Goal: Task Accomplishment & Management: Manage account settings

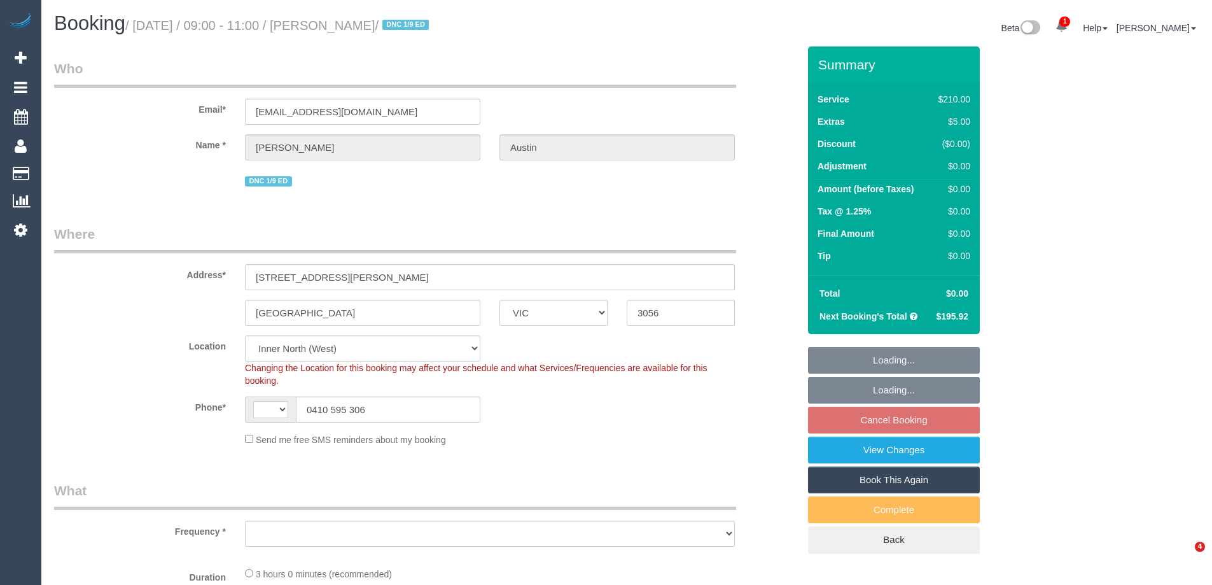
select select "VIC"
select select "string:stripe-pm_1OcyCU2GScqysDRV01GcwcDN"
select select "number:27"
select select "number:15"
select select "number:19"
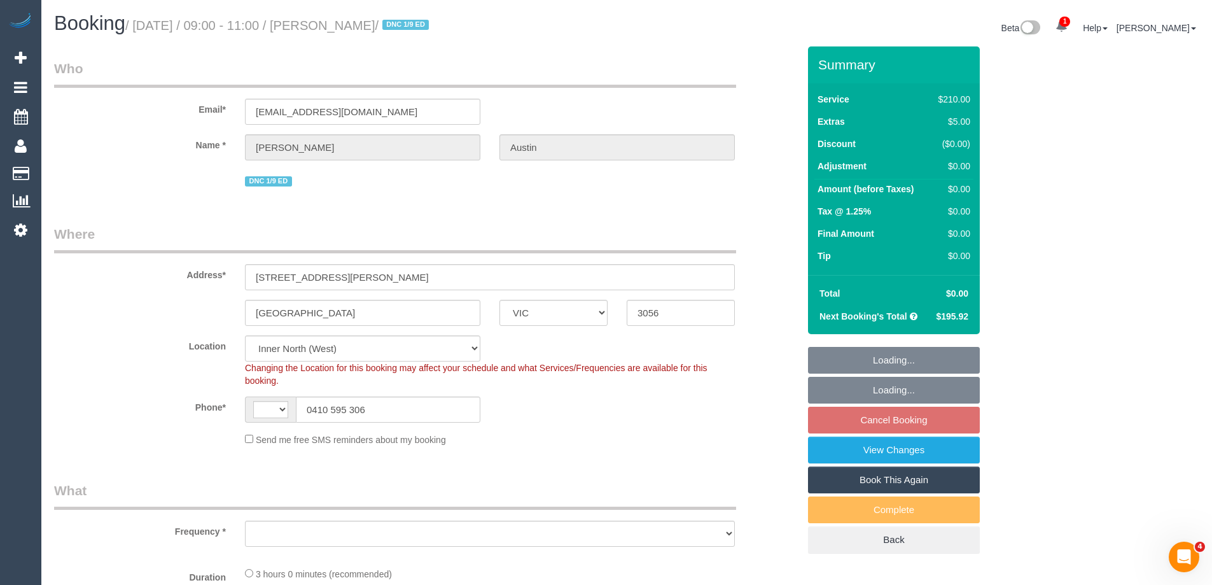
select select "number:22"
select select "number:34"
select select "number:26"
select select "string:AU"
select select "object:1593"
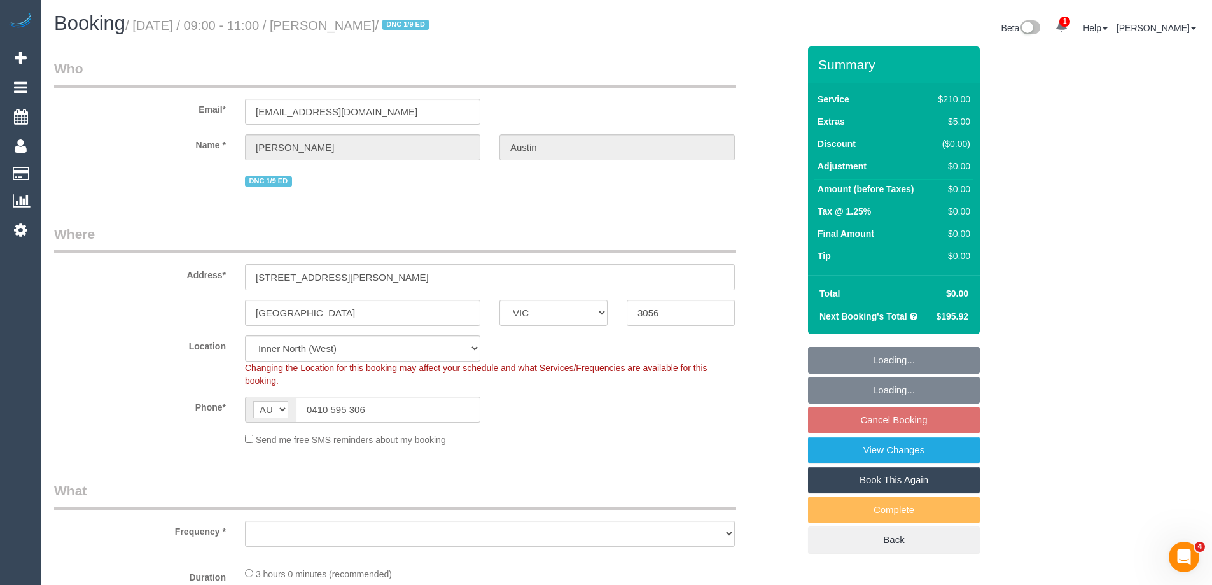
select select "180"
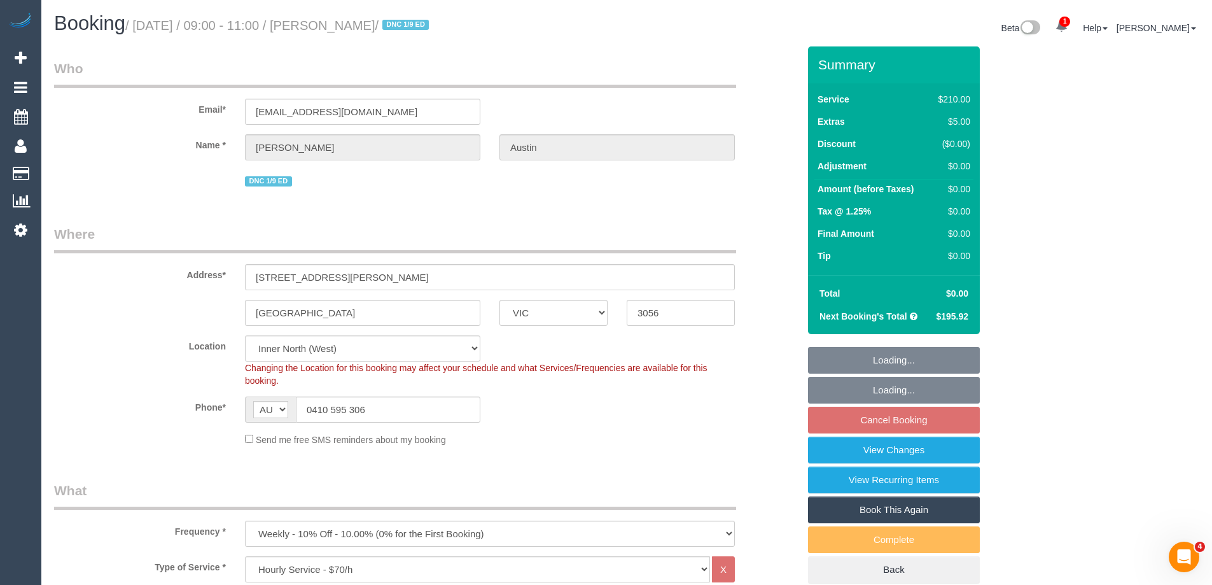
select select "spot1"
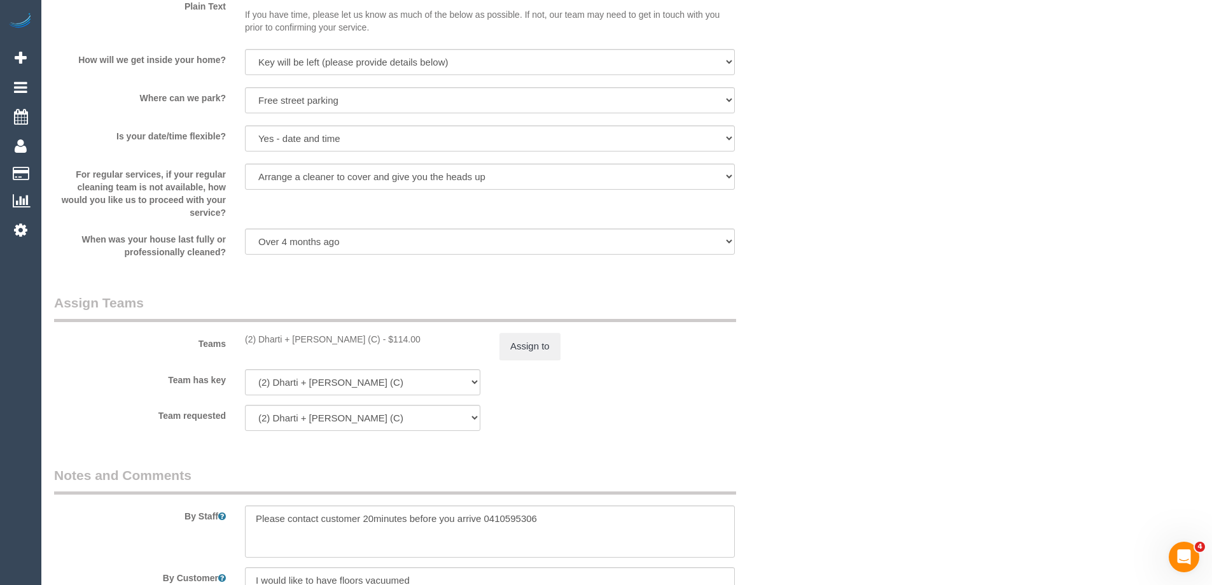
scroll to position [1782, 0]
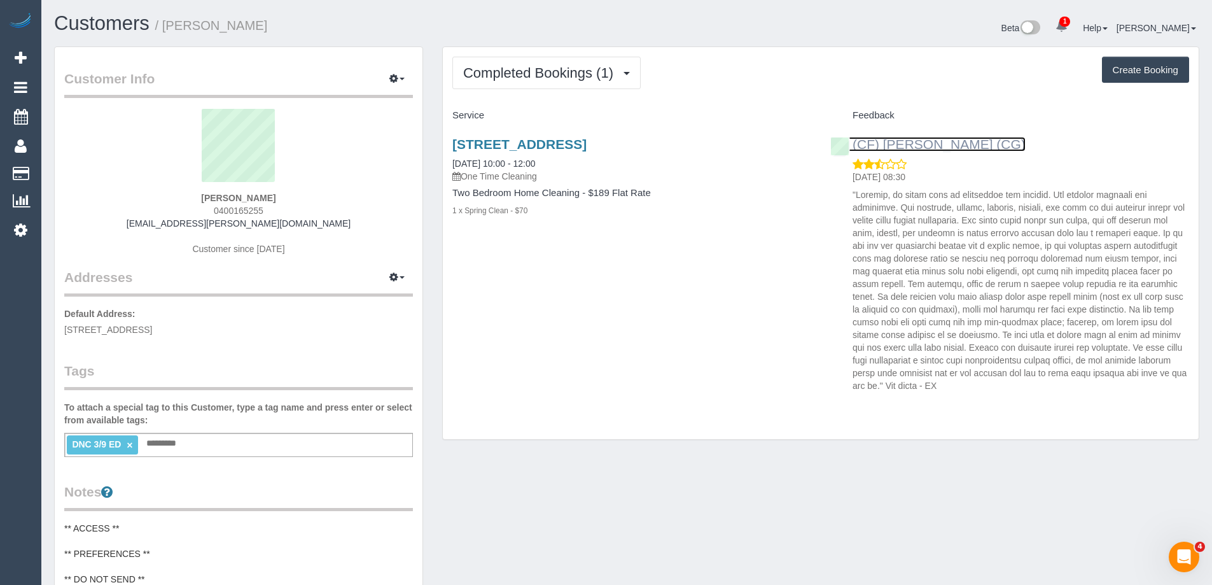
click at [938, 145] on link "(CF) [PERSON_NAME] (CG)" at bounding box center [928, 144] width 195 height 15
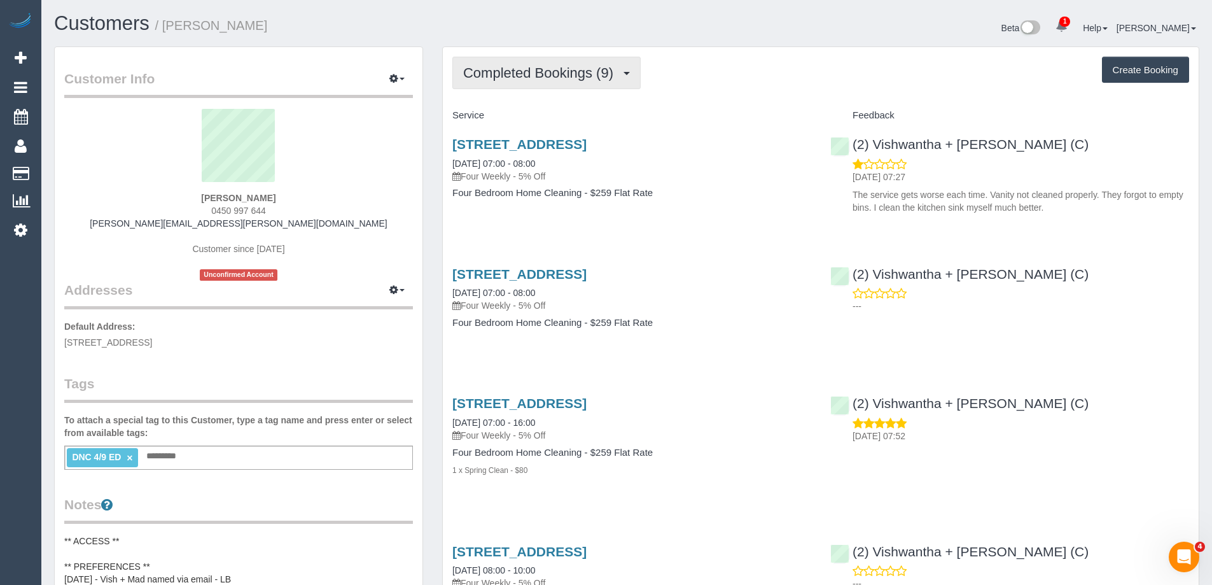
click at [537, 76] on span "Completed Bookings (9)" at bounding box center [541, 73] width 157 height 16
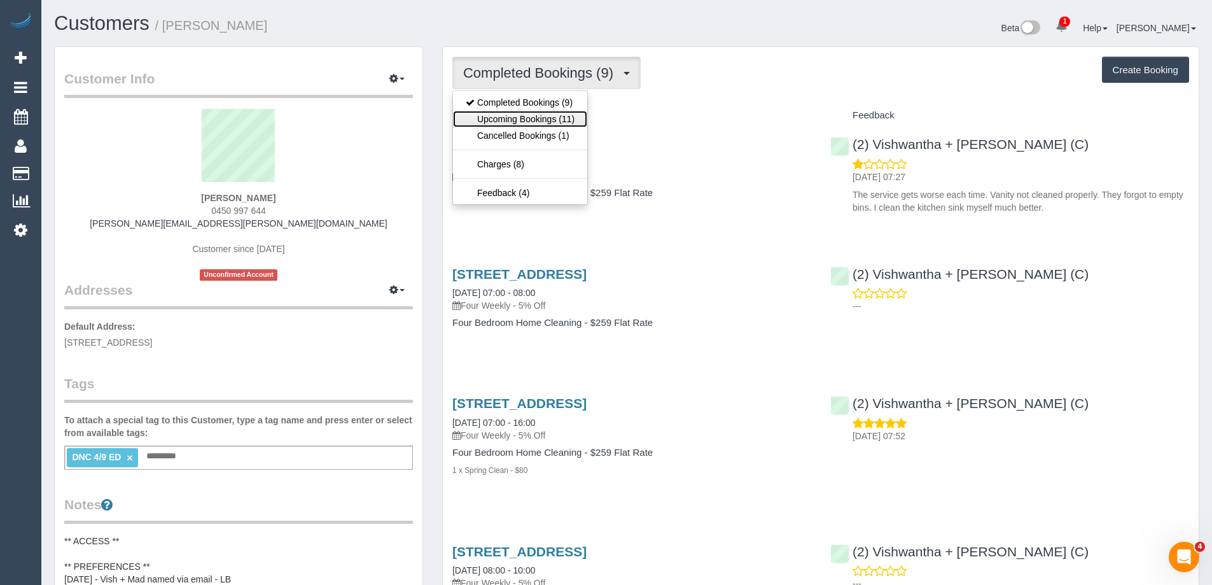
click at [539, 120] on link "Upcoming Bookings (11)" at bounding box center [520, 119] width 134 height 17
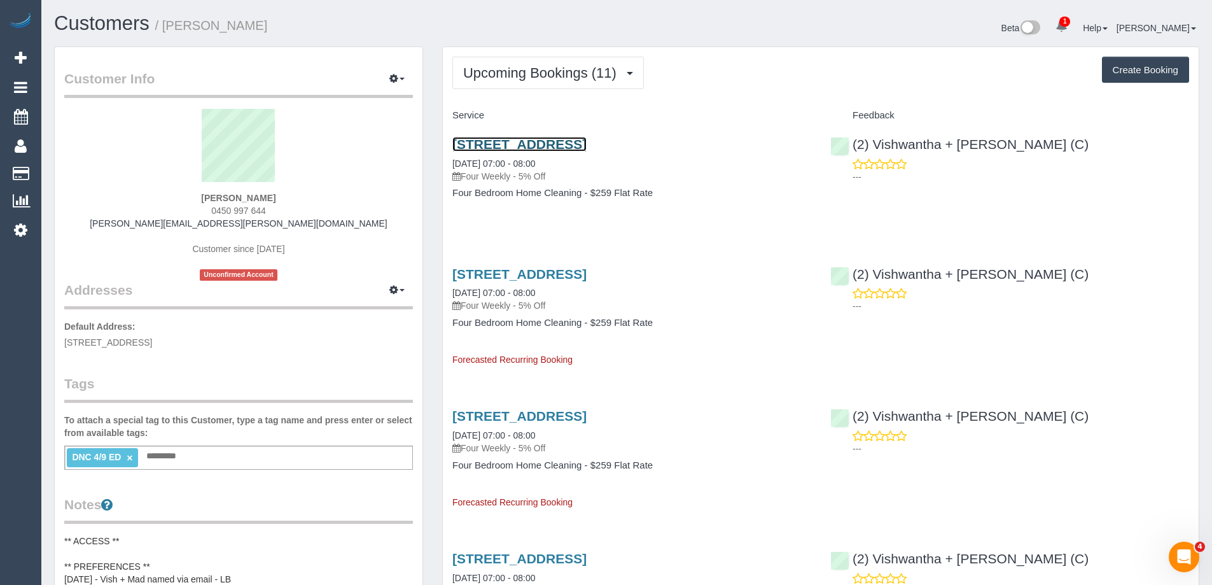
click at [587, 142] on link "24 The Pines Outlook, Doncaster East, VIC 3108" at bounding box center [520, 144] width 134 height 15
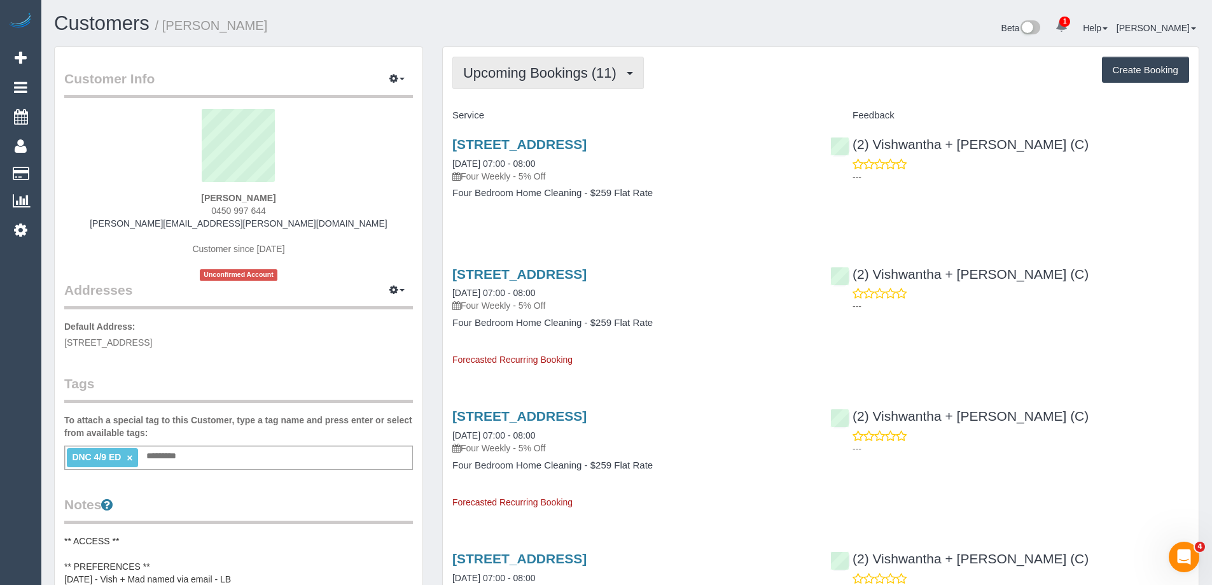
click at [518, 88] on button "Upcoming Bookings (11)" at bounding box center [549, 73] width 192 height 32
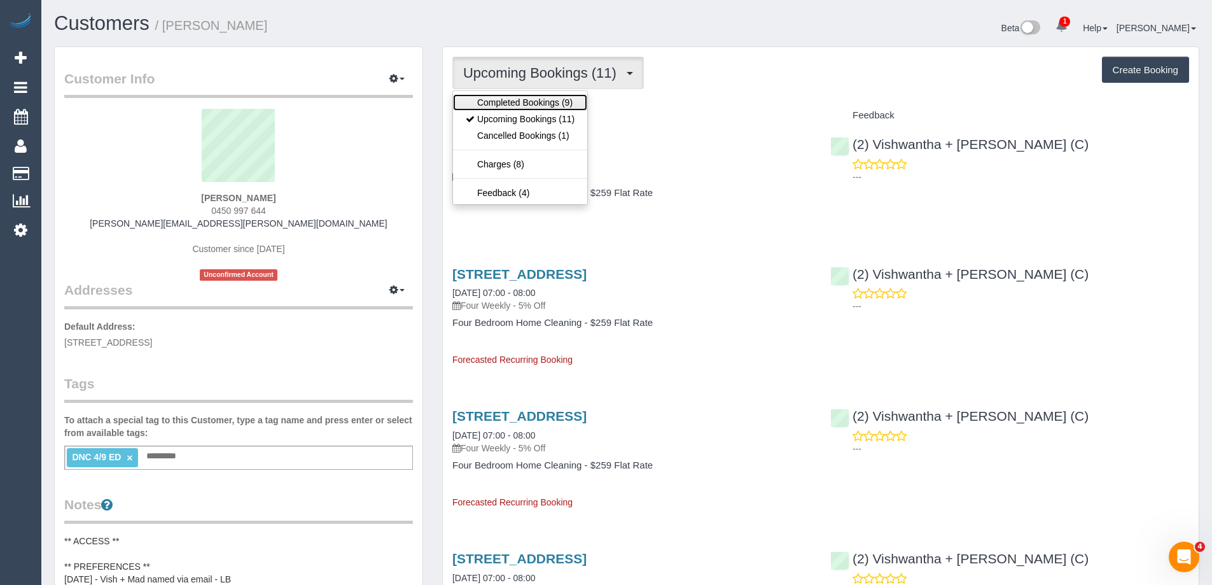
click at [514, 99] on link "Completed Bookings (9)" at bounding box center [520, 102] width 134 height 17
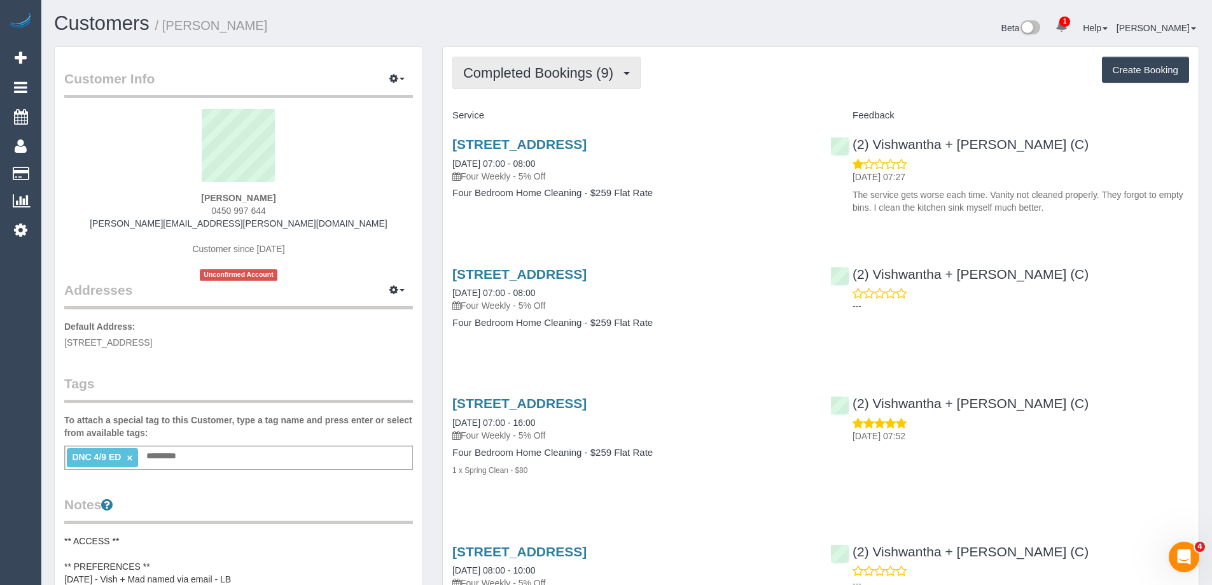
click at [515, 70] on span "Completed Bookings (9)" at bounding box center [541, 73] width 157 height 16
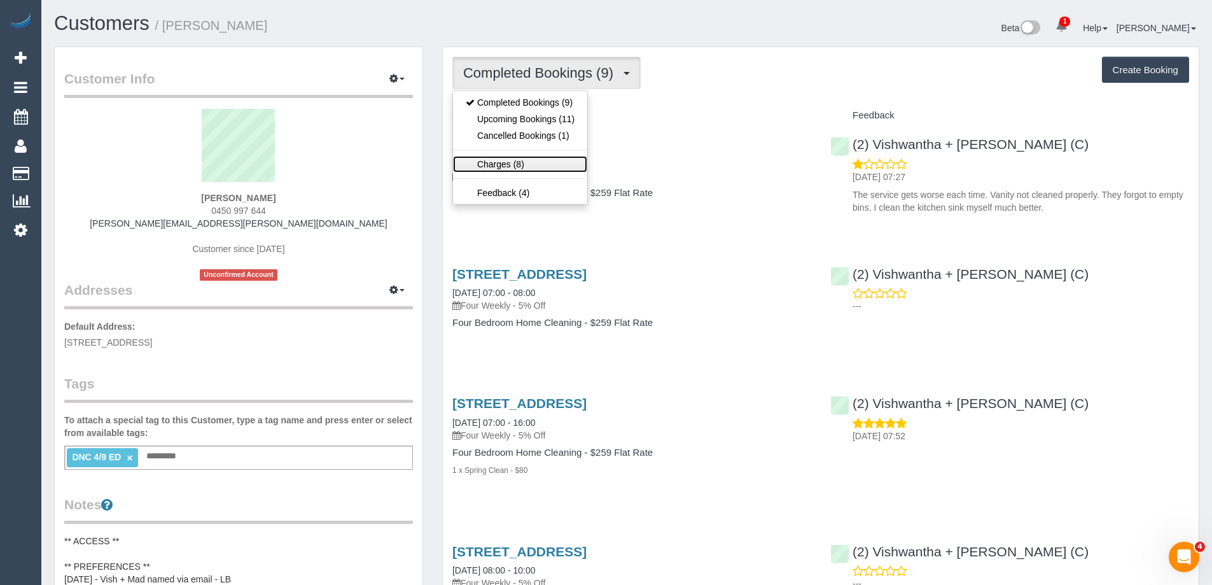
click at [508, 163] on link "Charges (8)" at bounding box center [520, 164] width 134 height 17
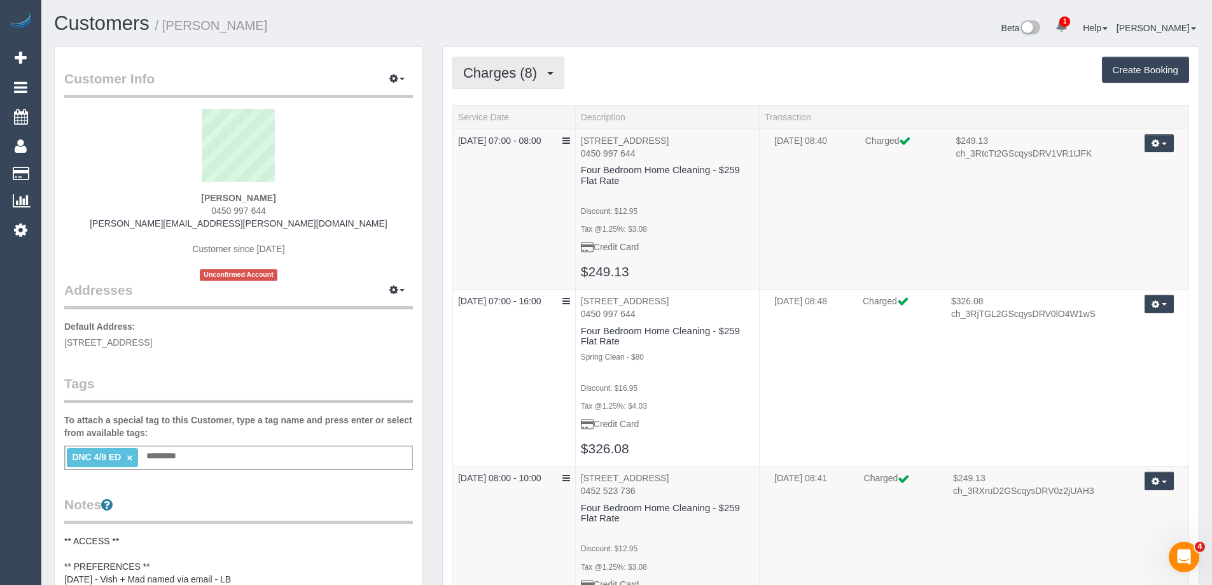
click at [496, 84] on button "Charges (8)" at bounding box center [509, 73] width 112 height 32
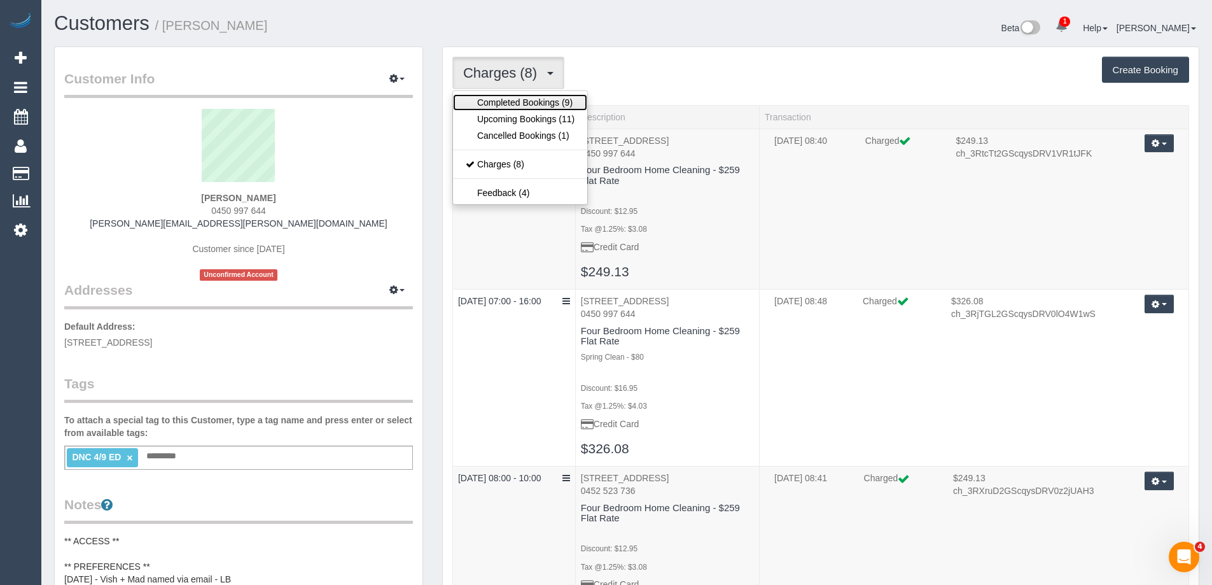
click at [492, 95] on link "Completed Bookings (9)" at bounding box center [520, 102] width 134 height 17
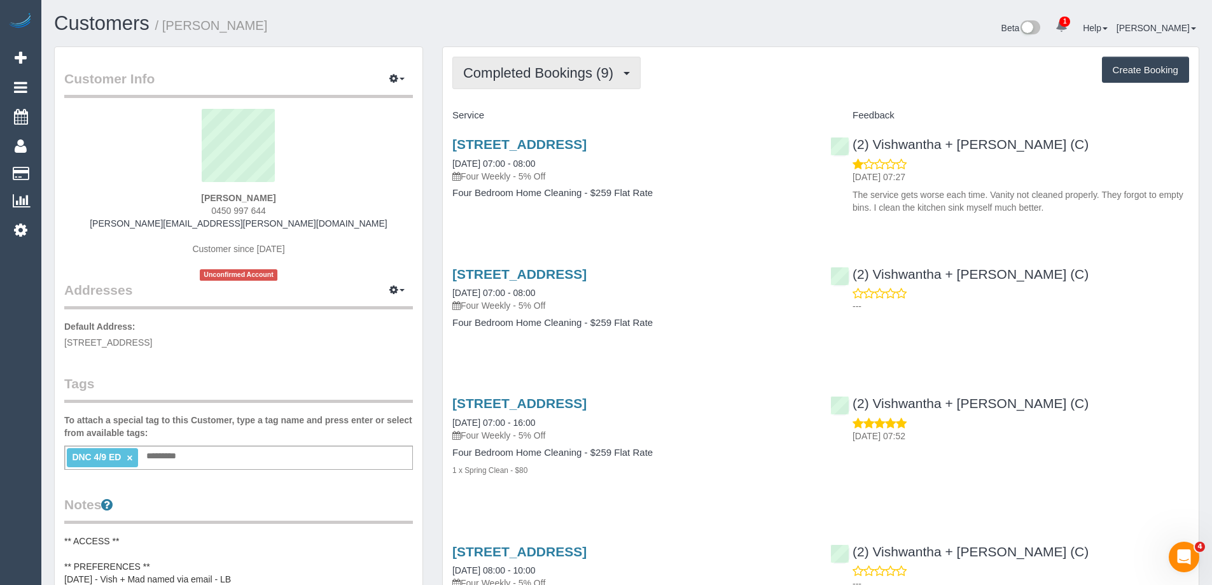
click at [521, 80] on span "Completed Bookings (9)" at bounding box center [541, 73] width 157 height 16
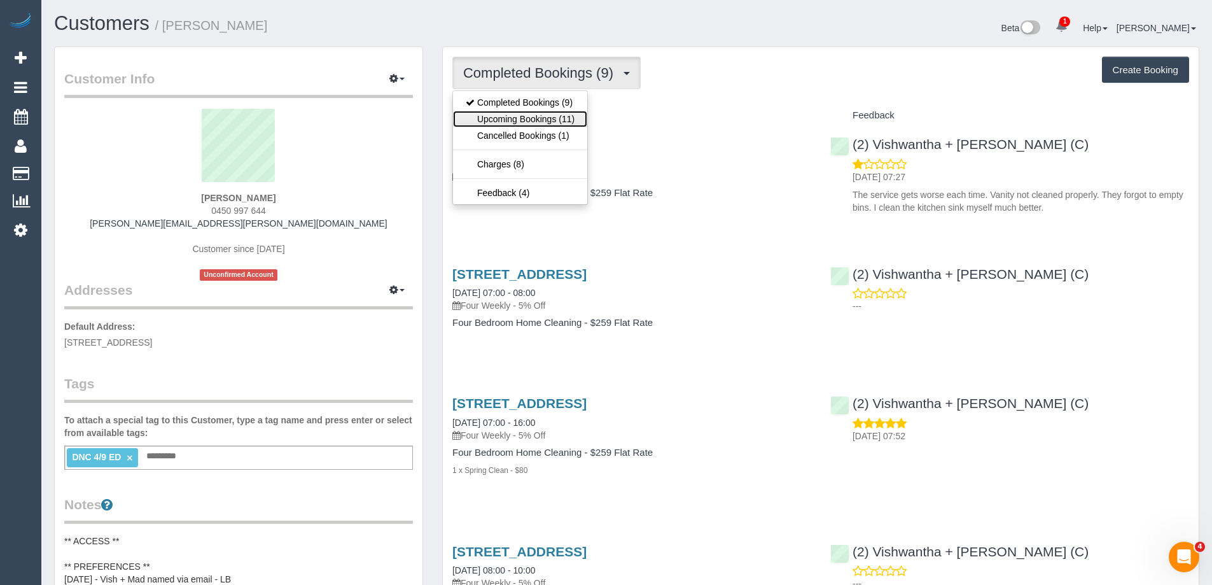
click at [526, 113] on link "Upcoming Bookings (11)" at bounding box center [520, 119] width 134 height 17
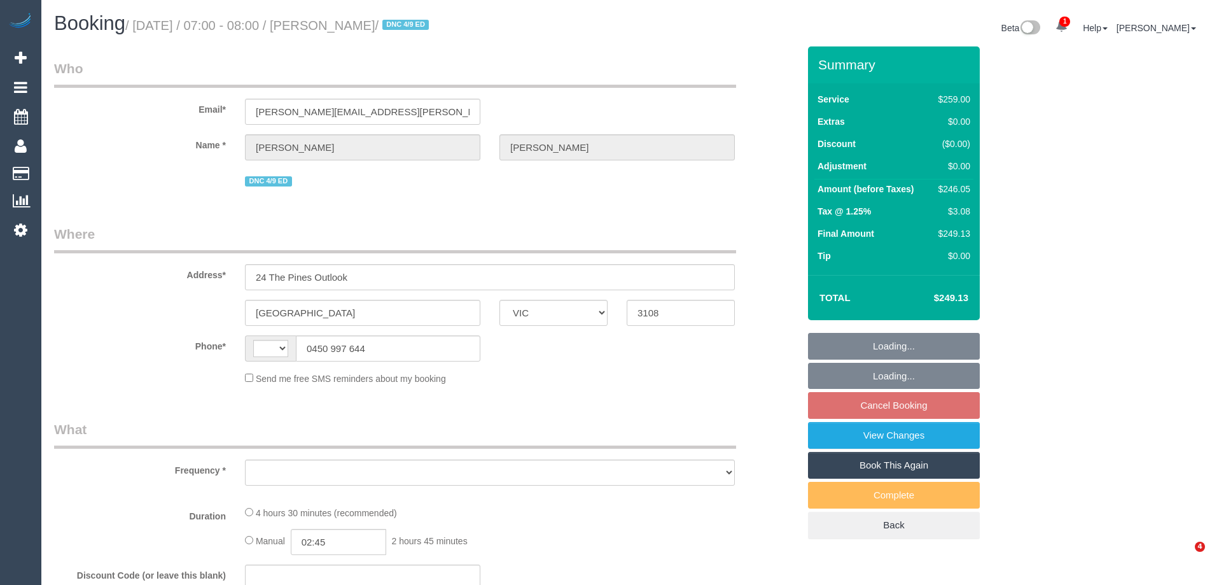
select select "VIC"
select select "string:AU"
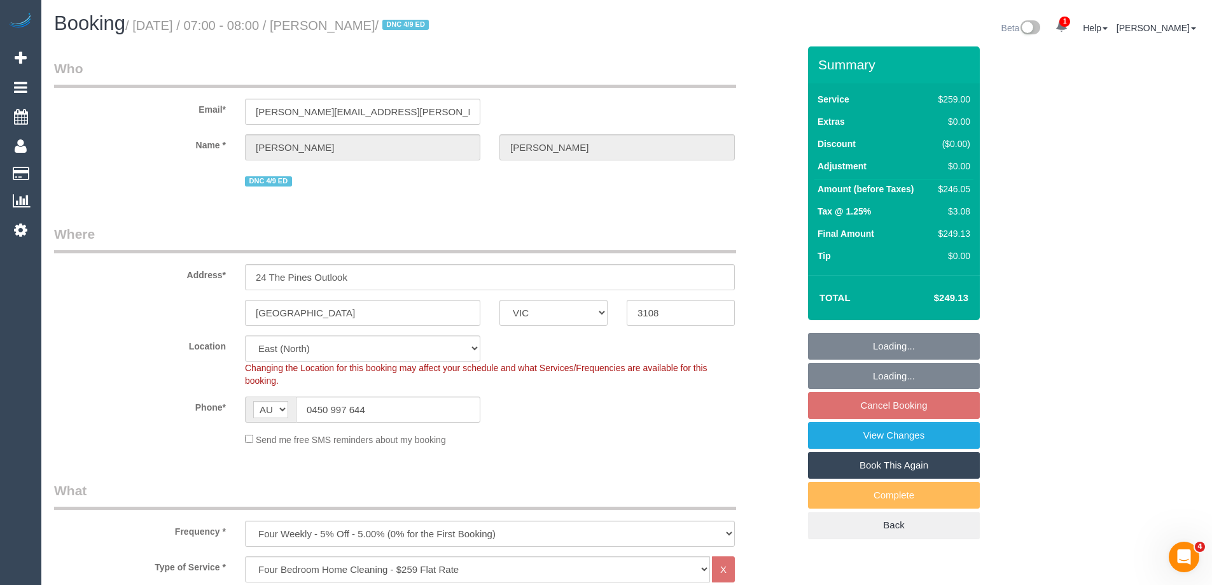
select select "object:649"
select select "string:stripe-pm_1Qfa3Q2GScqysDRVSf6bx62l"
select select "number:27"
select select "number:14"
select select "number:19"
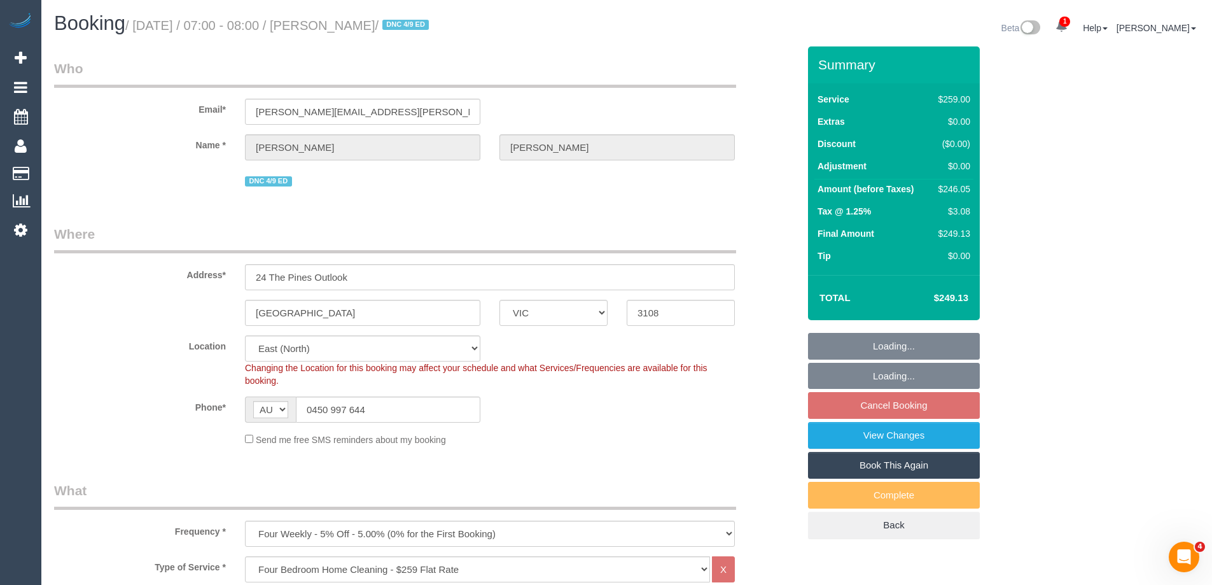
select select "number:25"
select select "number:33"
select select "spot1"
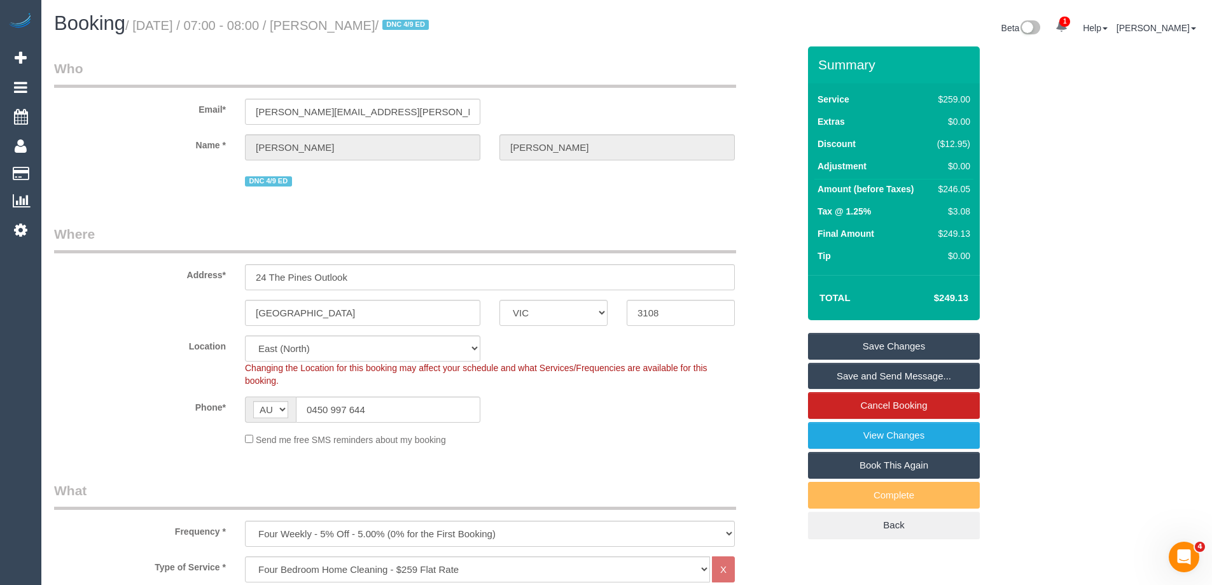
click at [953, 184] on div "$246.05" at bounding box center [951, 189] width 38 height 13
copy div "246.05"
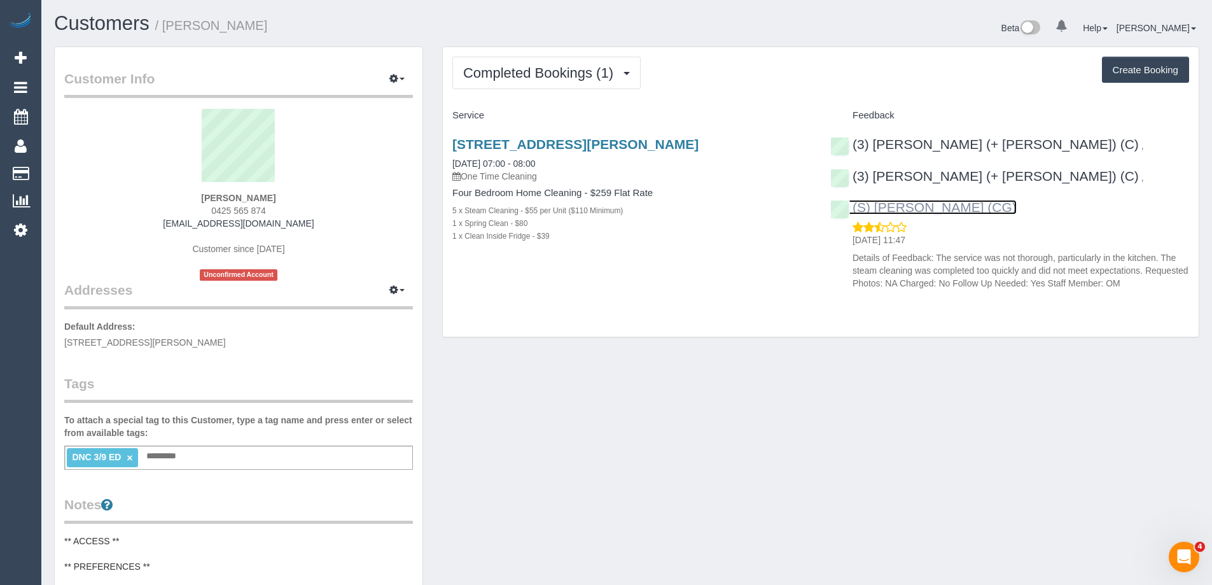
click at [984, 200] on link "(S) [PERSON_NAME] (CG)" at bounding box center [924, 207] width 186 height 15
copy small "[PERSON_NAME]"
drag, startPoint x: 195, startPoint y: 29, endPoint x: 168, endPoint y: 32, distance: 26.9
click at [168, 32] on h1 "Customers / Sophia Gopal" at bounding box center [335, 24] width 563 height 22
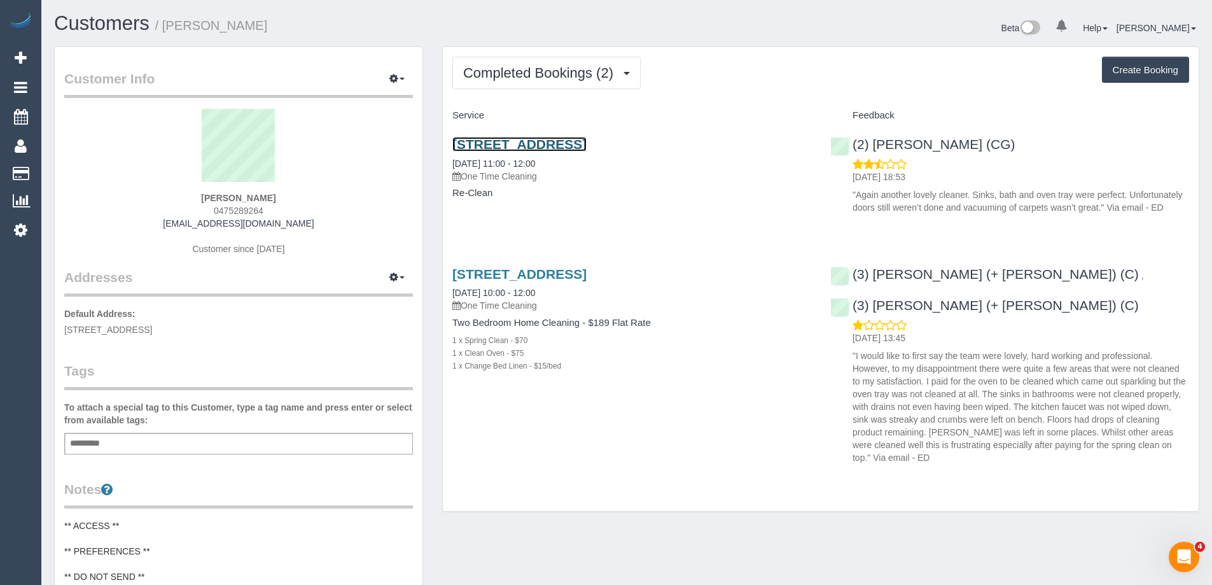
click at [587, 144] on link "[STREET_ADDRESS]" at bounding box center [520, 144] width 134 height 15
click at [547, 411] on div "[STREET_ADDRESS] [DATE] 10:00 - 12:00 One Time Cleaning Two Bedroom Home Cleani…" at bounding box center [821, 363] width 756 height 214
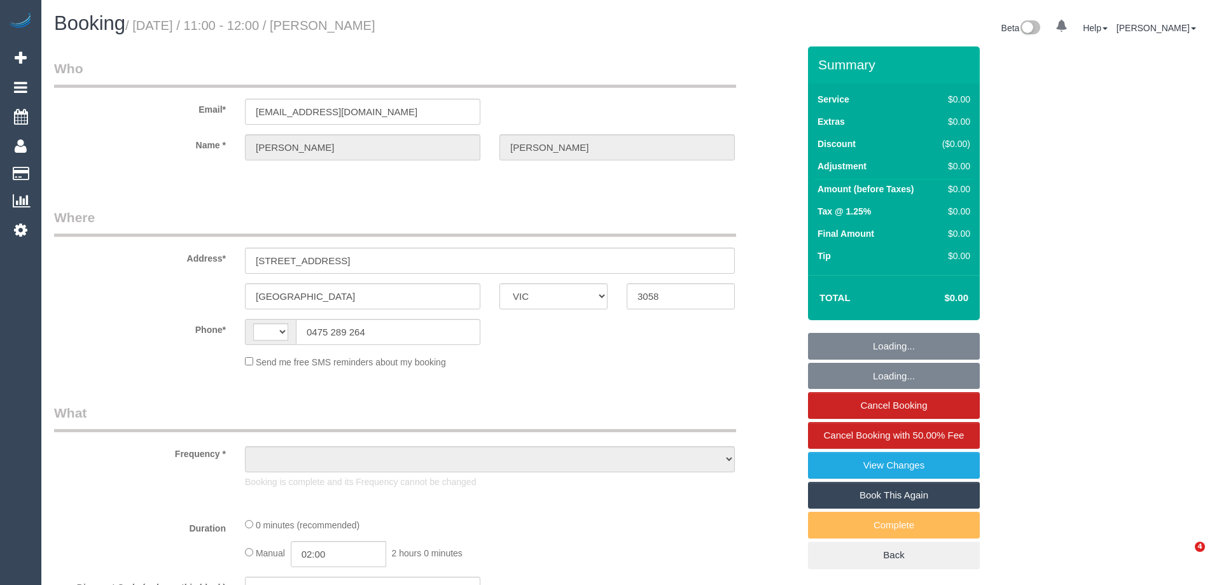
select select "VIC"
select select "string:AU"
select select "object:578"
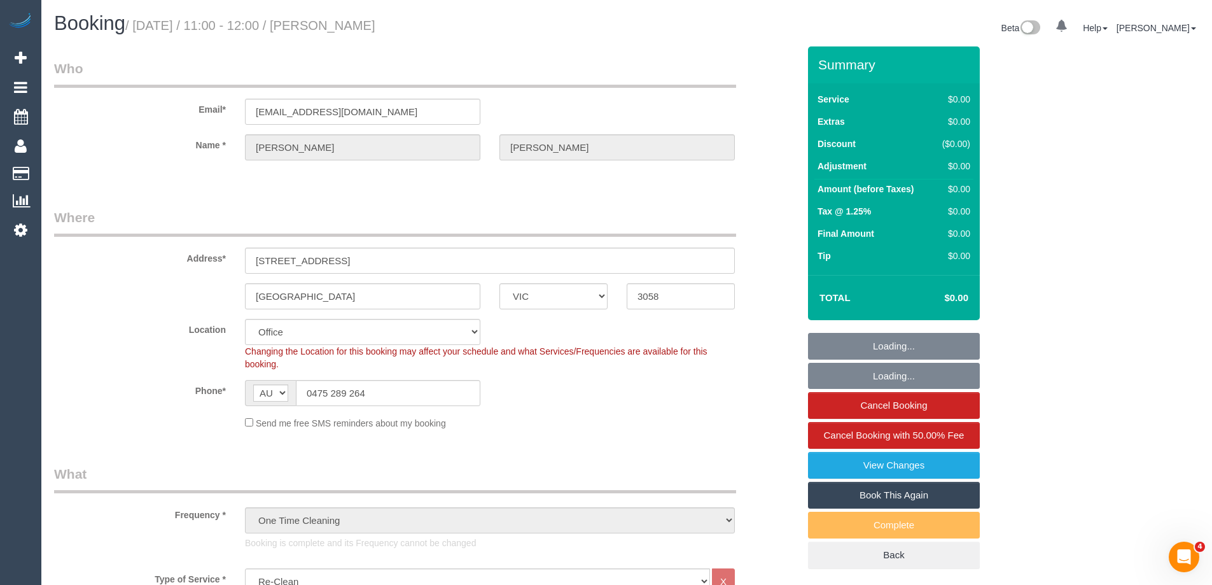
select select "number:28"
select select "number:14"
select select "number:19"
select select "number:22"
select select "number:13"
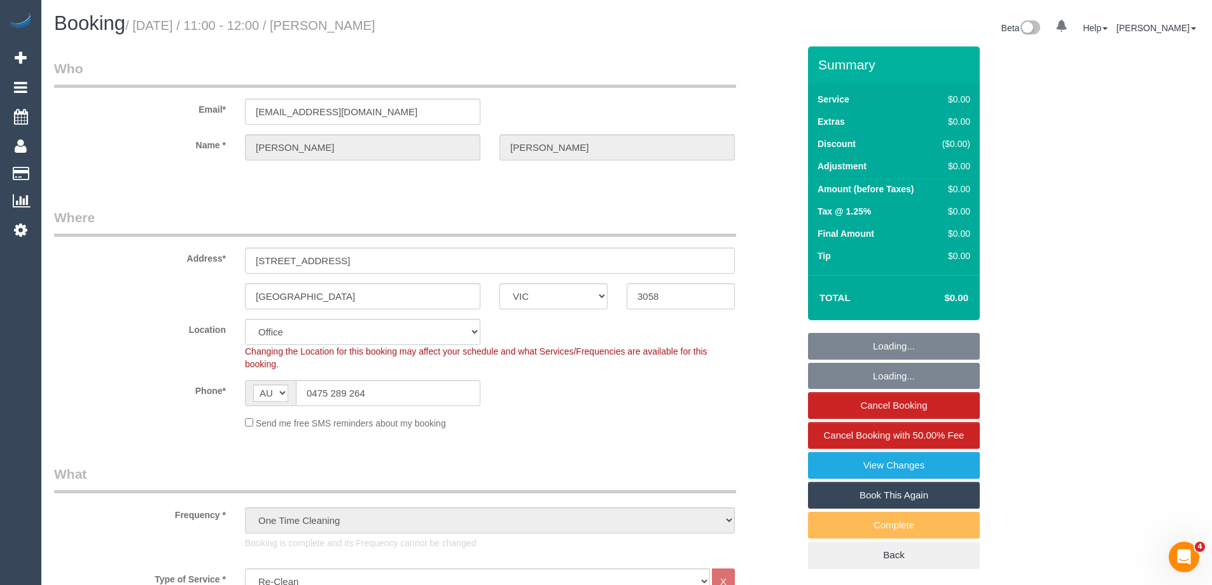
select select "object:2077"
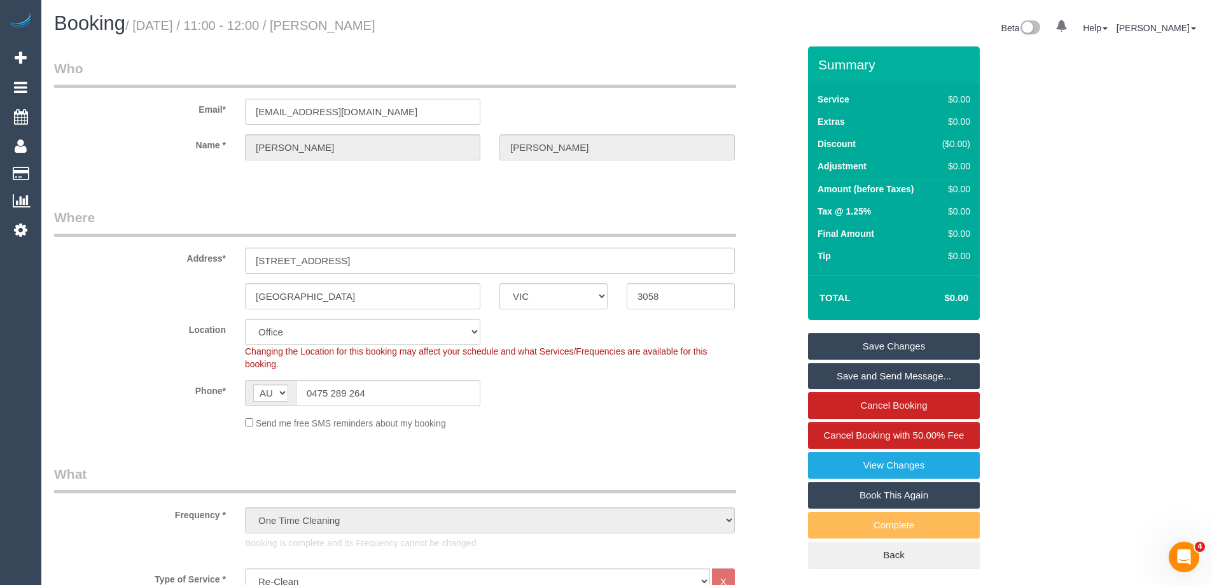
click at [88, 284] on div "Coburg ACT NSW NT QLD SA TAS VIC WA 3058" at bounding box center [427, 296] width 764 height 26
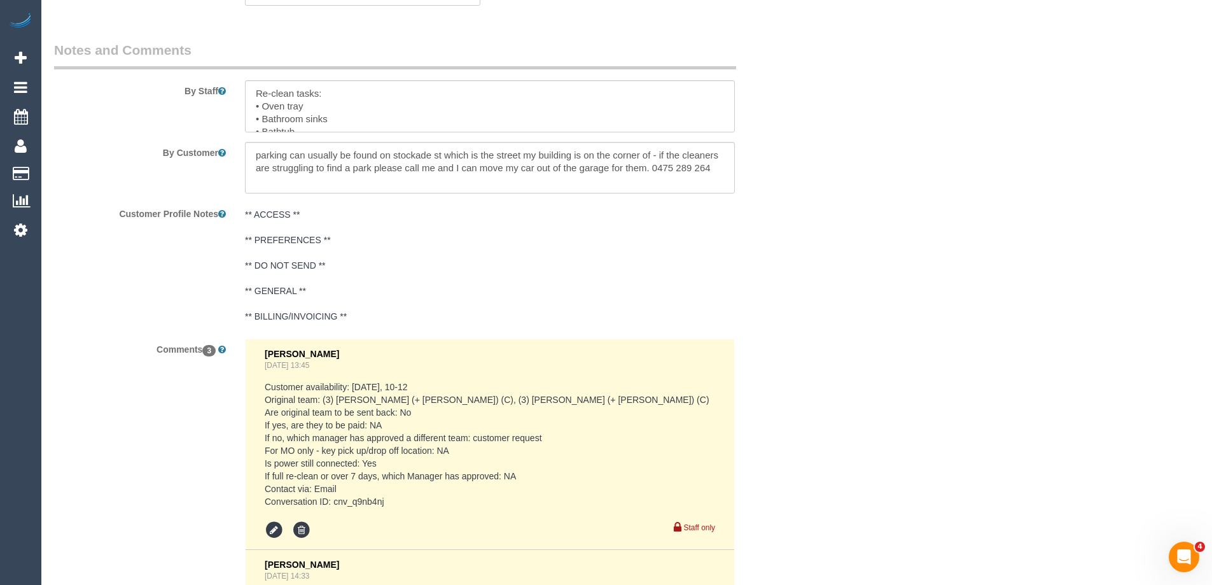
scroll to position [2281, 0]
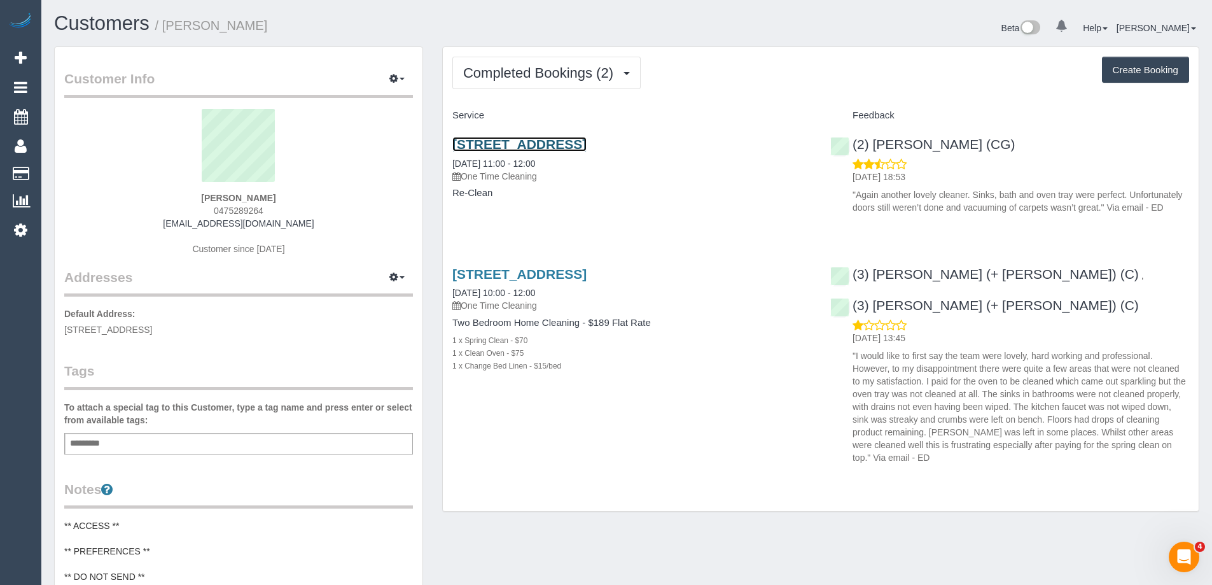
click at [586, 140] on link "2 Moonering Drive, 101, Coburg, VIC 3058" at bounding box center [520, 144] width 134 height 15
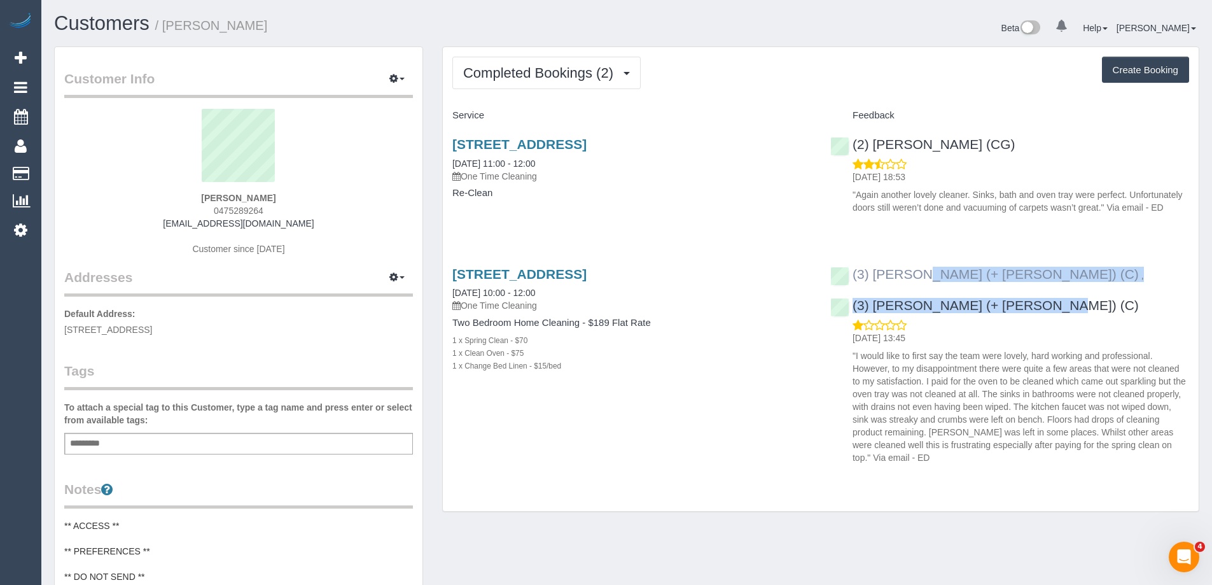
copy div "(3) Liz (+ Tony) (C) , (3) Tony (+ Liz) (C)"
drag, startPoint x: 1138, startPoint y: 279, endPoint x: 852, endPoint y: 269, distance: 286.6
click at [852, 269] on div "(3) Liz (+ Tony) (C) , (3) Tony (+ Liz) (C) 29/08/2025 13:45" at bounding box center [1010, 363] width 378 height 214
copy small "Jade Tasevski"
drag, startPoint x: 197, startPoint y: 31, endPoint x: 167, endPoint y: 30, distance: 29.3
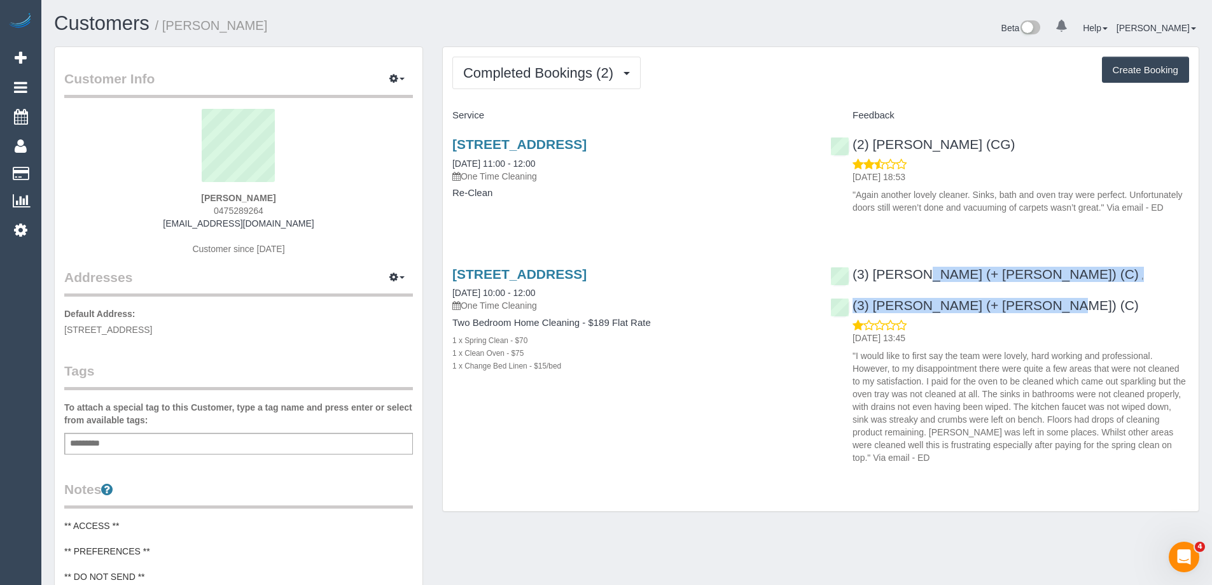
click at [167, 30] on h1 "Customers / Jade Tasevski" at bounding box center [335, 24] width 563 height 22
copy link "2 Moonering Drive, 101, Coburg, VIC 3058"
drag, startPoint x: 733, startPoint y: 141, endPoint x: 453, endPoint y: 143, distance: 279.4
click at [453, 143] on h3 "2 Moonering Drive, 101, Coburg, VIC 3058" at bounding box center [632, 144] width 359 height 15
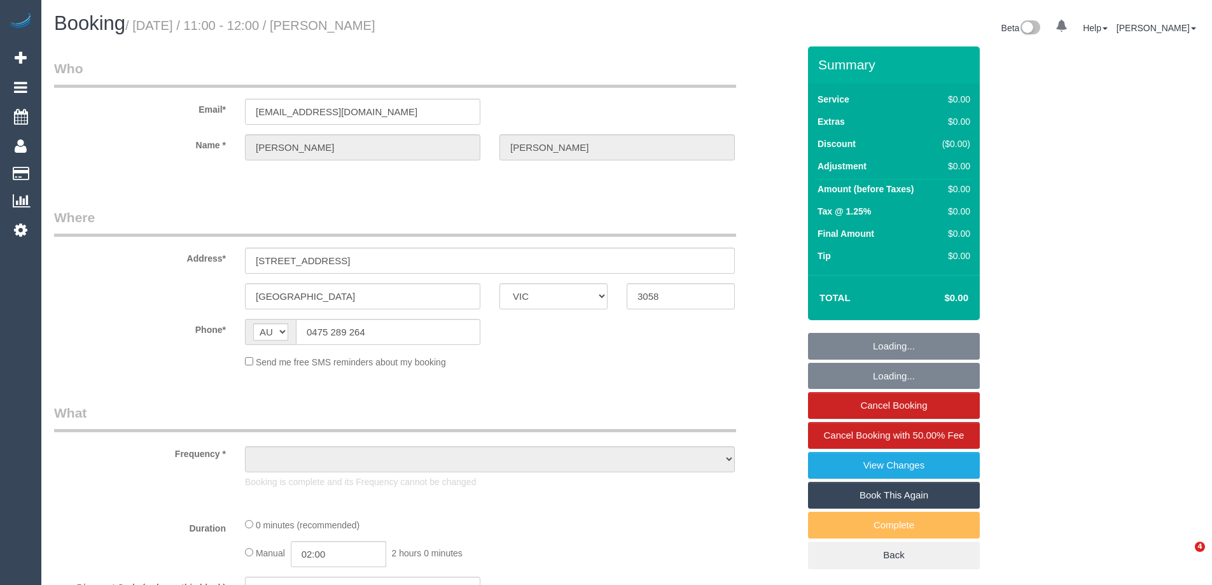
select select "VIC"
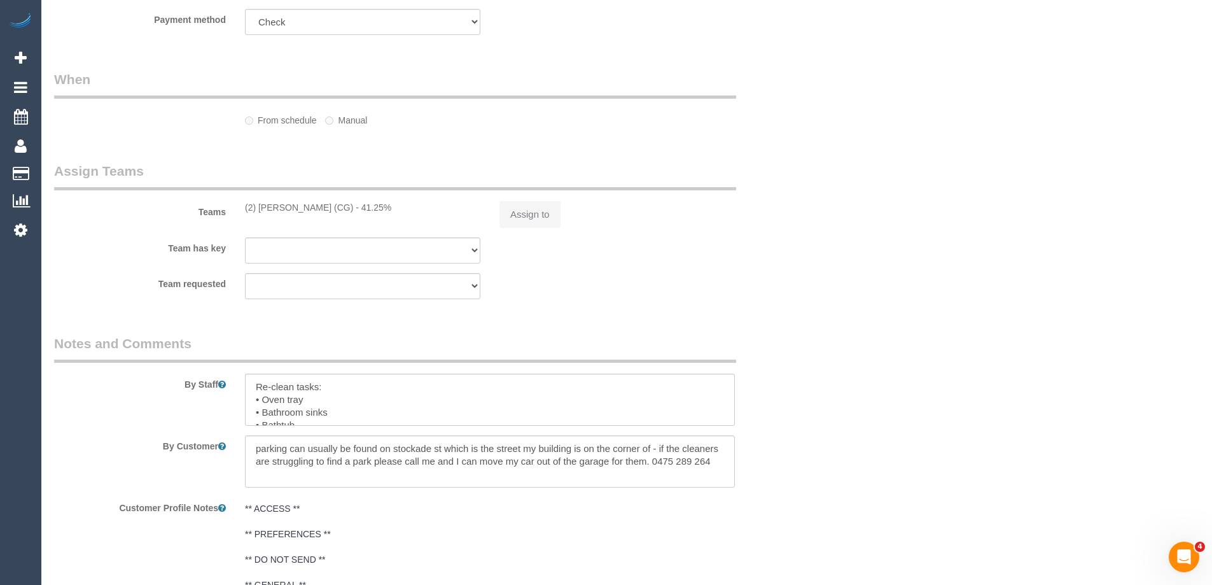
select select "object:578"
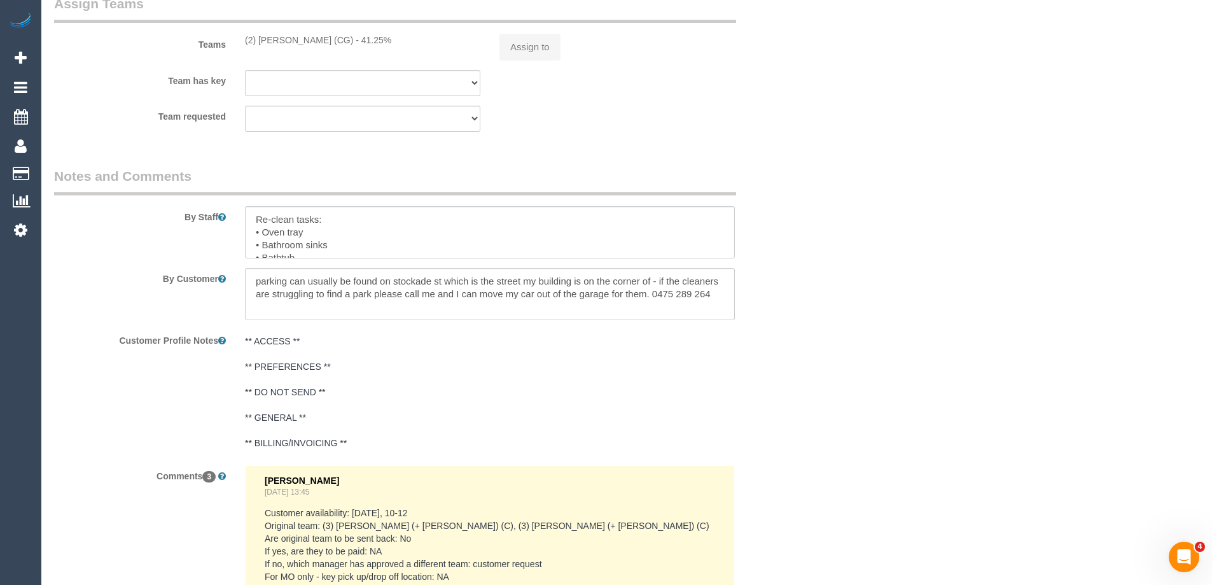
select select "number:28"
select select "number:14"
select select "number:19"
select select "number:22"
select select "number:13"
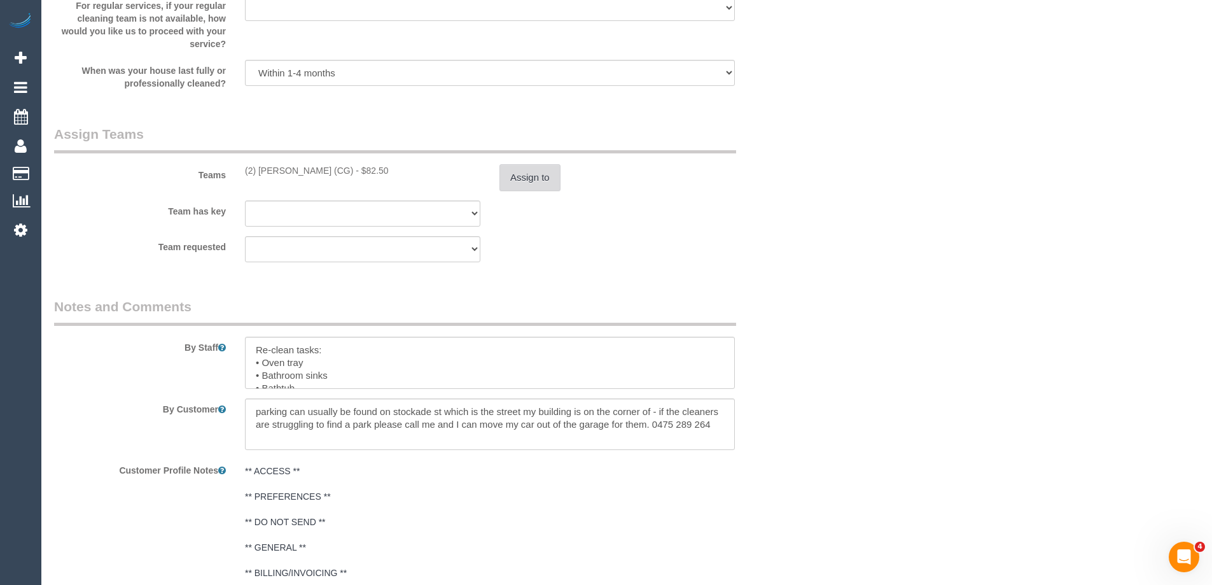
select select "object:2077"
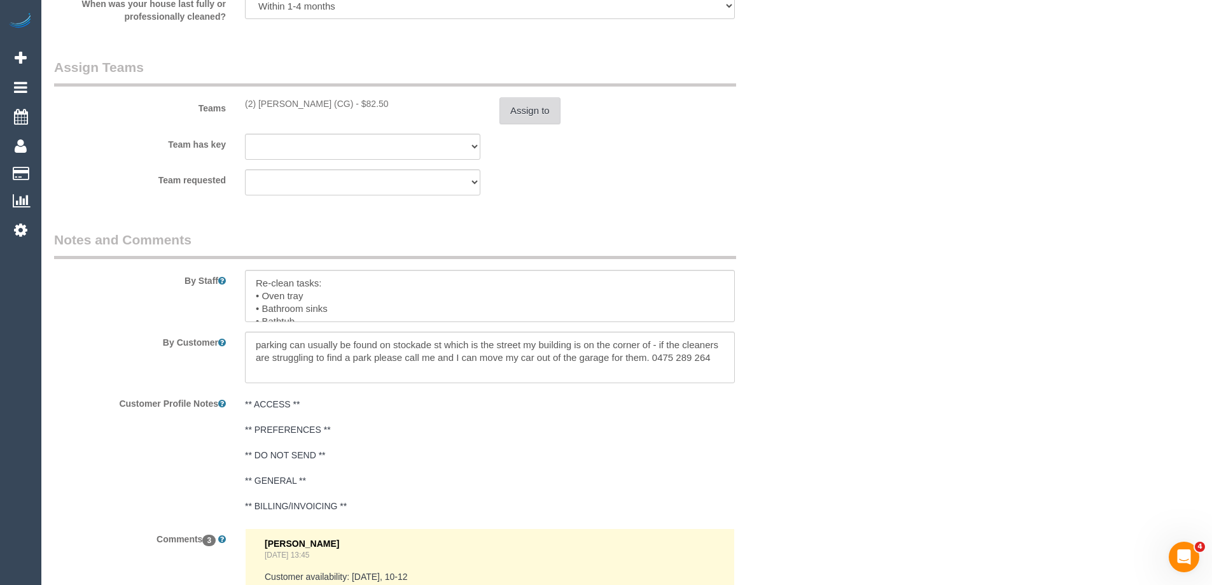
click at [540, 115] on button "Assign to" at bounding box center [530, 110] width 61 height 27
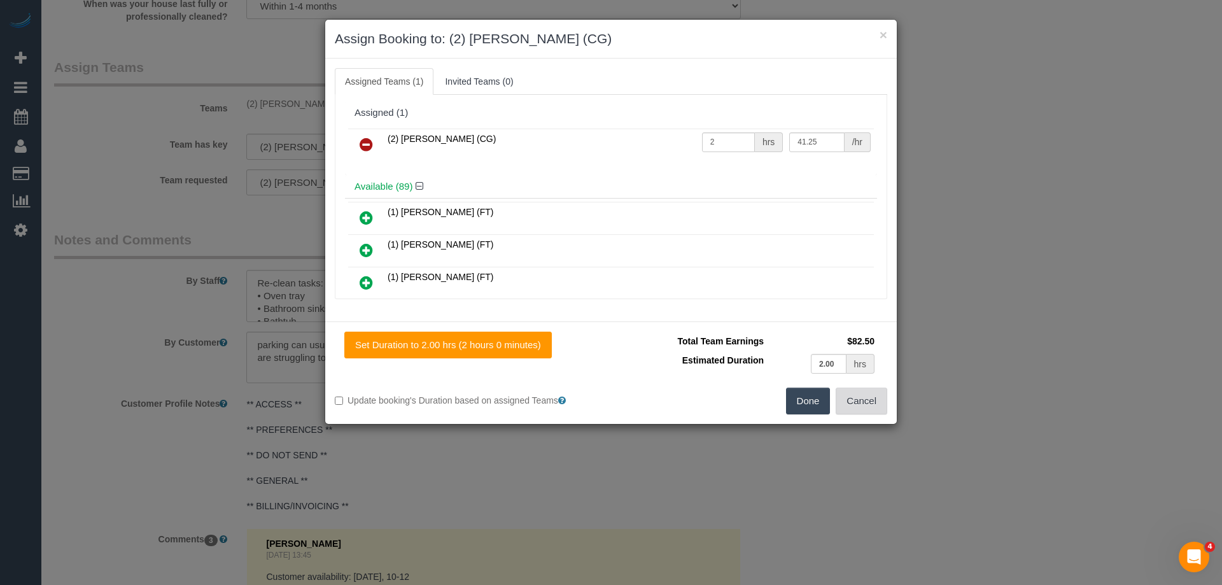
click at [873, 403] on button "Cancel" at bounding box center [862, 401] width 52 height 27
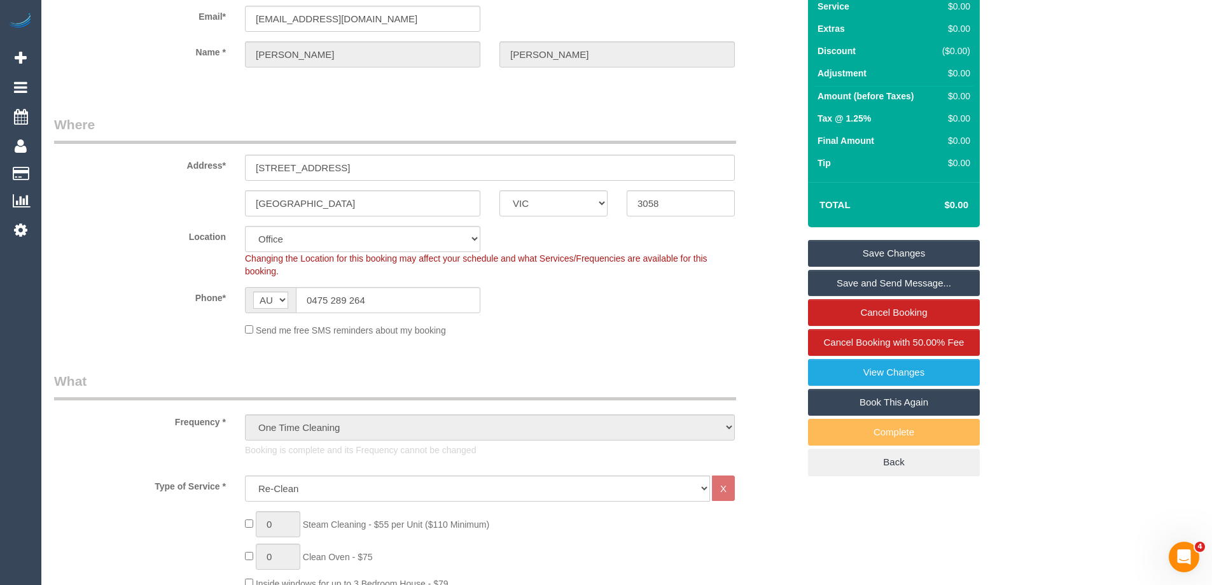
scroll to position [0, 0]
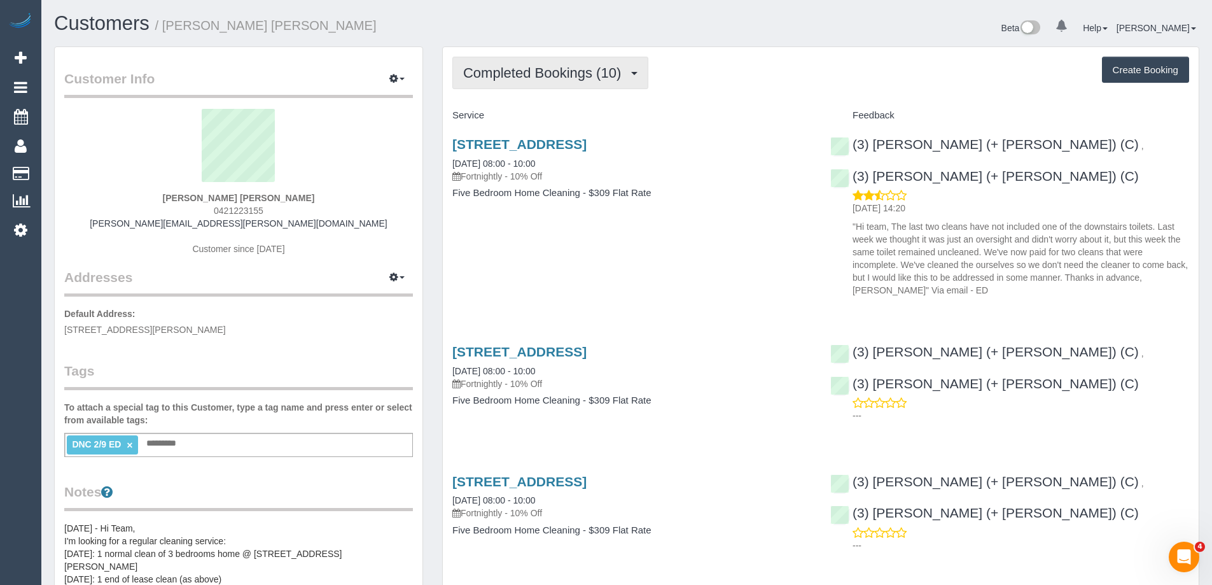
click at [572, 74] on span "Completed Bookings (10)" at bounding box center [545, 73] width 164 height 16
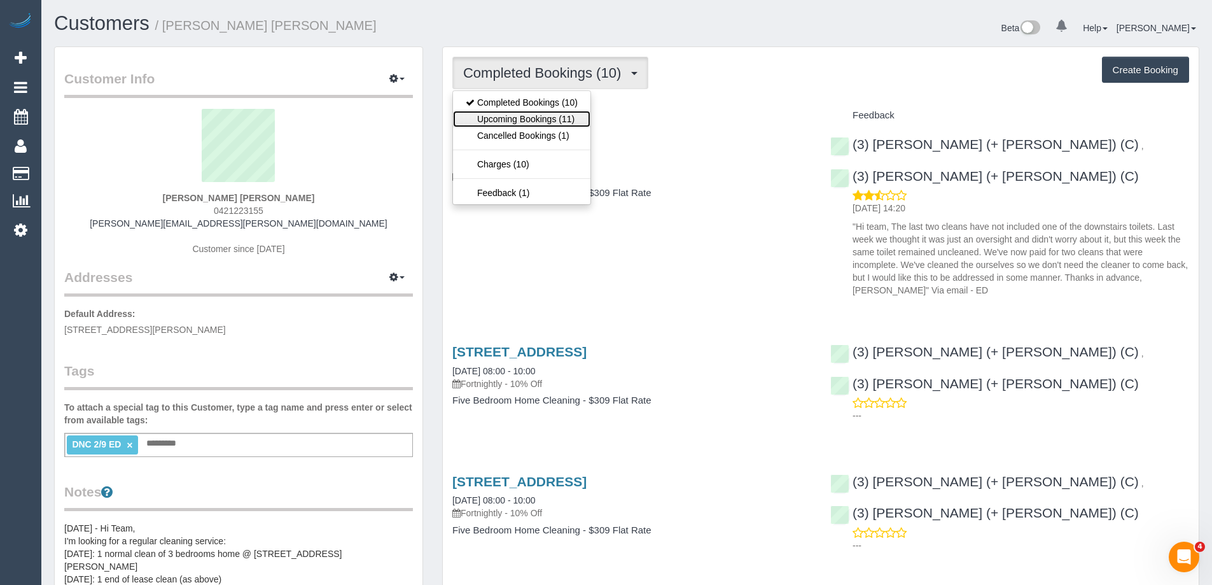
click at [556, 115] on link "Upcoming Bookings (11)" at bounding box center [521, 119] width 137 height 17
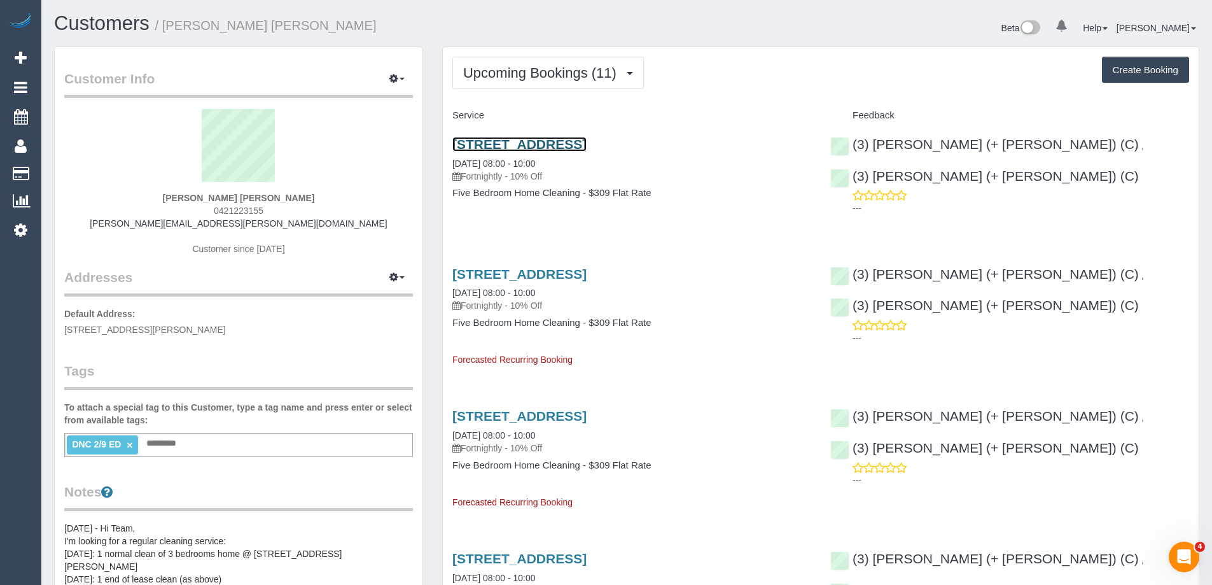
click at [587, 144] on link "[STREET_ADDRESS]" at bounding box center [520, 144] width 134 height 15
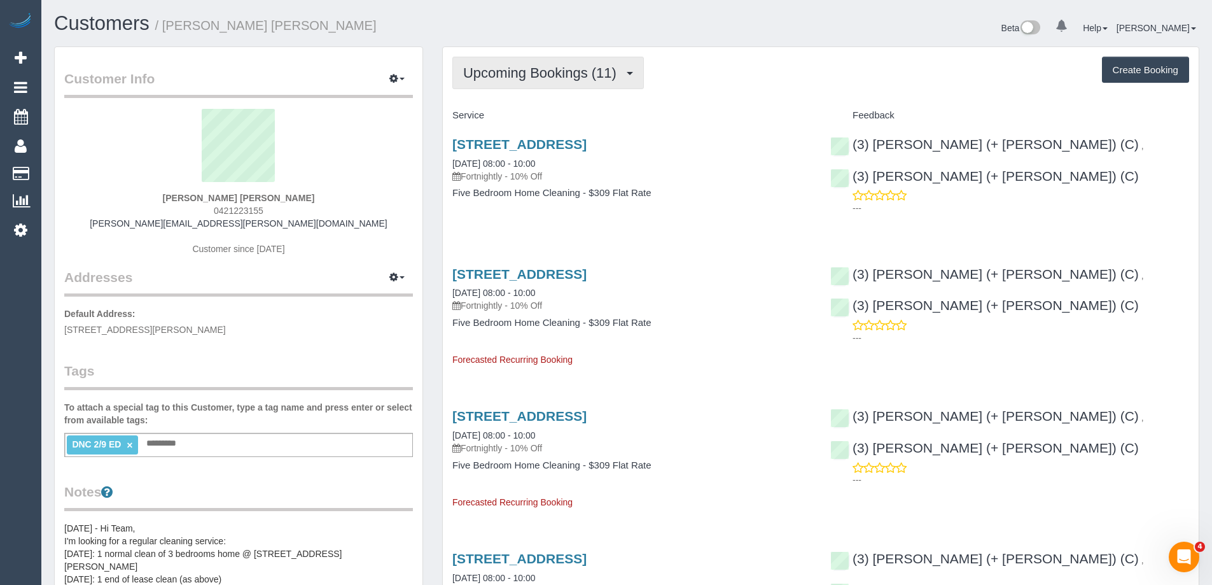
click at [572, 67] on span "Upcoming Bookings (11)" at bounding box center [543, 73] width 160 height 16
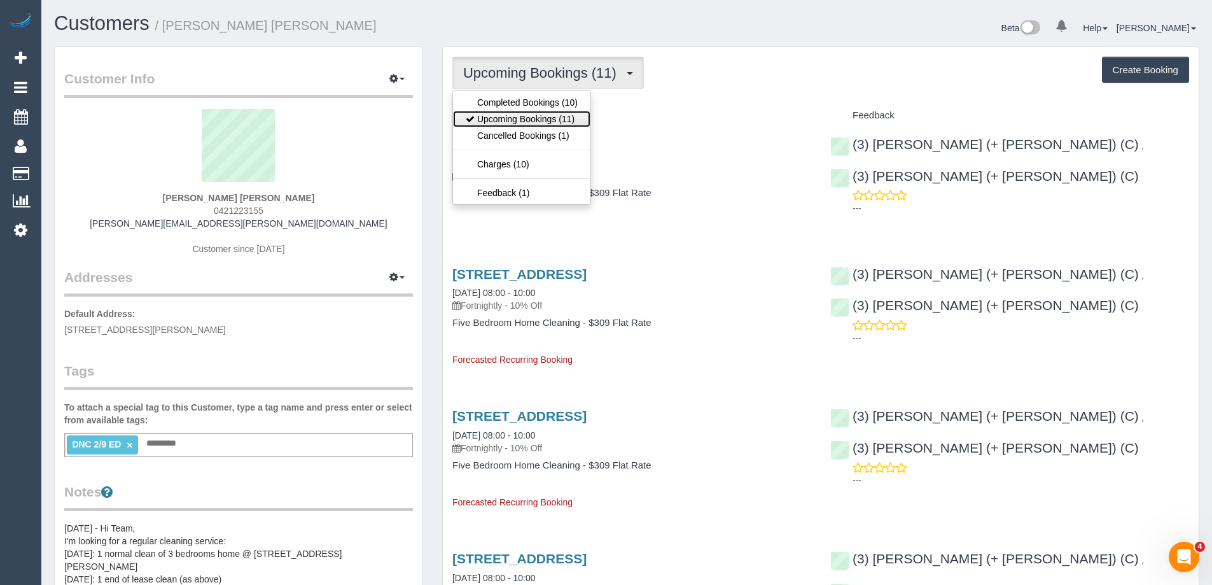
click at [556, 116] on link "Upcoming Bookings (11)" at bounding box center [521, 119] width 137 height 17
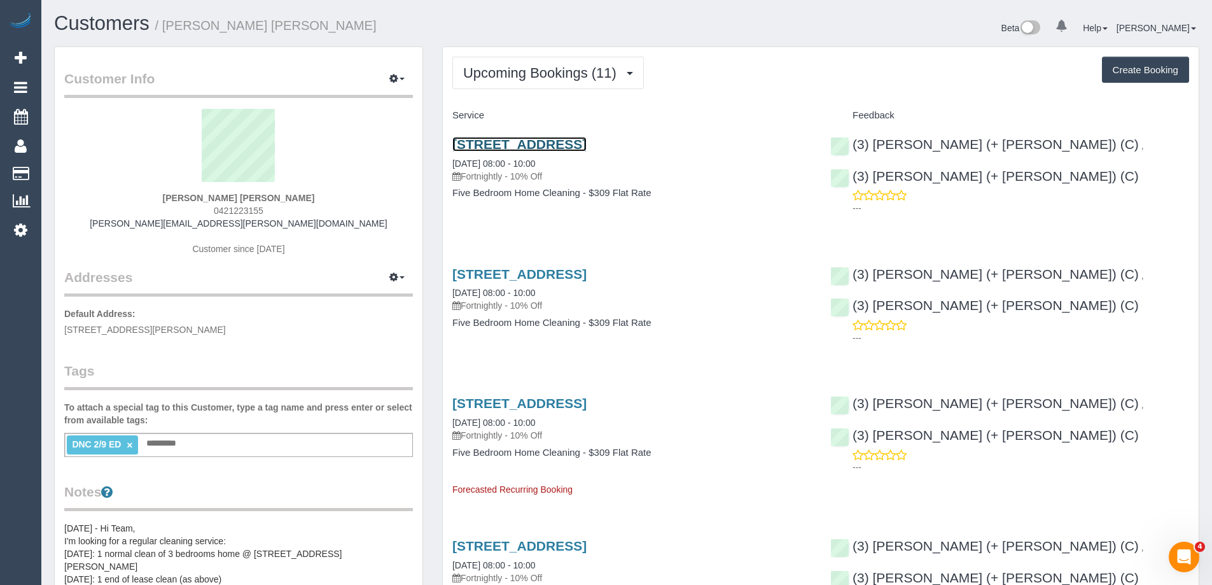
click at [581, 146] on link "[STREET_ADDRESS]" at bounding box center [520, 144] width 134 height 15
click at [132, 442] on link "×" at bounding box center [130, 445] width 6 height 11
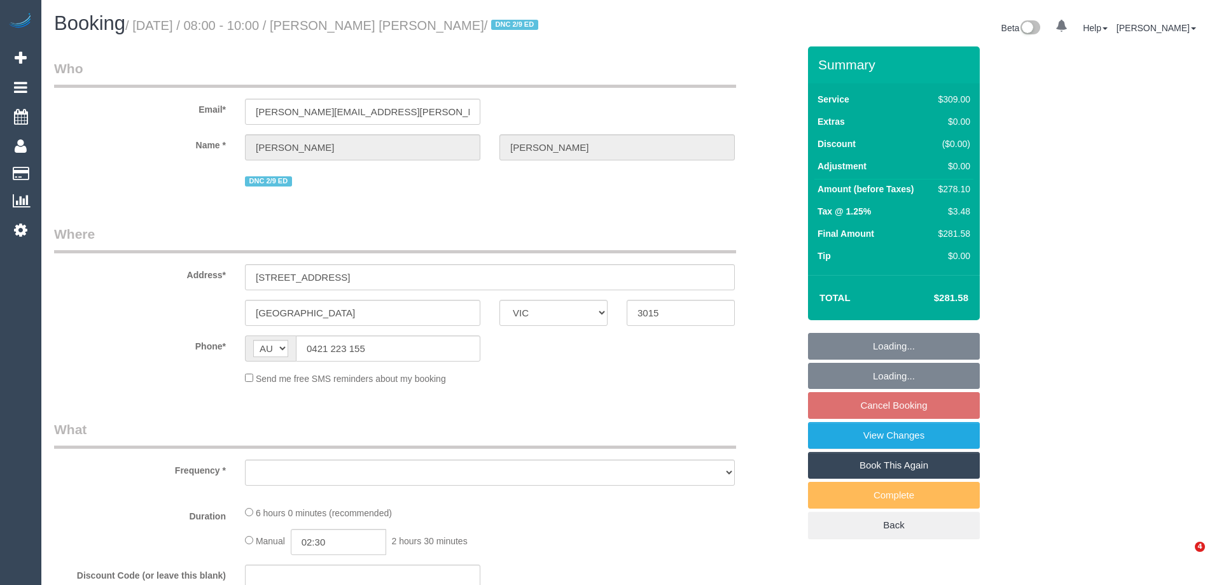
select select "VIC"
select select "string:stripe-pm_1RGuhh2GScqysDRV9eXb6IaF"
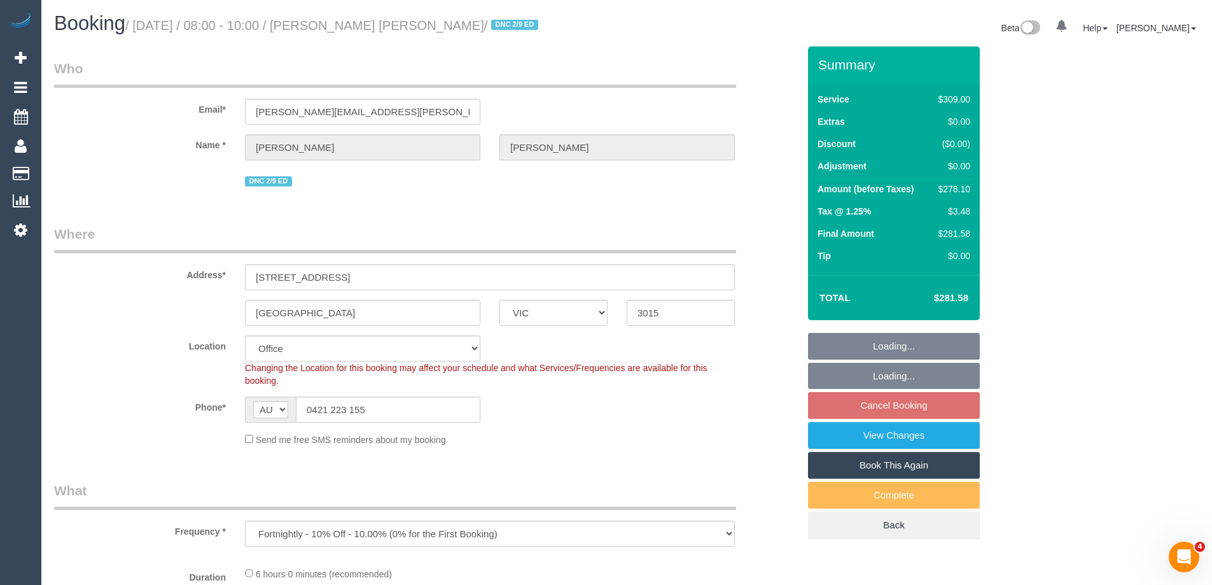
select select "object:804"
select select "number:28"
select select "number:16"
select select "number:19"
select select "number:22"
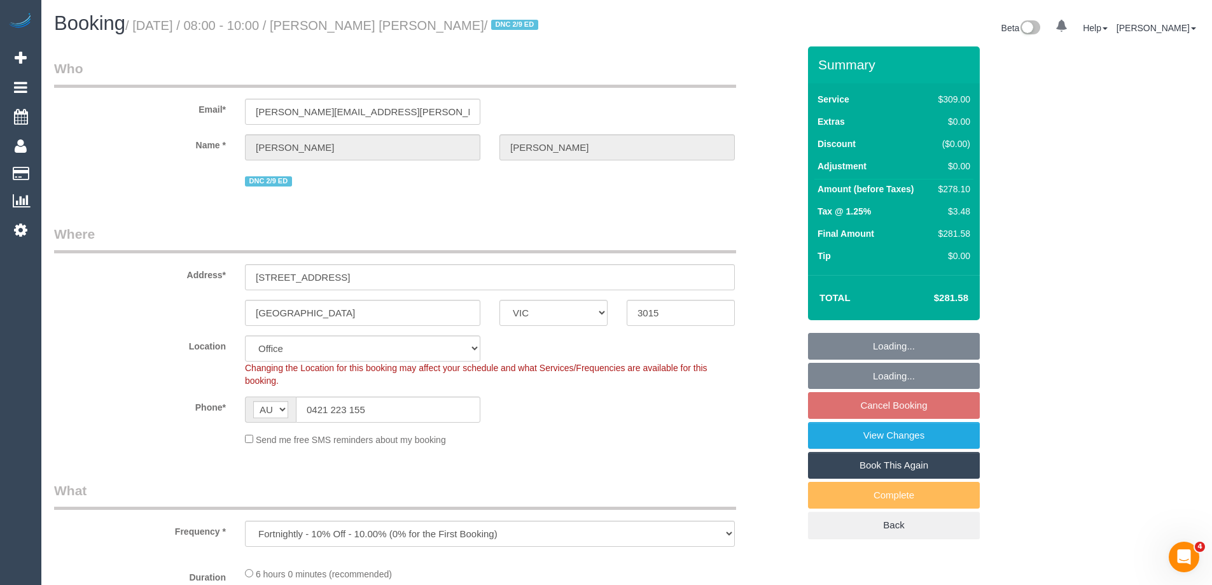
select select "number:34"
select select "number:26"
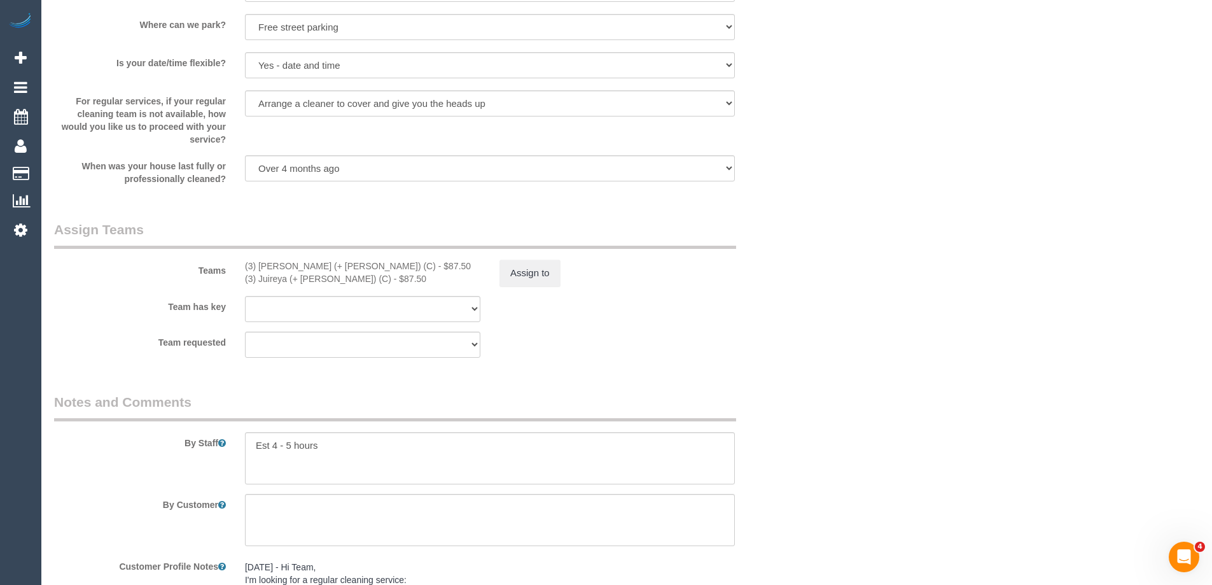
scroll to position [2029, 0]
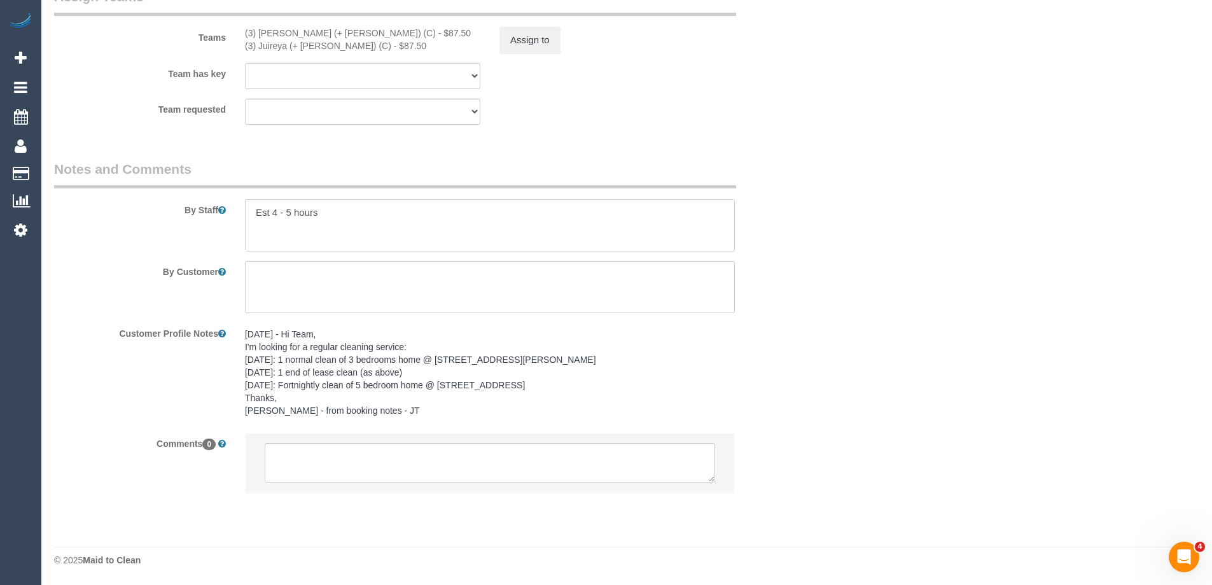
click at [362, 236] on textarea at bounding box center [490, 225] width 490 height 52
click at [347, 223] on textarea at bounding box center [490, 225] width 490 height 52
click at [491, 239] on textarea at bounding box center [490, 225] width 490 height 52
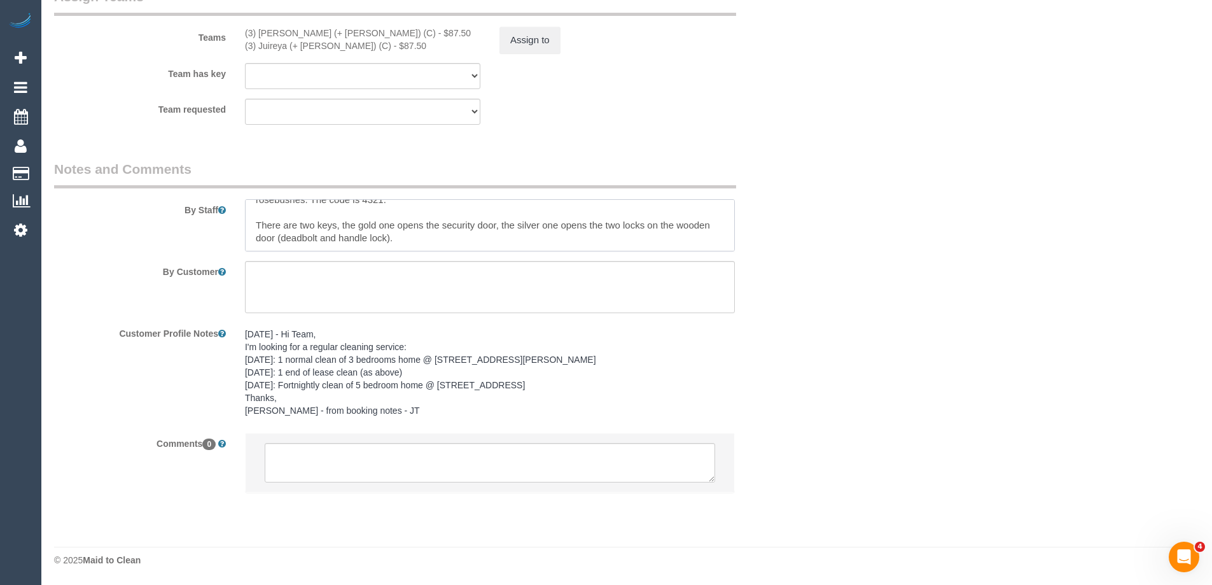
scroll to position [69, 0]
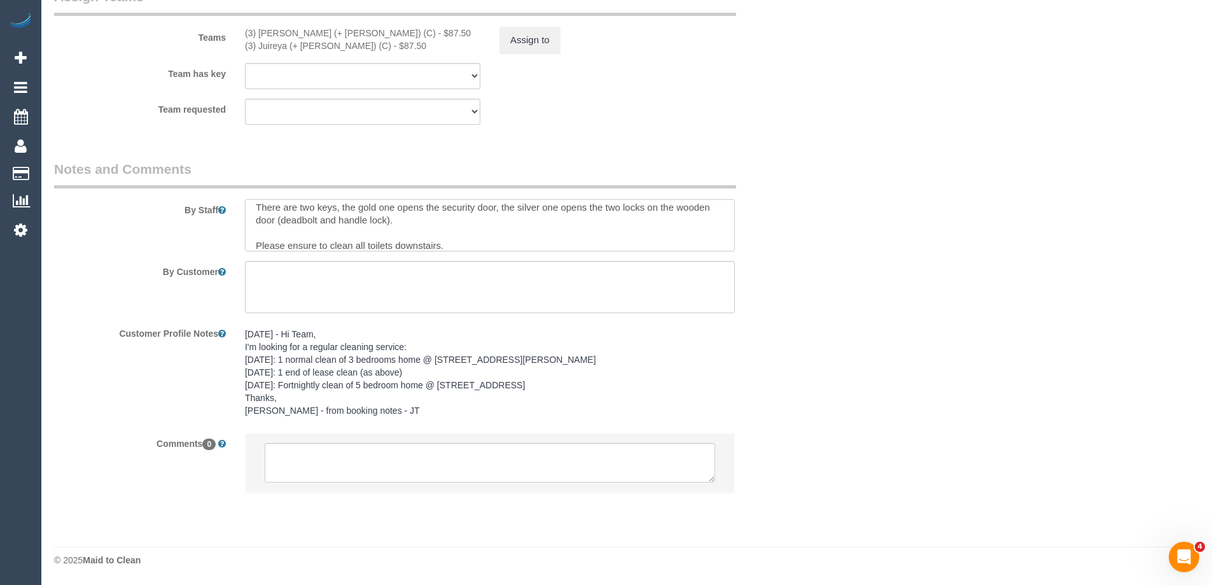
type textarea "Est 4 - 5 hours The lockbox is located in the front yard up against the house, …"
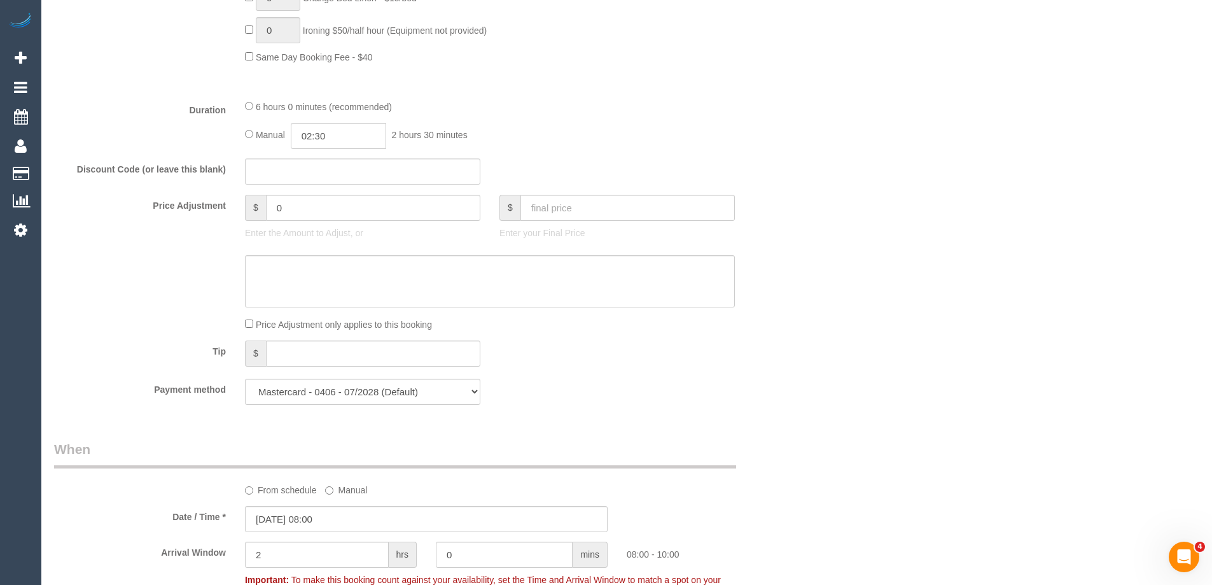
scroll to position [947, 0]
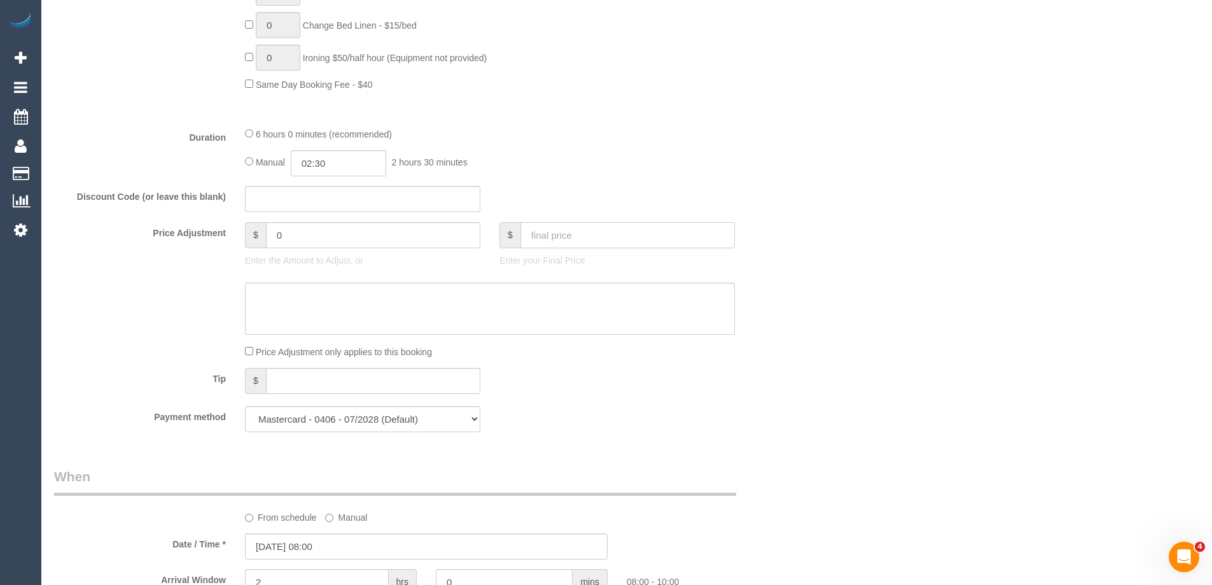
click at [570, 240] on input "text" at bounding box center [628, 235] width 214 height 26
click at [427, 238] on input "0" at bounding box center [373, 235] width 214 height 26
type input "-50"
click at [430, 298] on textarea at bounding box center [490, 309] width 490 height 52
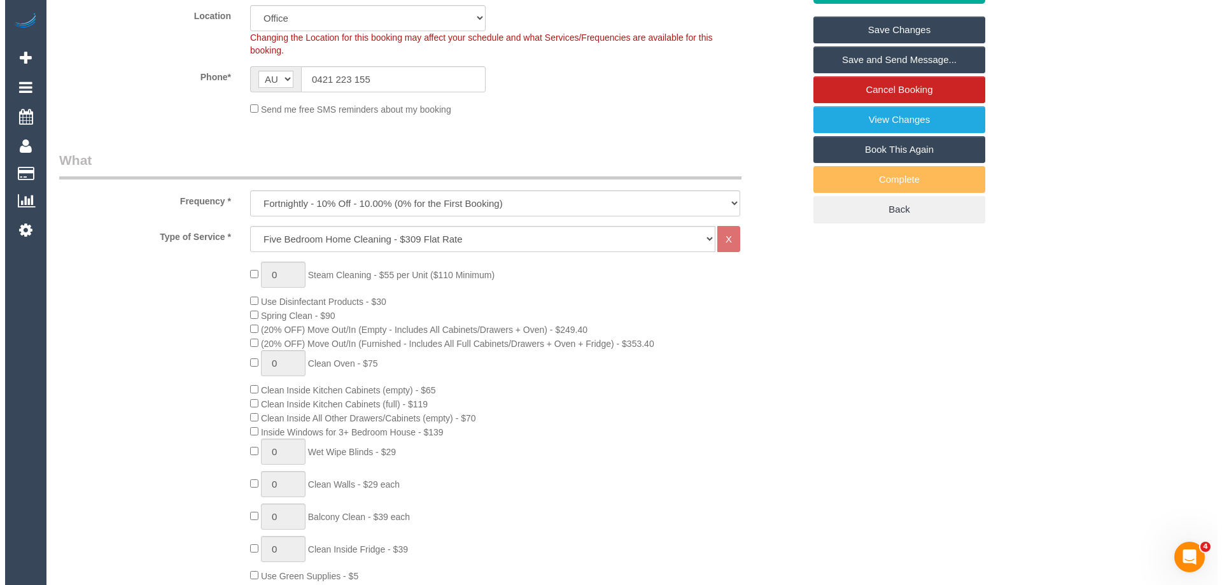
scroll to position [0, 0]
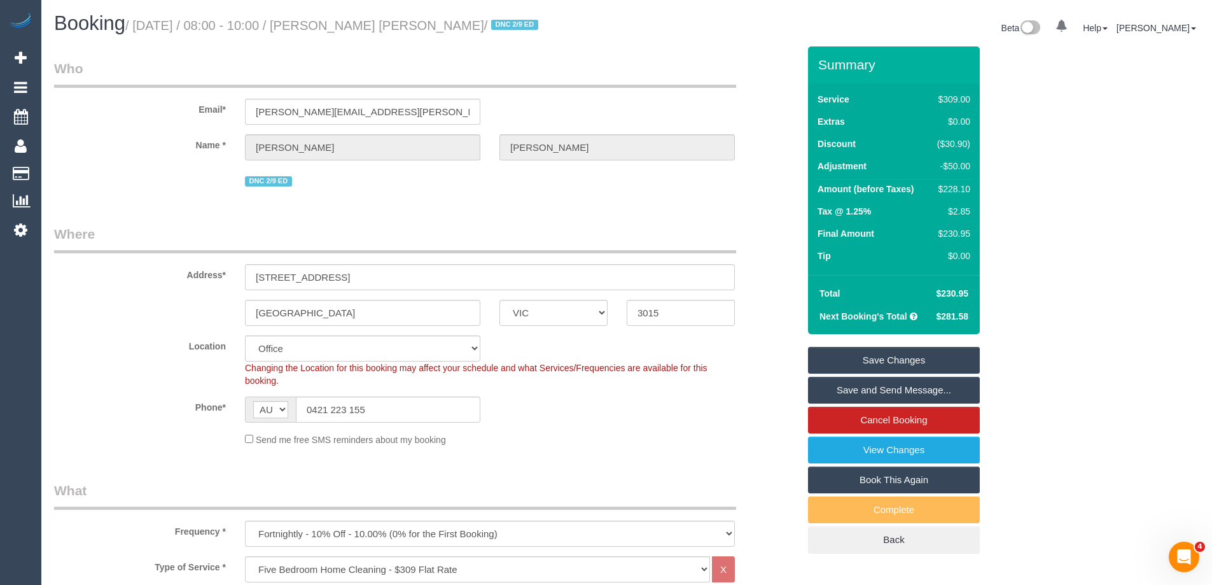
type textarea "$50 discount applied for complaint. (Not to affect the cleaners earnings.) Via …"
click at [874, 355] on link "Save Changes" at bounding box center [894, 360] width 172 height 27
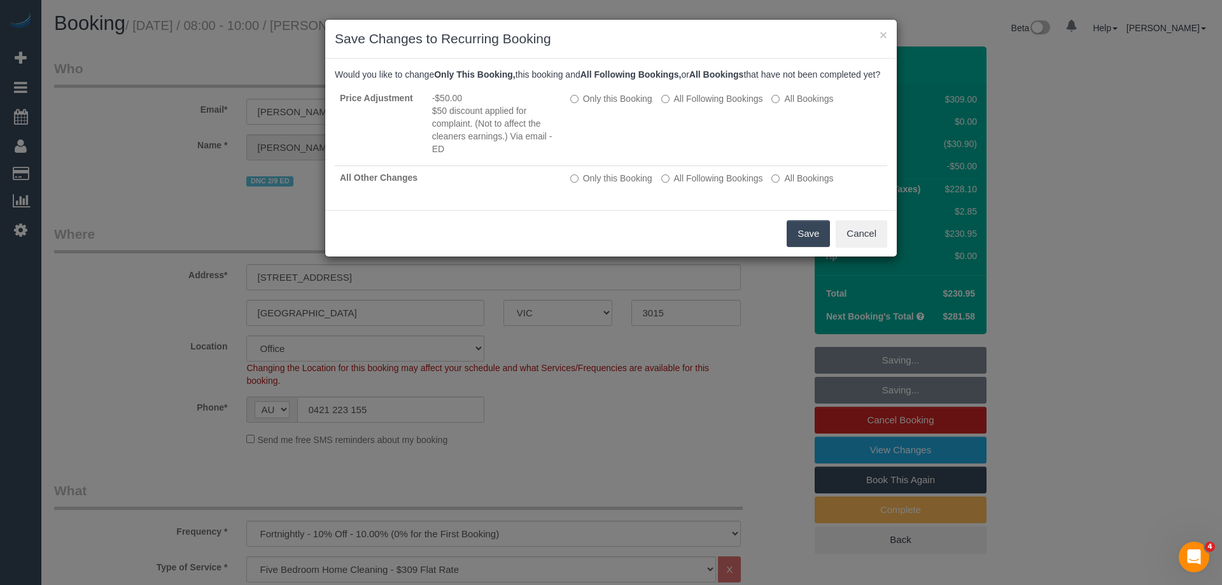
click at [803, 245] on button "Save" at bounding box center [808, 233] width 43 height 27
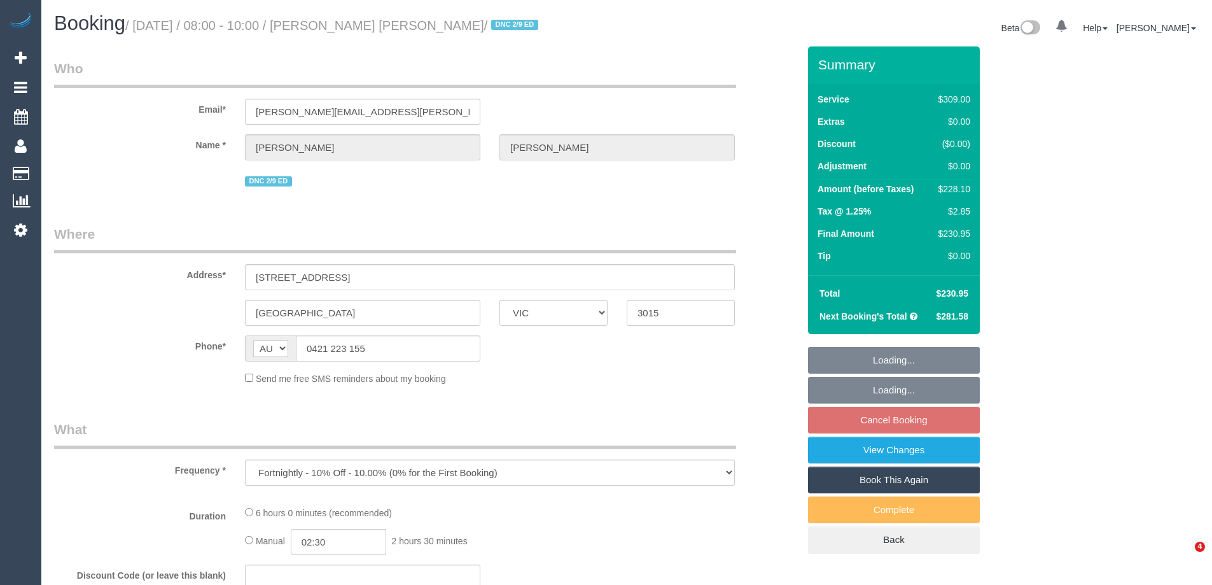
select select "VIC"
select select "string:stripe-pm_1RGuhh2GScqysDRV9eXb6IaF"
select select "number:28"
select select "number:16"
select select "number:19"
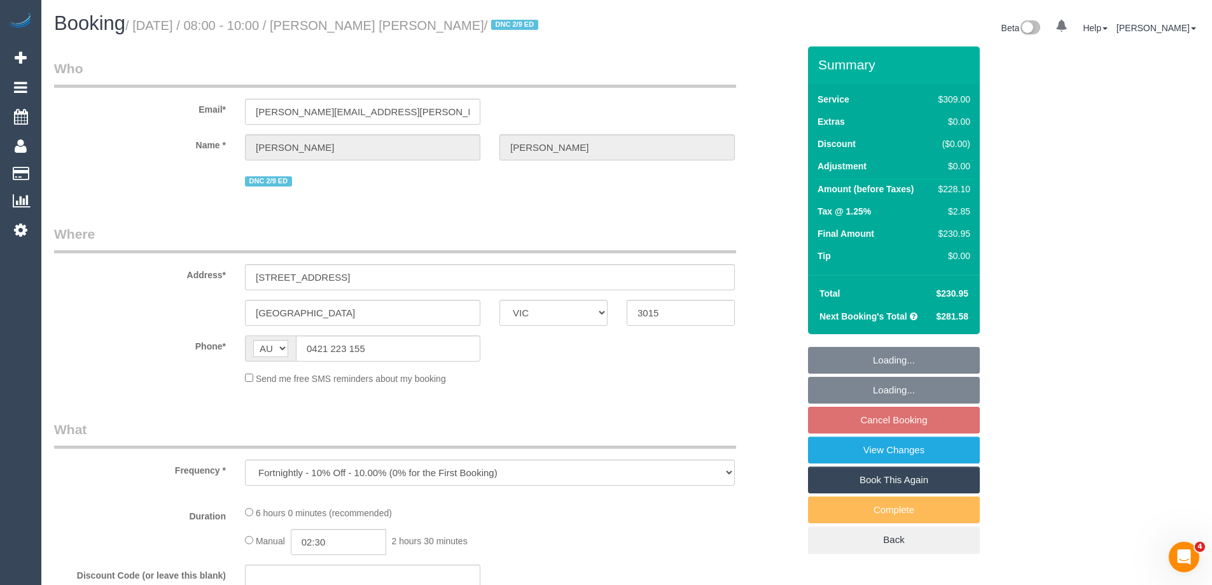
select select "number:22"
select select "number:34"
select select "number:26"
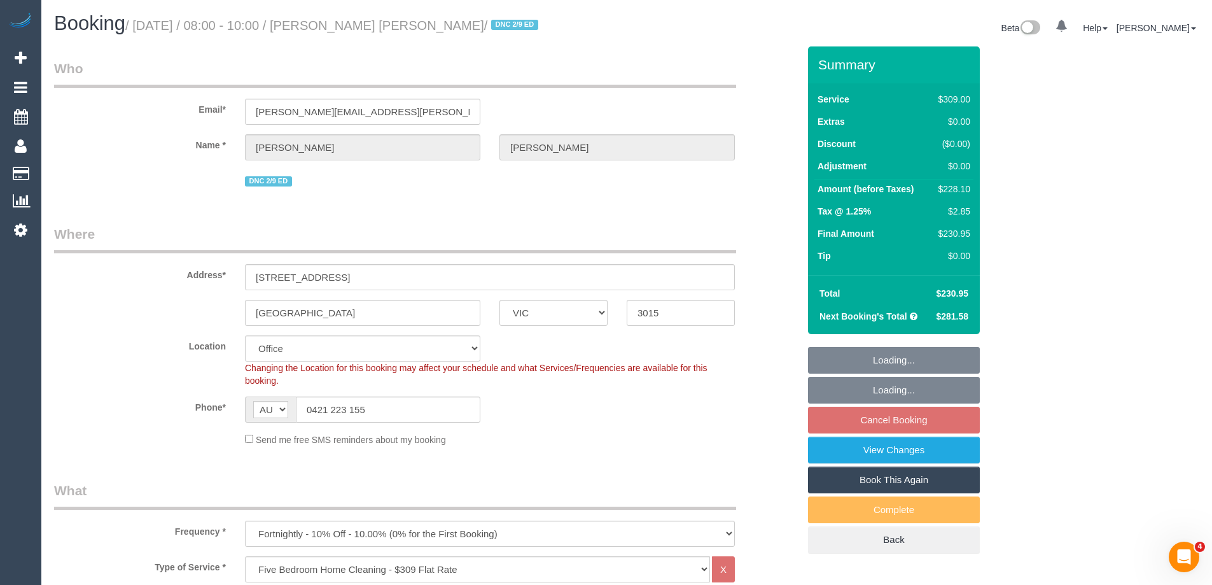
select select "object:793"
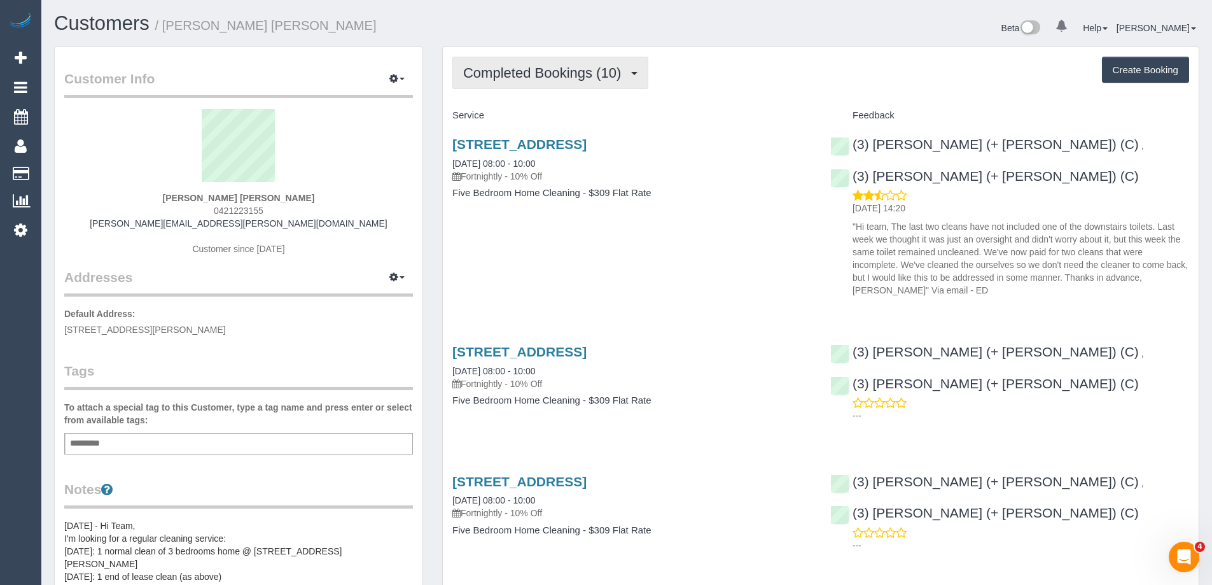
click at [514, 74] on span "Completed Bookings (10)" at bounding box center [545, 73] width 164 height 16
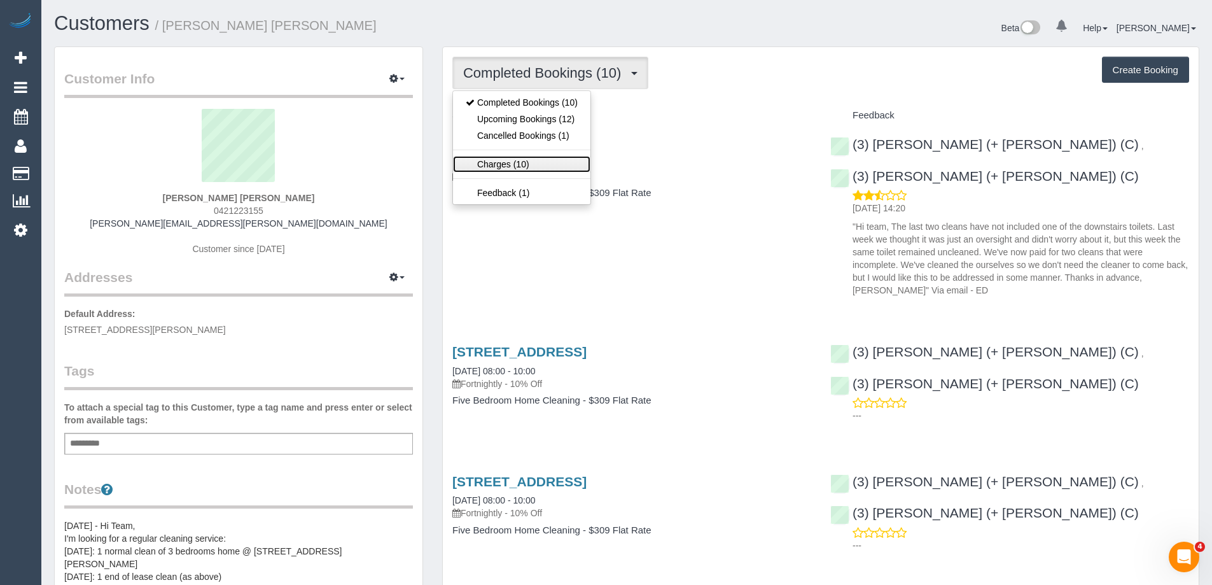
click at [514, 165] on link "Charges (10)" at bounding box center [521, 164] width 137 height 17
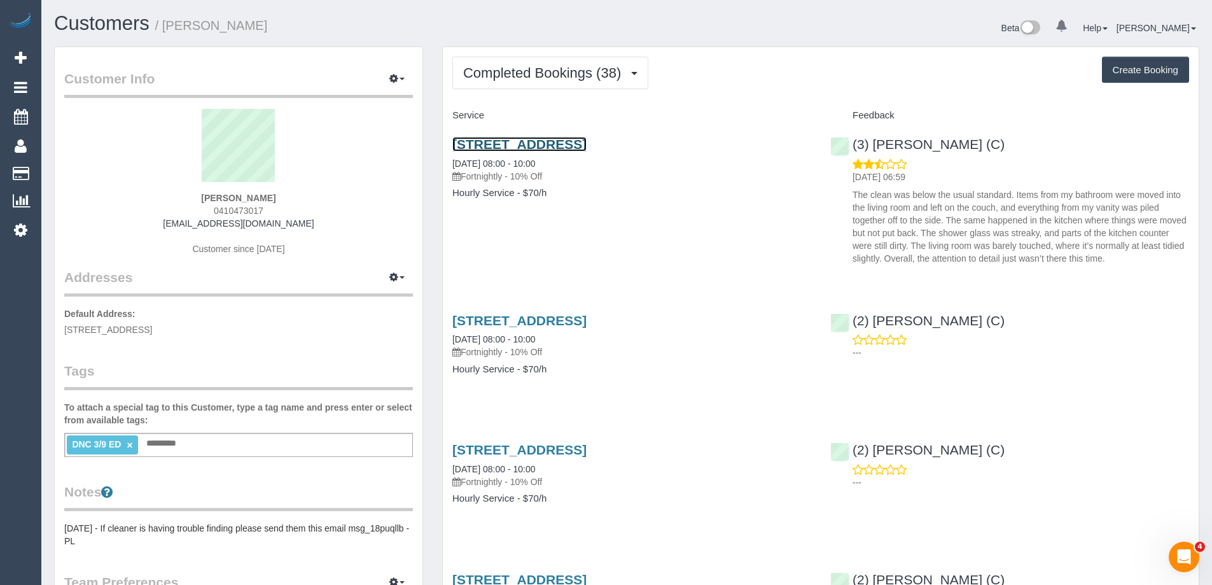
click at [493, 147] on link "[STREET_ADDRESS]" at bounding box center [520, 144] width 134 height 15
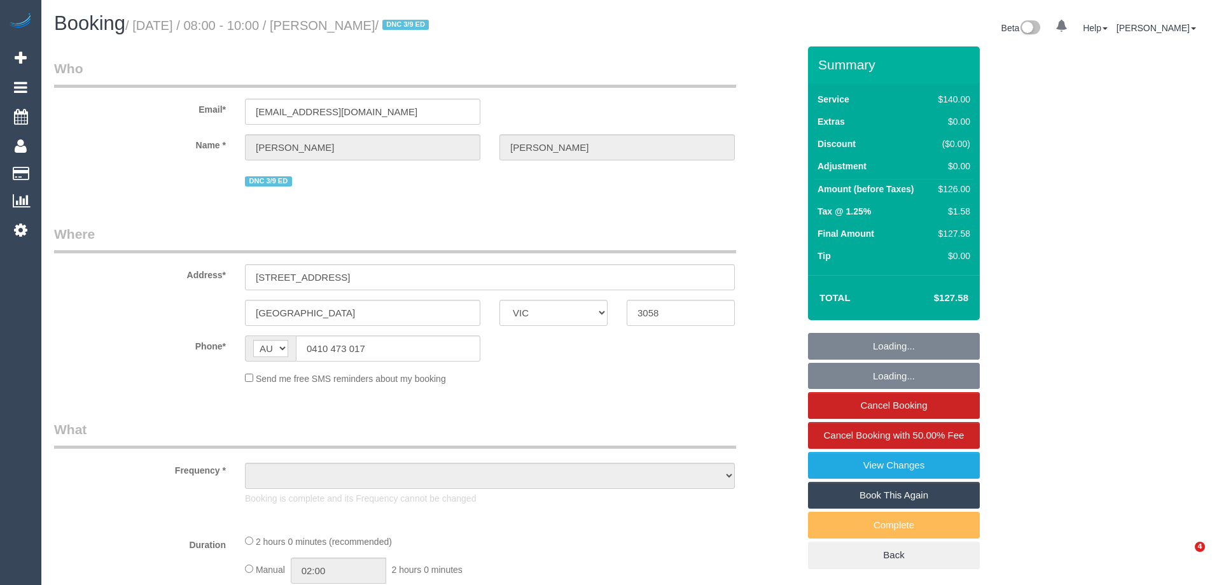
select select "VIC"
select select "string:stripe-pm_1QuP9v2GScqysDRVpgywK1O1"
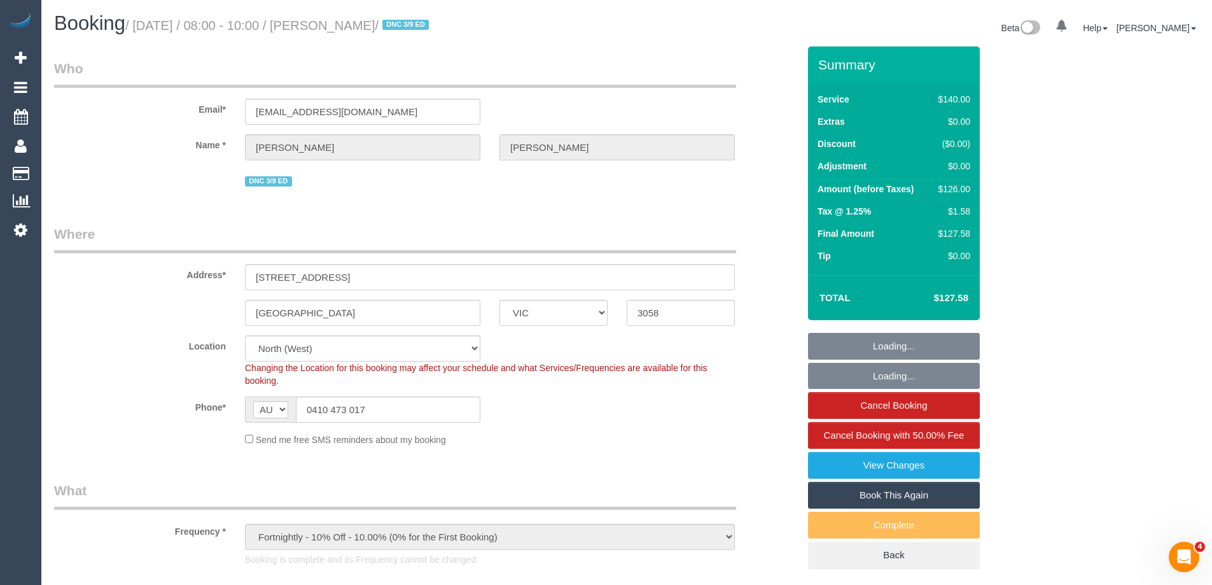
select select "object:1331"
select select "number:29"
select select "number:14"
select select "number:19"
select select "number:36"
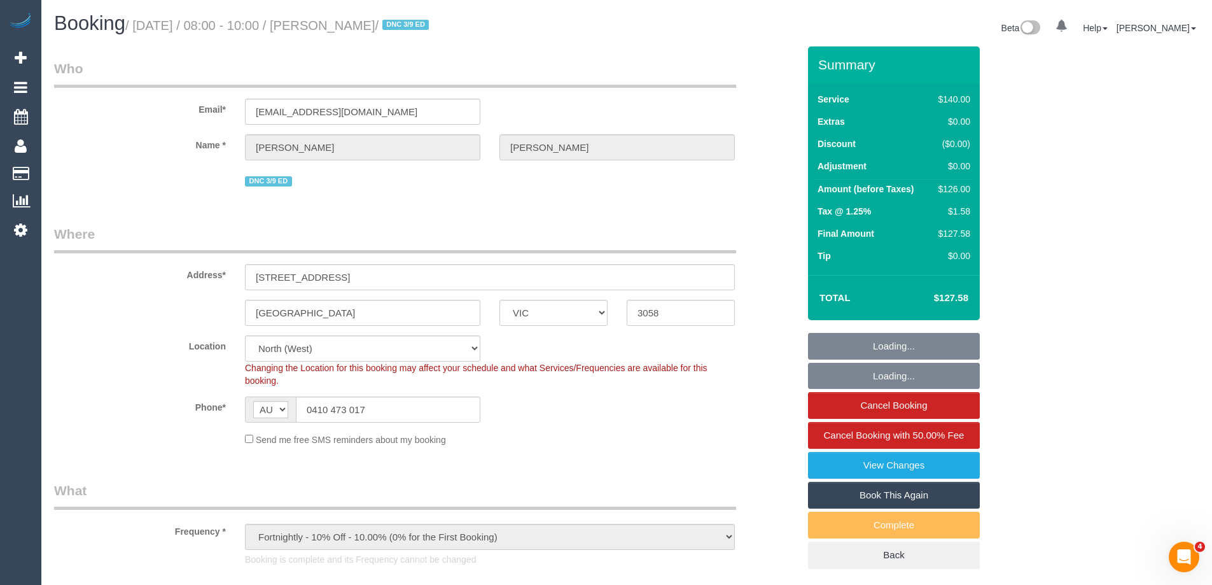
select select "number:34"
select select "number:11"
select select "spot1"
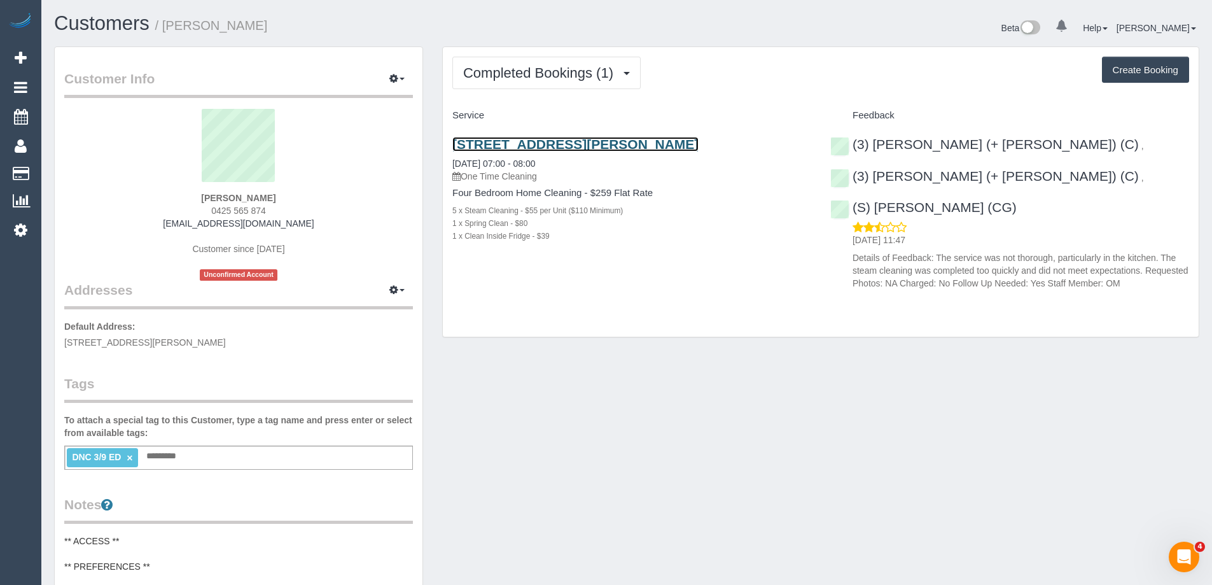
click at [524, 148] on link "[STREET_ADDRESS][PERSON_NAME]" at bounding box center [576, 144] width 246 height 15
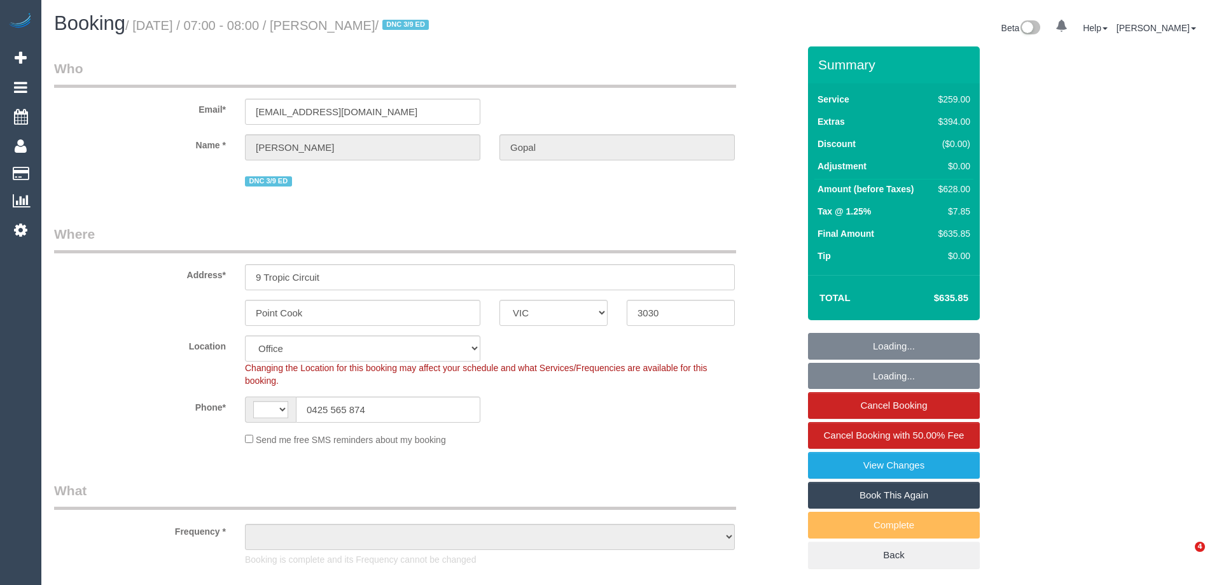
select select "VIC"
select select "string:AU"
select select "number:28"
select select "number:14"
select select "number:19"
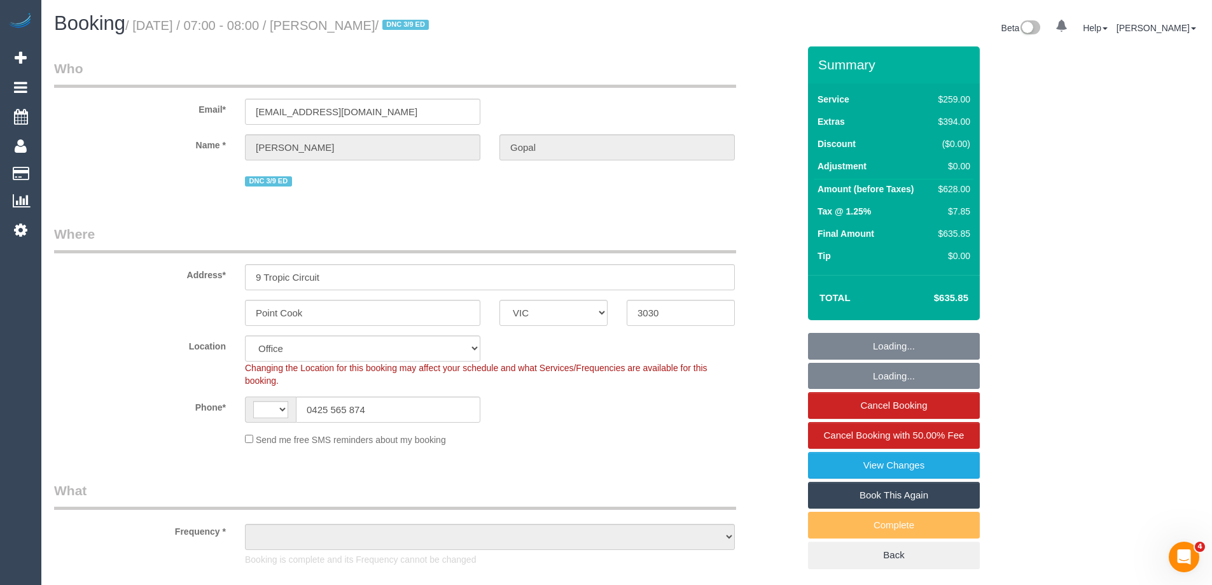
select select "number:36"
select select "object:798"
select select "string:stripe-pm_1S1KtY2GScqysDRVYVMlmPXH"
select select "object:819"
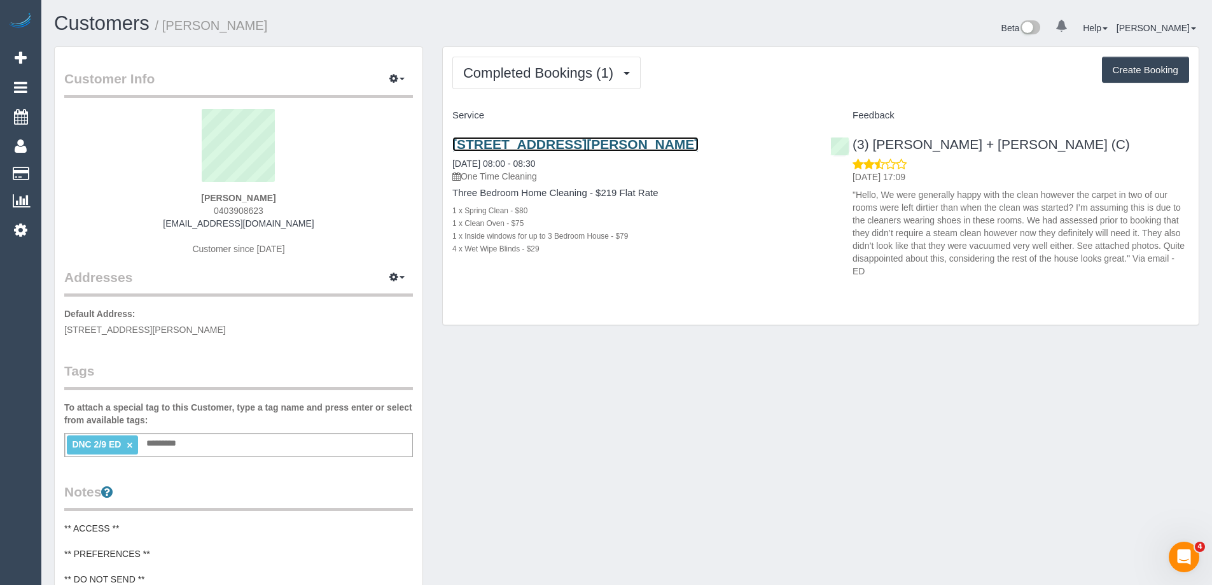
click at [547, 146] on link "17 Higinbotham, Coburg, VIC 3058" at bounding box center [576, 144] width 246 height 15
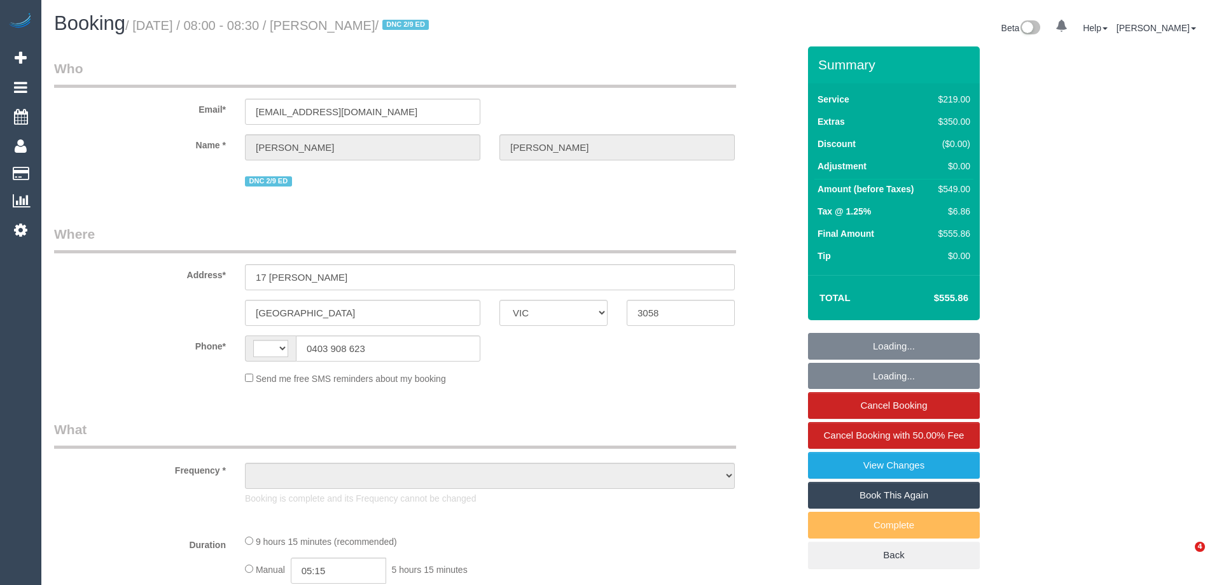
select select "VIC"
select select "string:AU"
select select "string:stripe-pm_1RzWx72GScqysDRVr1WoG2RB"
select select "number:28"
select select "number:14"
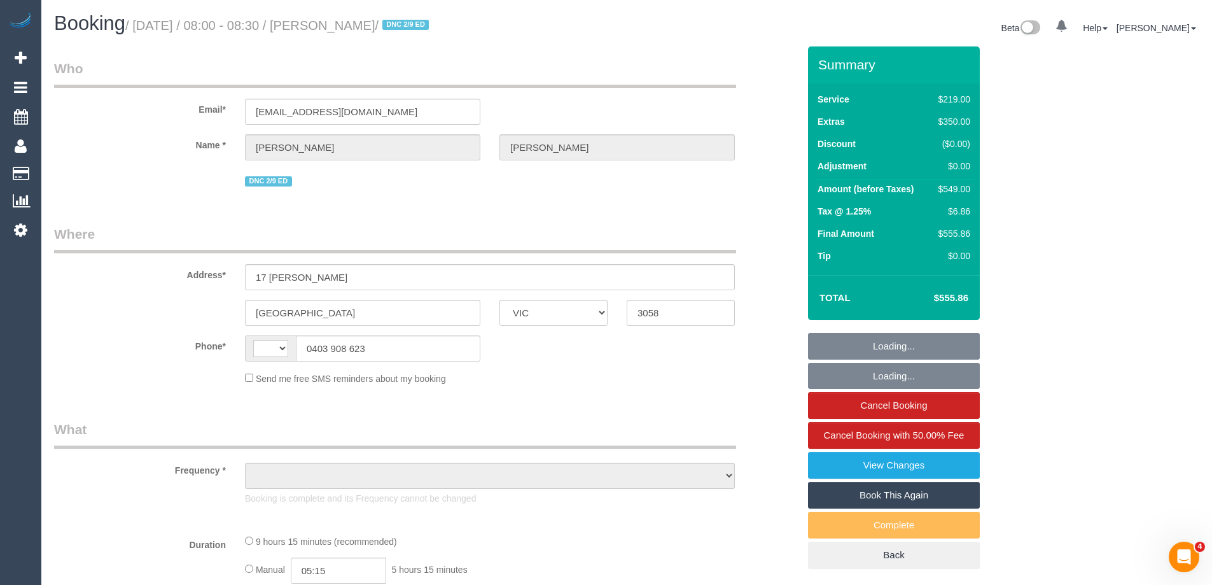
select select "number:19"
select select "number:23"
select select "number:35"
select select "number:26"
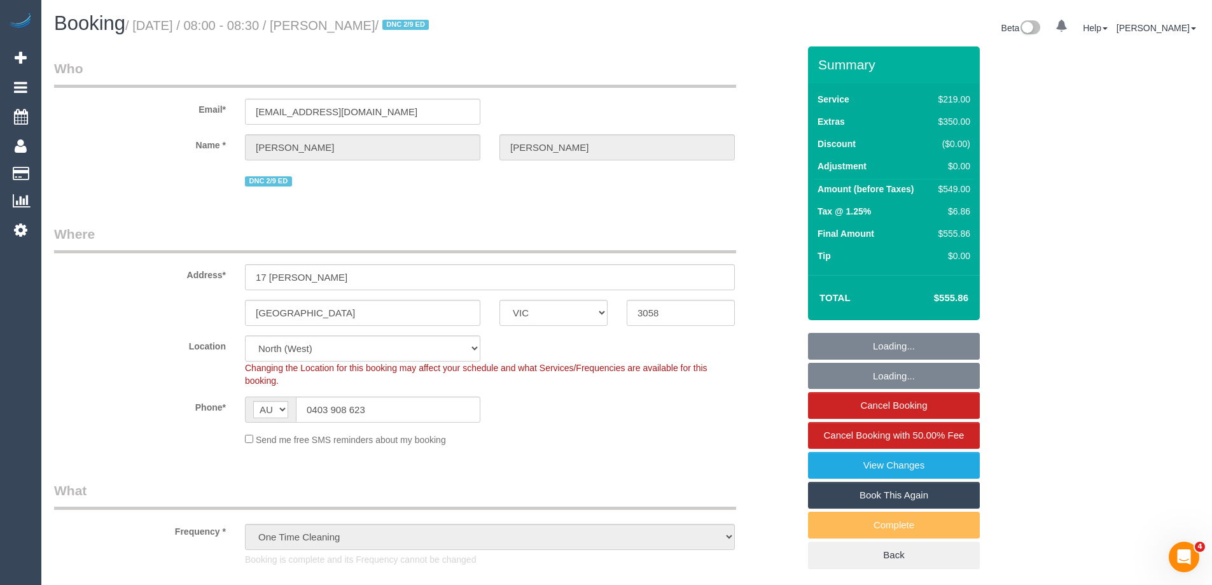
select select "object:1550"
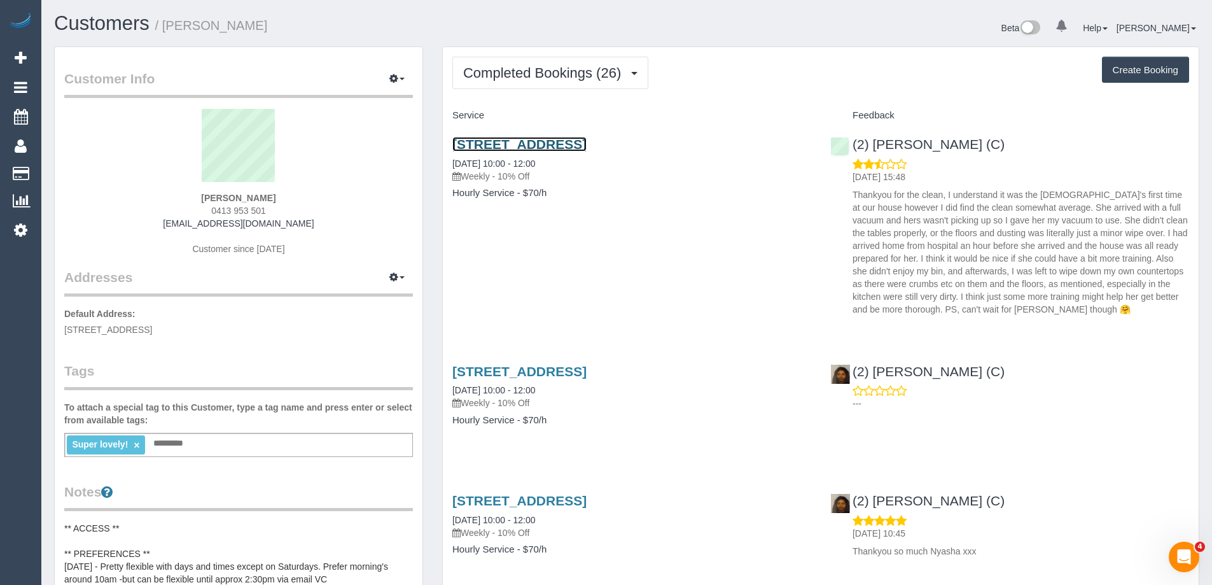
click at [508, 141] on link "[STREET_ADDRESS]" at bounding box center [520, 144] width 134 height 15
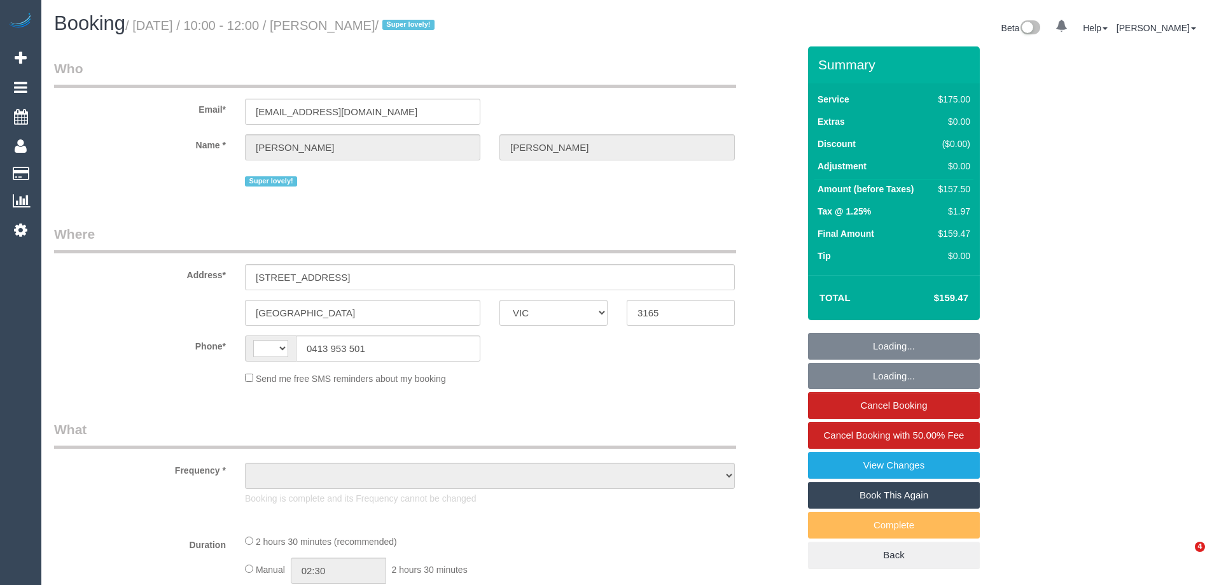
select select "VIC"
select select "string:stripe-pm_1QupRP2GScqysDRVYLz3LRpP"
select select "150"
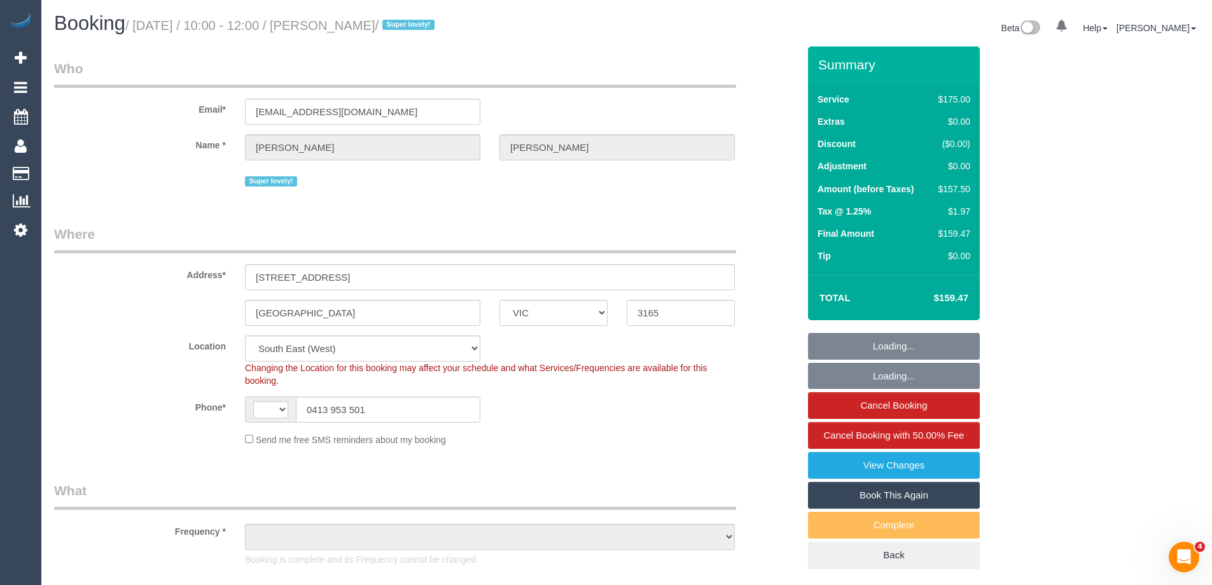
select select "string:AU"
select select "object:884"
select select "number:27"
select select "number:15"
select select "number:19"
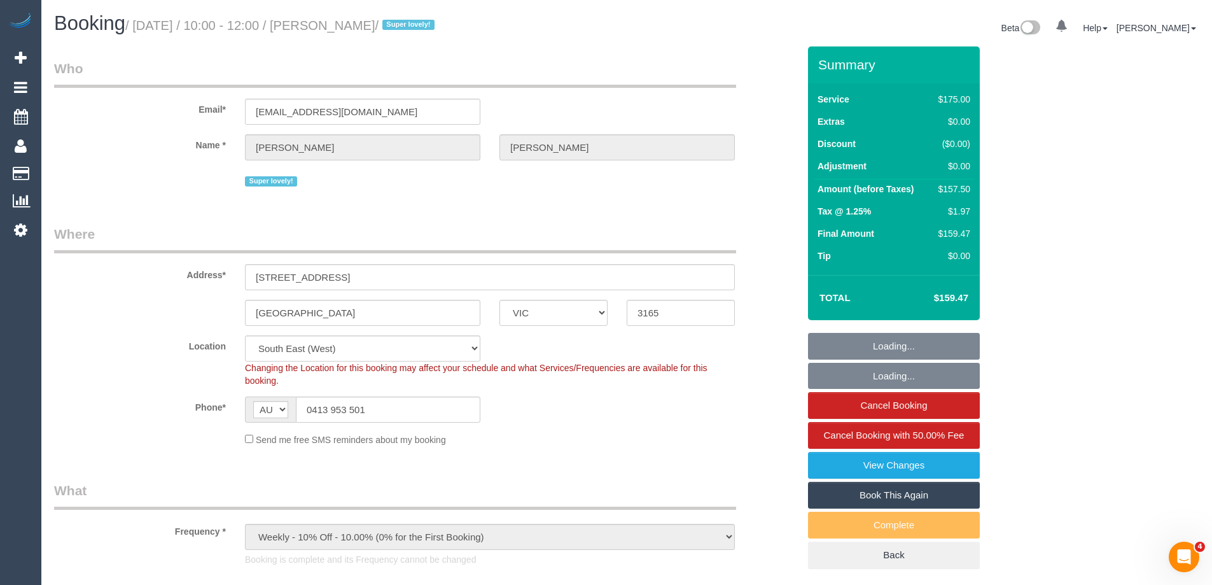
select select "number:36"
select select "number:34"
select select "number:11"
click at [960, 188] on div "$157.50" at bounding box center [952, 189] width 37 height 13
select select "spot1"
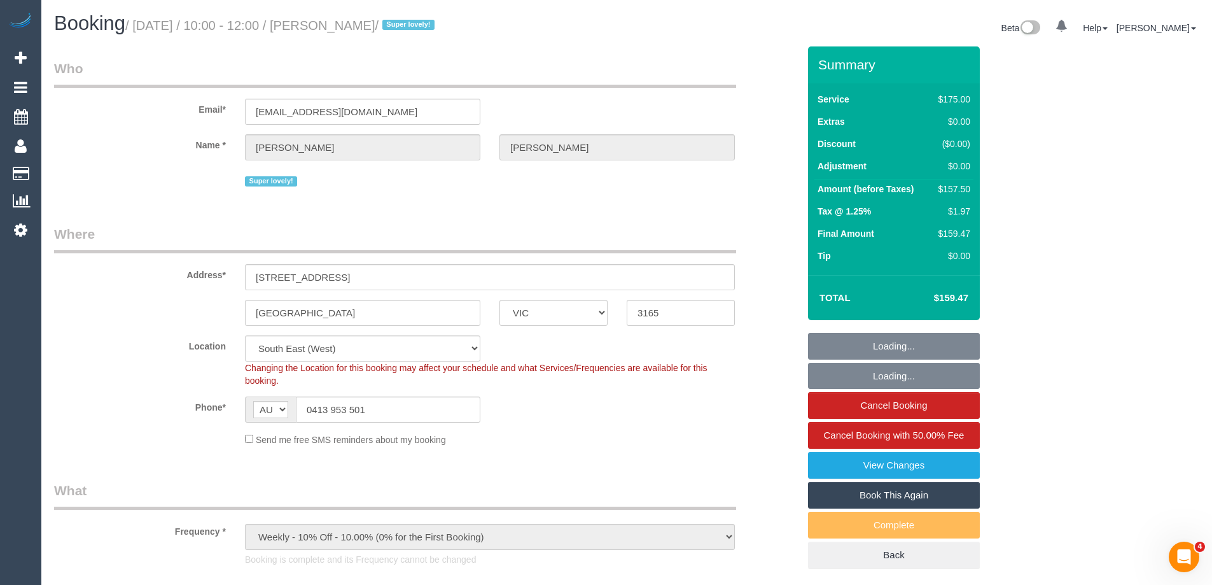
click at [960, 188] on div "$157.50" at bounding box center [952, 189] width 37 height 13
copy div "157.50"
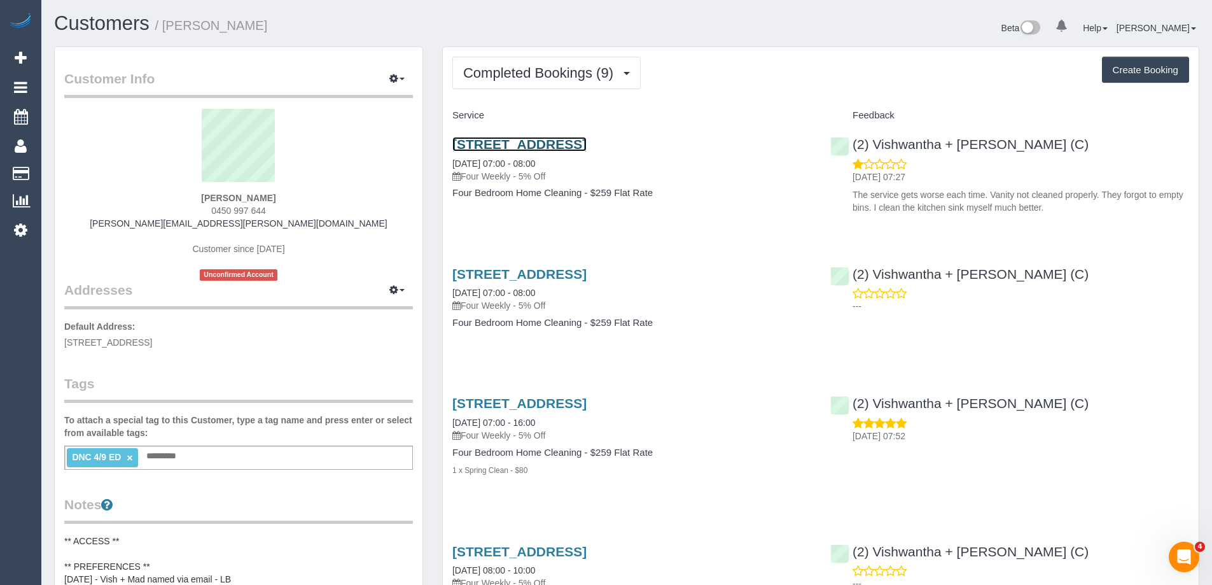
click at [587, 146] on link "24 The Pines Outlook, Doncaster East, VIC 3108" at bounding box center [520, 144] width 134 height 15
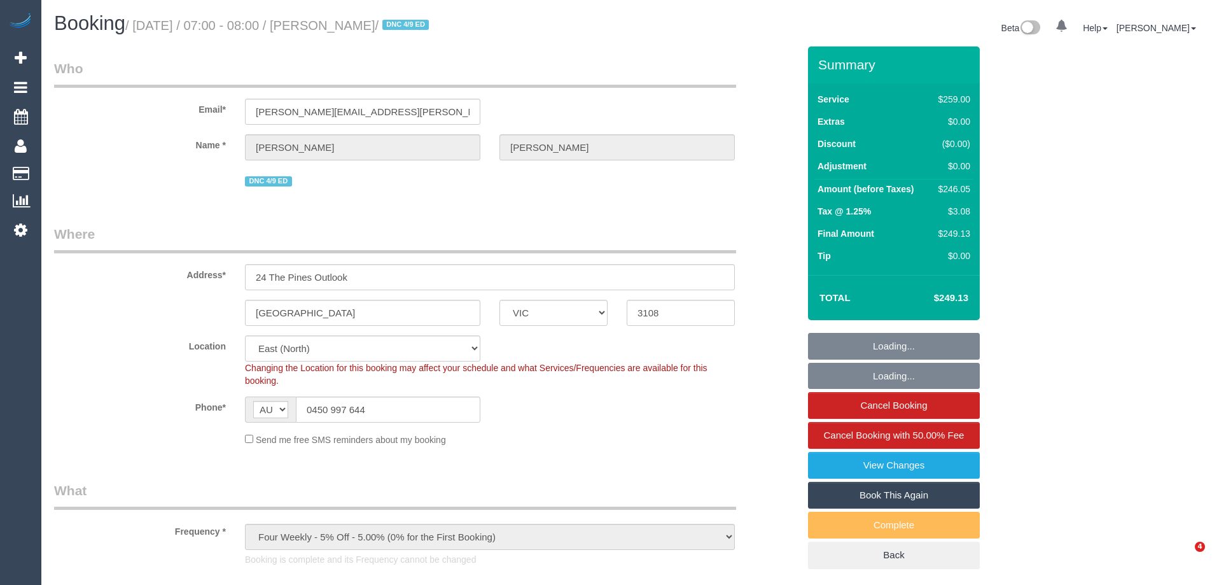
select select "VIC"
select select "object:699"
select select "number:27"
select select "number:14"
select select "number:19"
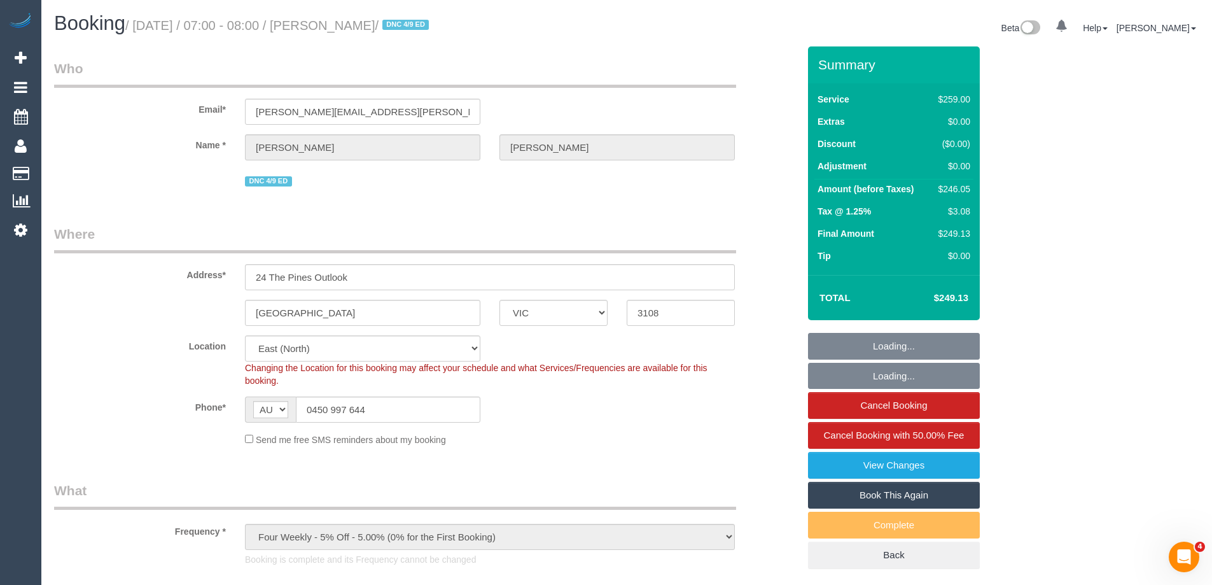
select select "number:25"
select select "number:33"
select select "string:stripe-pm_1Qfa3Q2GScqysDRVSf6bx62l"
select select "spot1"
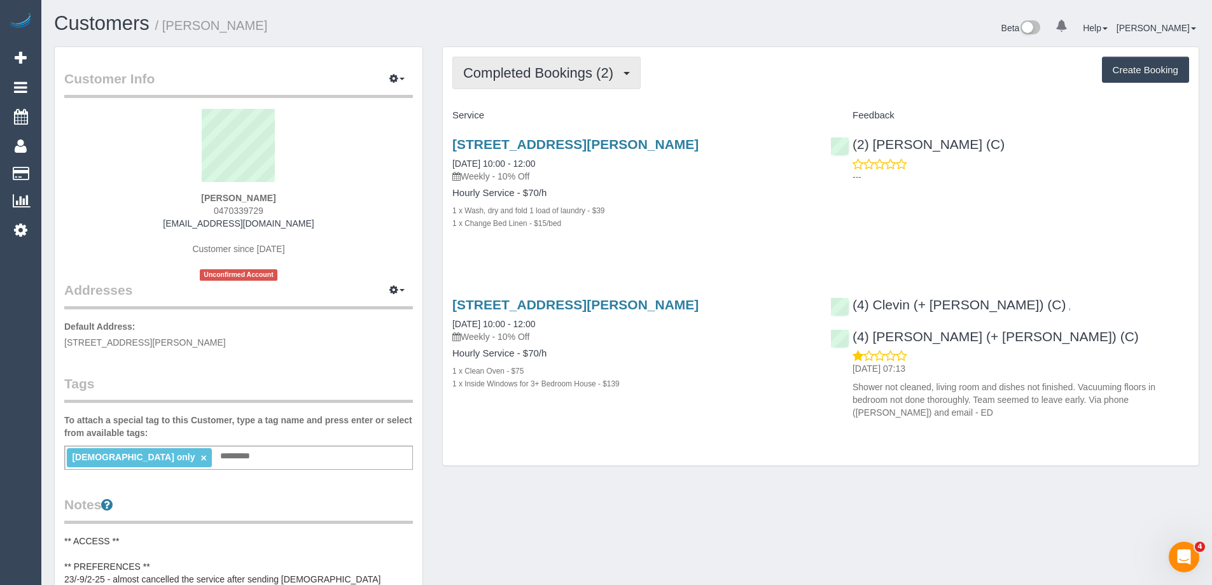
click at [586, 80] on span "Completed Bookings (2)" at bounding box center [541, 73] width 157 height 16
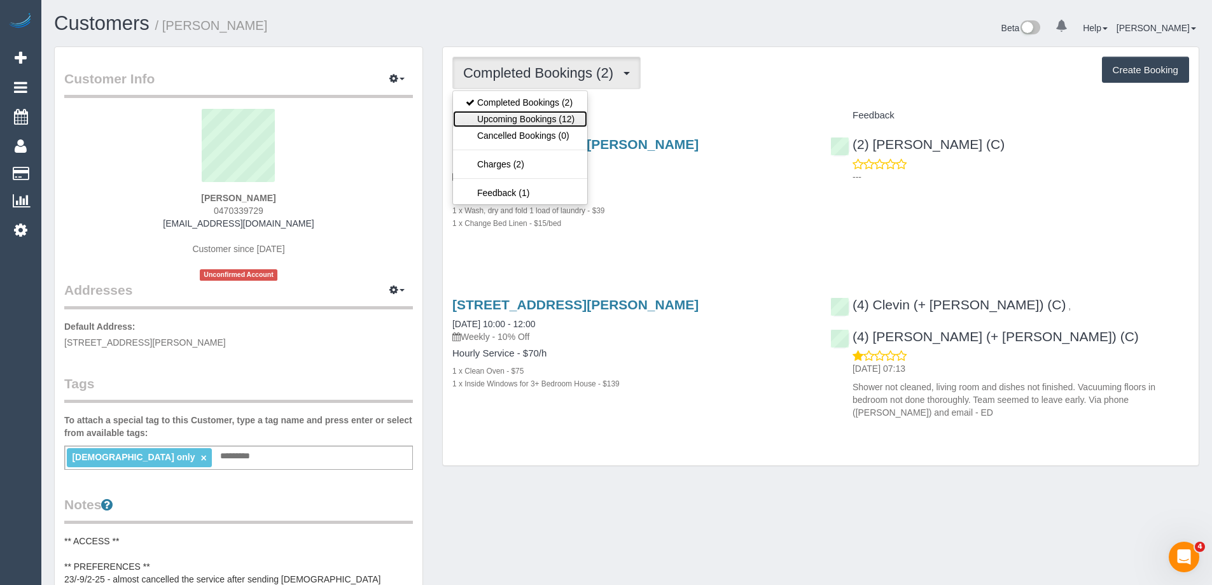
click at [582, 116] on link "Upcoming Bookings (12)" at bounding box center [520, 119] width 134 height 17
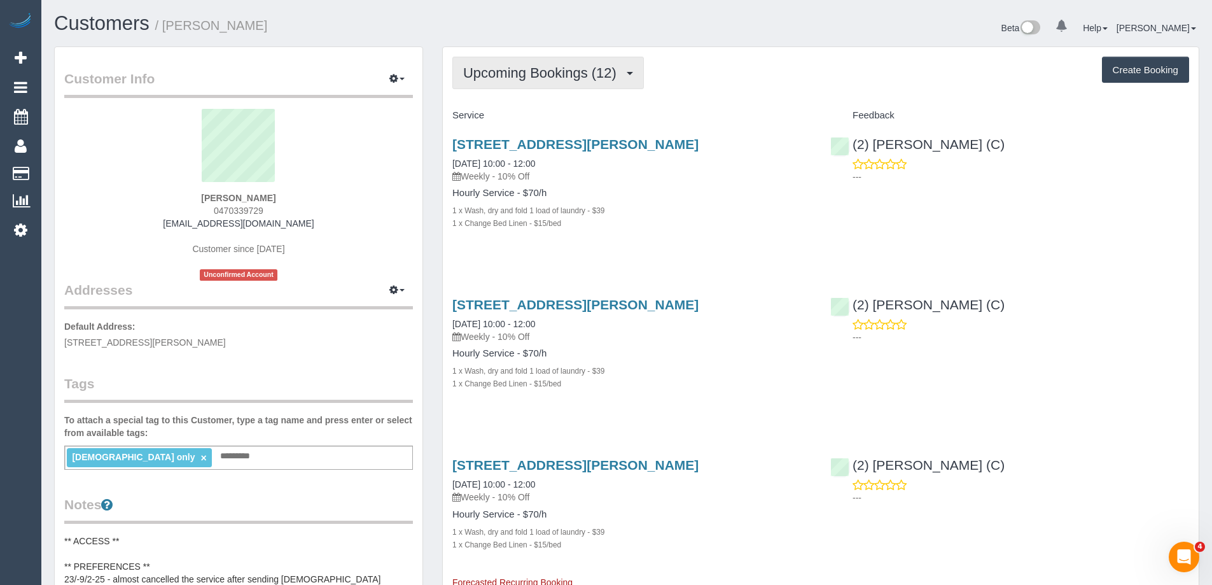
click at [592, 73] on span "Upcoming Bookings (12)" at bounding box center [543, 73] width 160 height 16
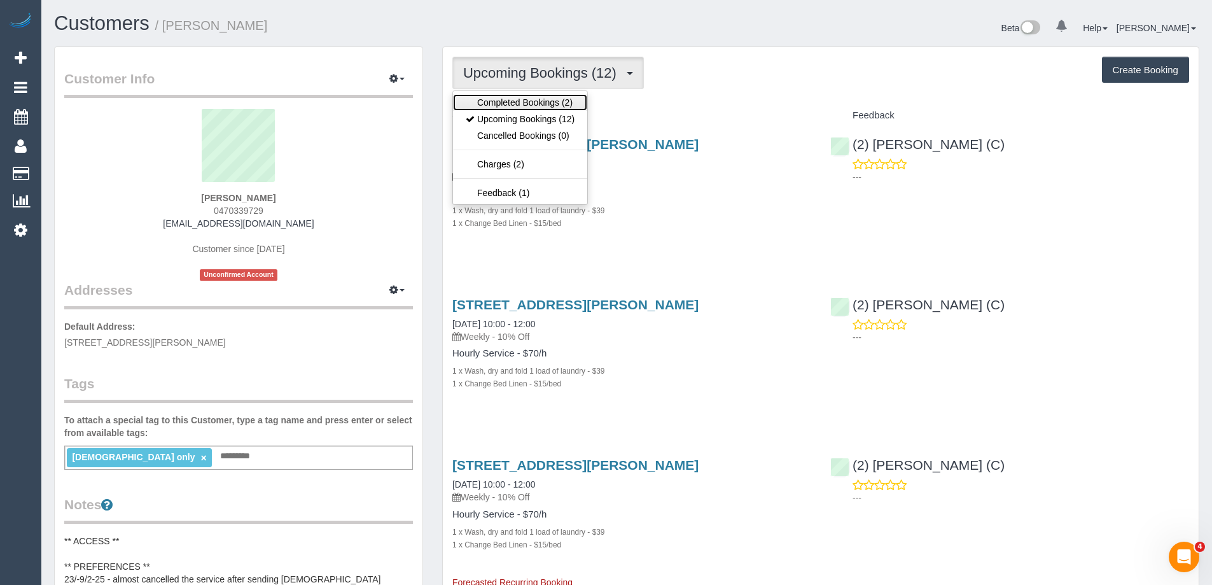
click at [571, 98] on link "Completed Bookings (2)" at bounding box center [520, 102] width 134 height 17
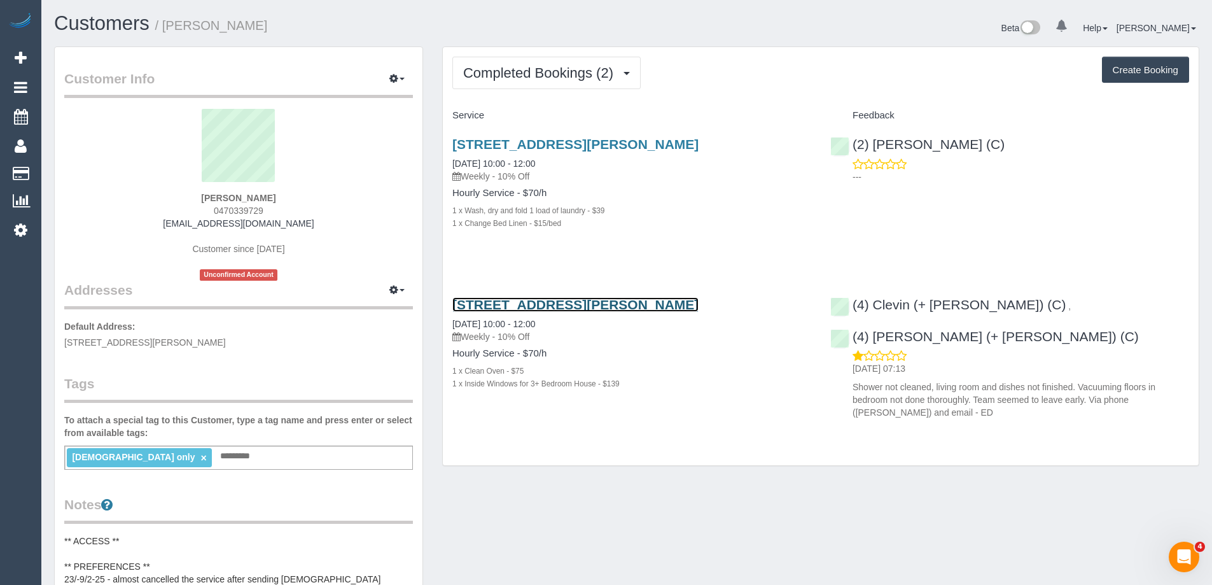
click at [624, 304] on link "59 Reema Bvd, Endeavour Hills, VIC 3802" at bounding box center [576, 304] width 246 height 15
click at [568, 305] on link "59 Reema Bvd, Endeavour Hills, VIC 3802" at bounding box center [576, 304] width 246 height 15
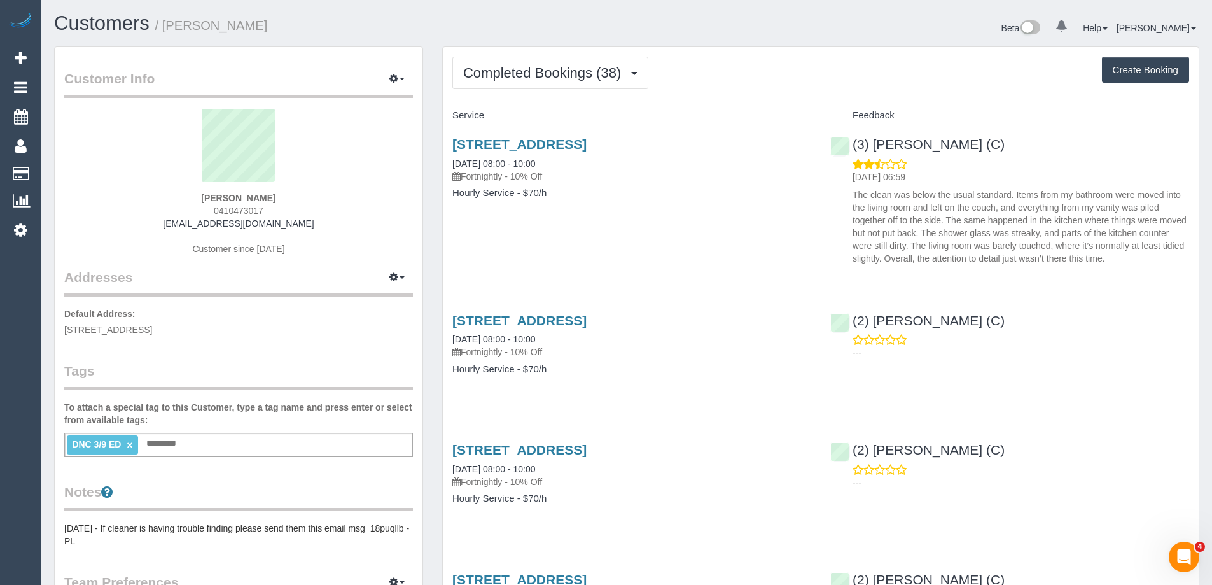
click at [977, 223] on p "The clean was below the usual standard. Items from my bathroom were moved into …" at bounding box center [1021, 226] width 337 height 76
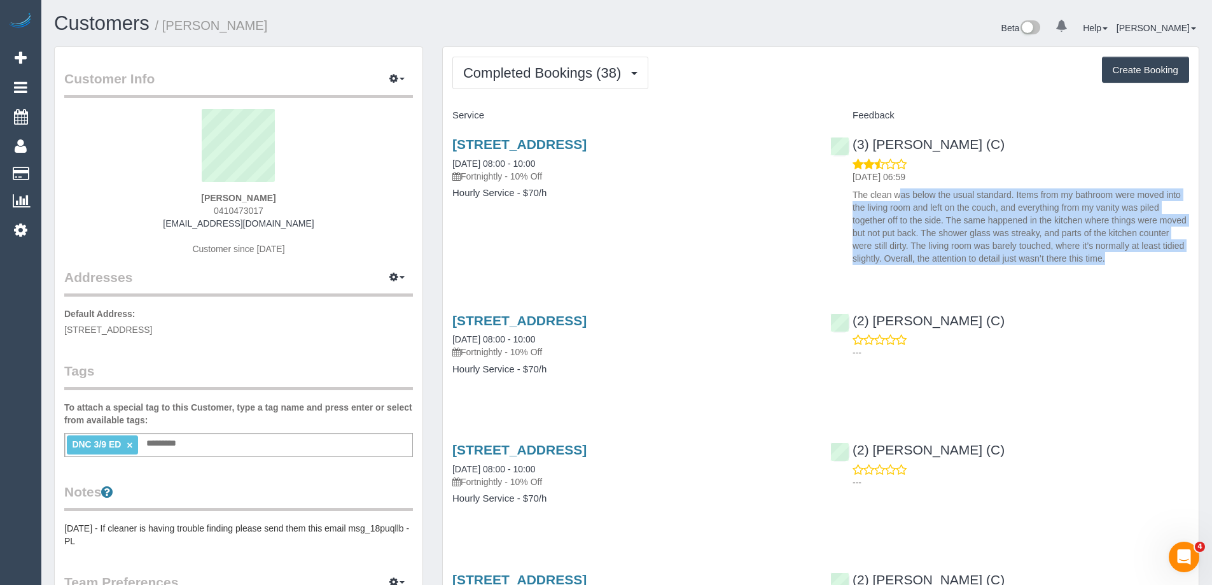
click at [977, 223] on p "The clean was below the usual standard. Items from my bathroom were moved into …" at bounding box center [1021, 226] width 337 height 76
copy div "The clean was below the usual standard. Items from my bathroom were moved into …"
click at [921, 143] on link "(3) Juan Manuel (C)" at bounding box center [918, 144] width 174 height 15
drag, startPoint x: 284, startPoint y: 29, endPoint x: 168, endPoint y: 27, distance: 116.5
click at [168, 27] on h1 "Customers / Clara Filippini" at bounding box center [335, 24] width 563 height 22
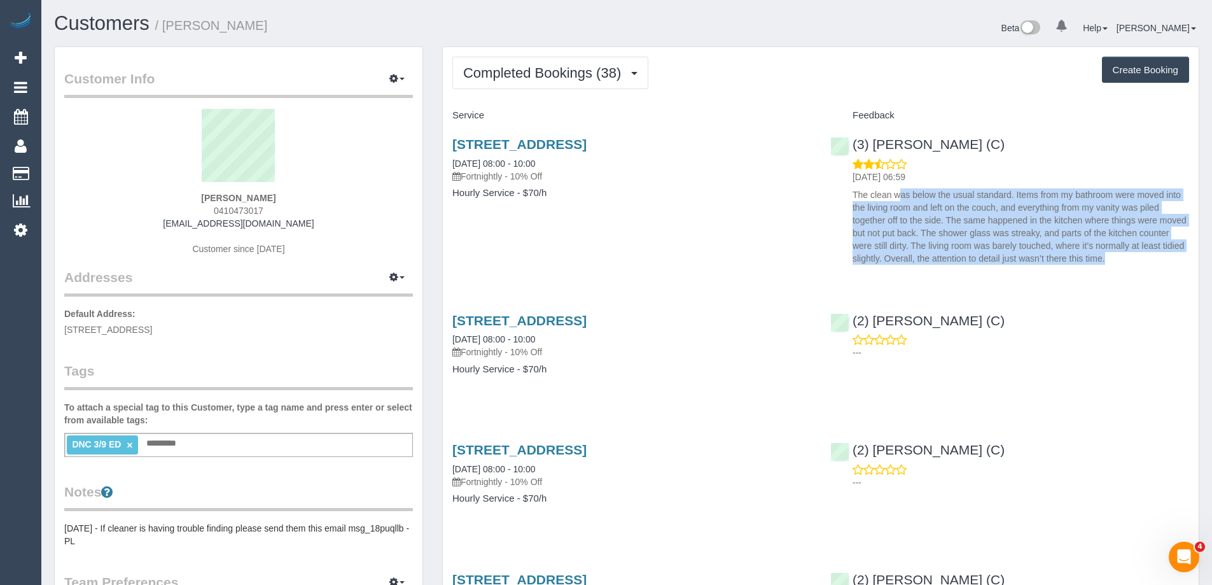
copy small "Clara Filippini"
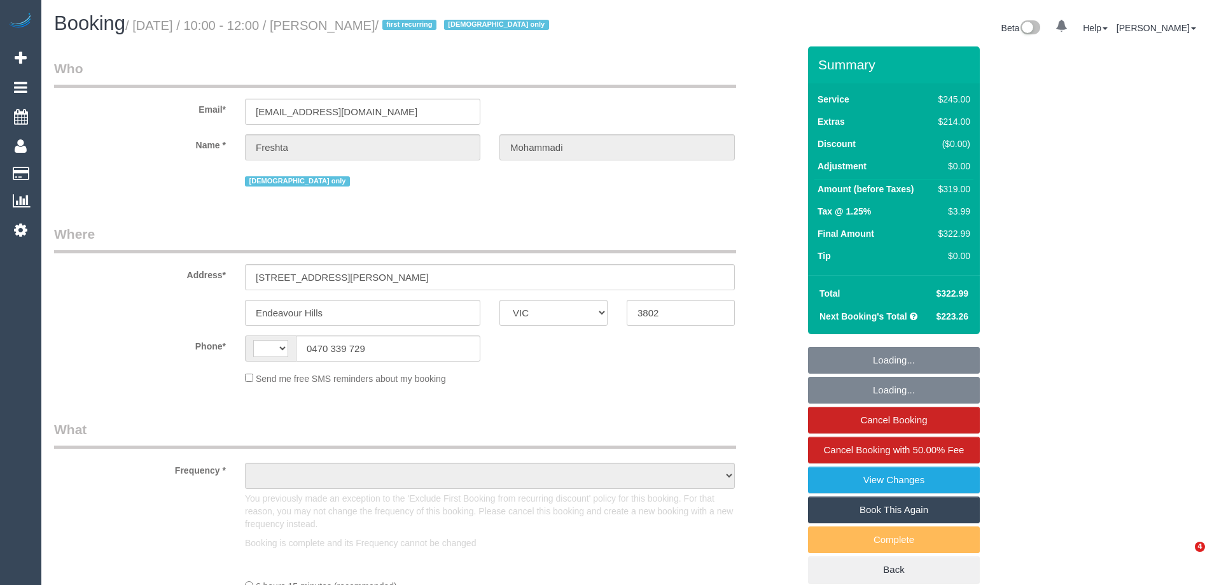
select select "VIC"
select select "string:AU"
select select "object:557"
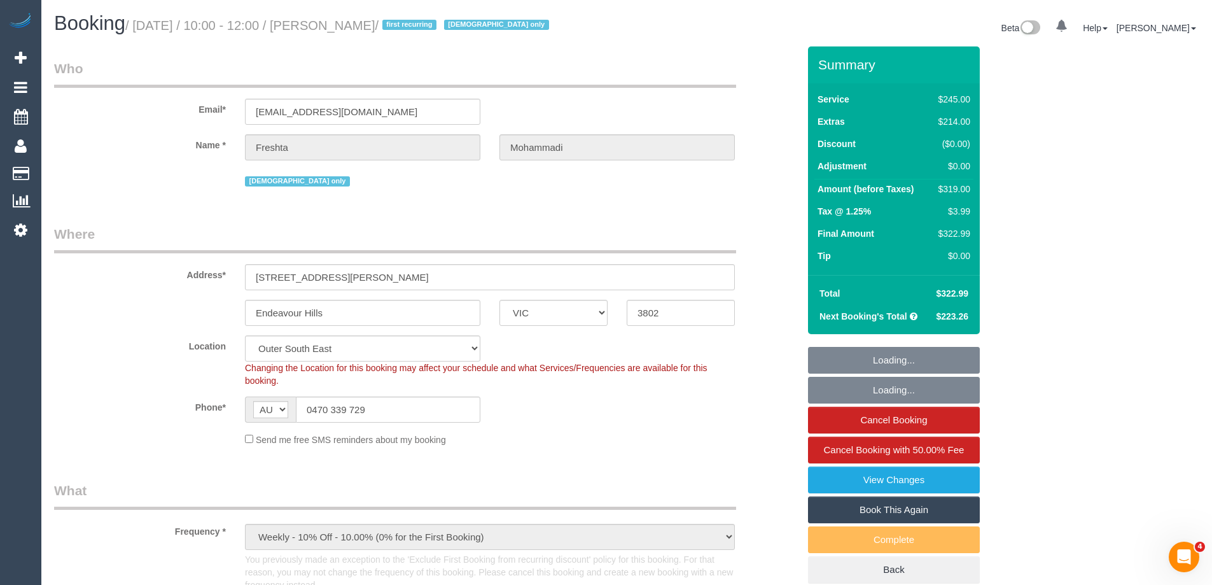
select select "string:stripe-pm_1RxqS82GScqysDRV9z6qFSQy"
select select "210"
select select "number:28"
select select "number:14"
select select "number:19"
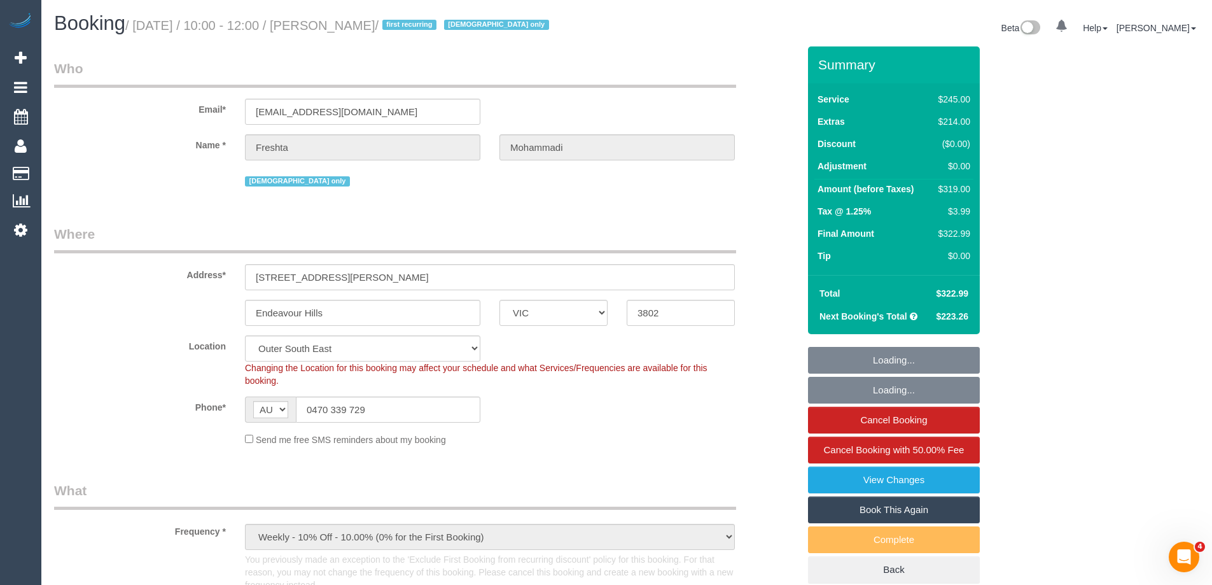
select select "number:23"
select select "number:35"
select select "number:26"
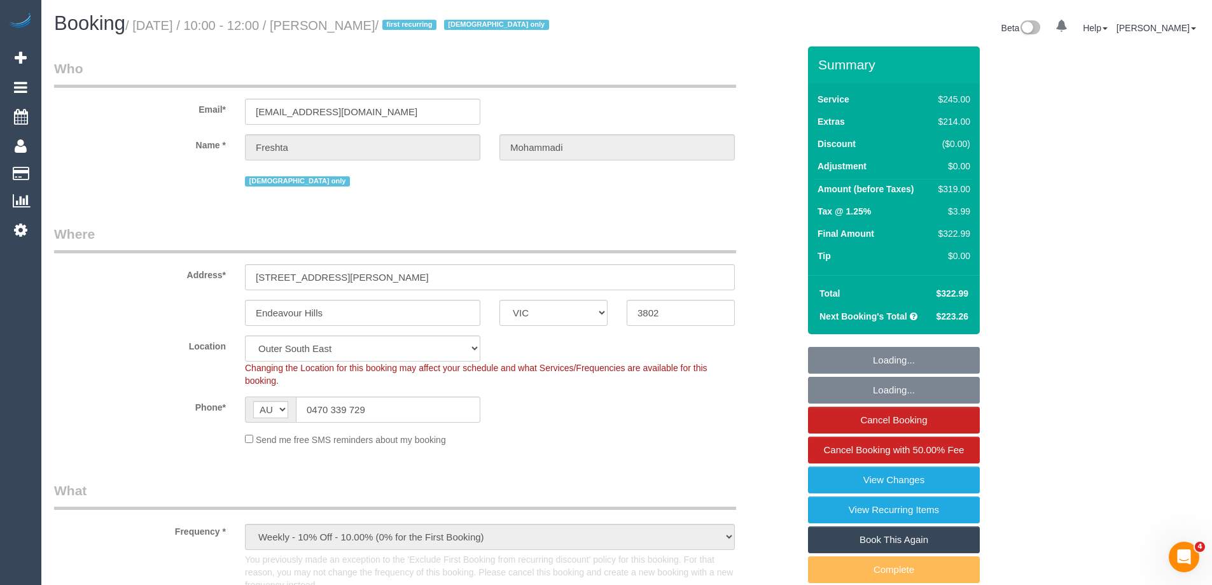
select select "object:892"
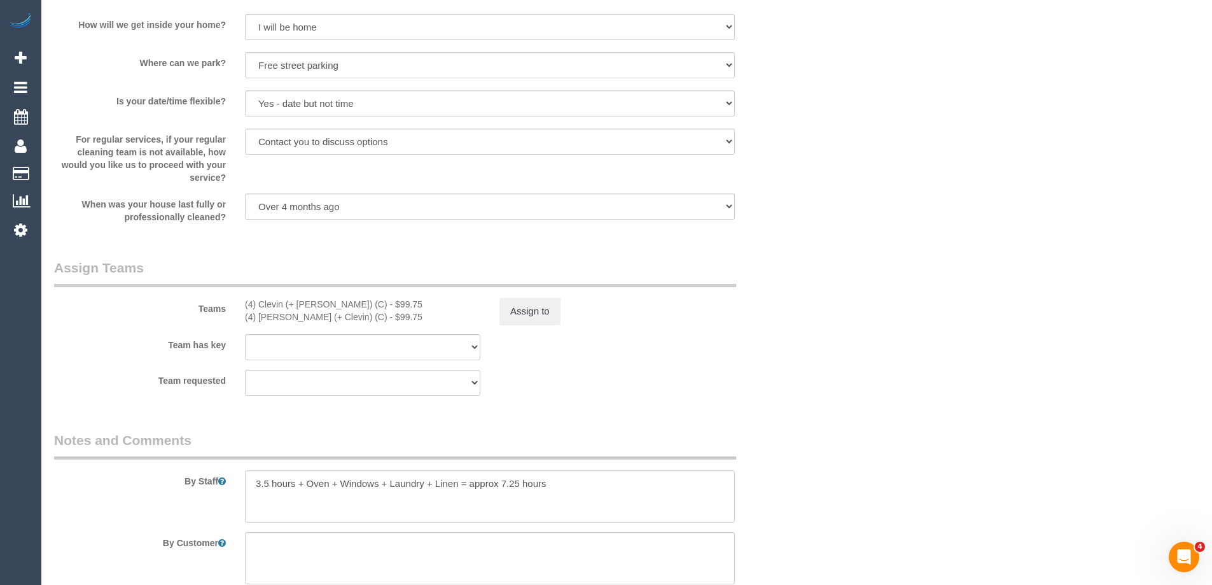
scroll to position [1846, 0]
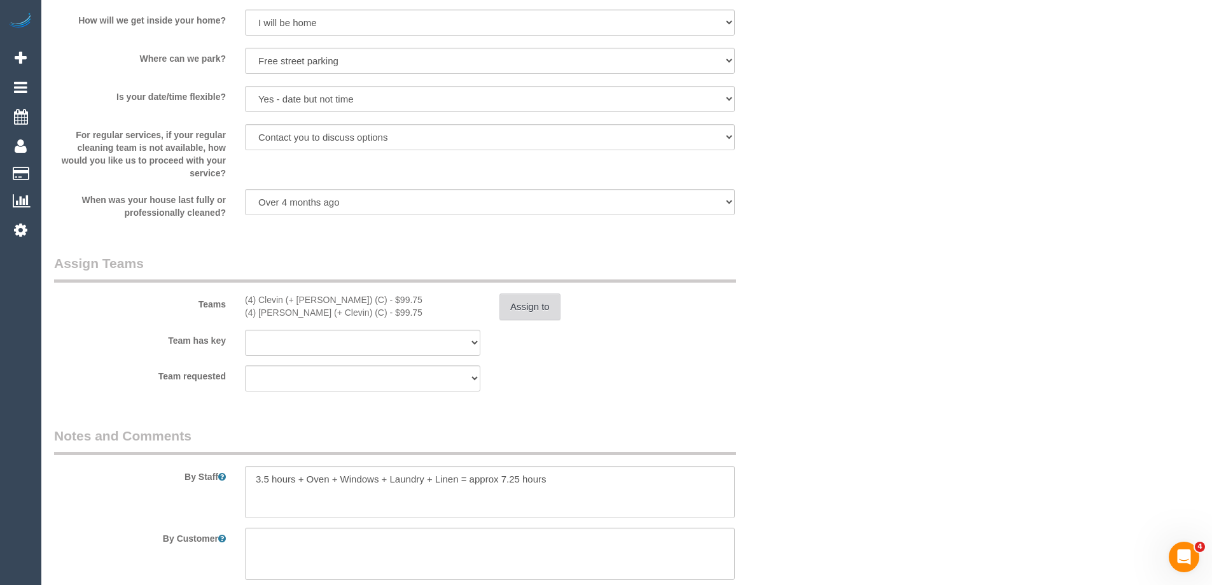
click at [535, 311] on button "Assign to" at bounding box center [530, 306] width 61 height 27
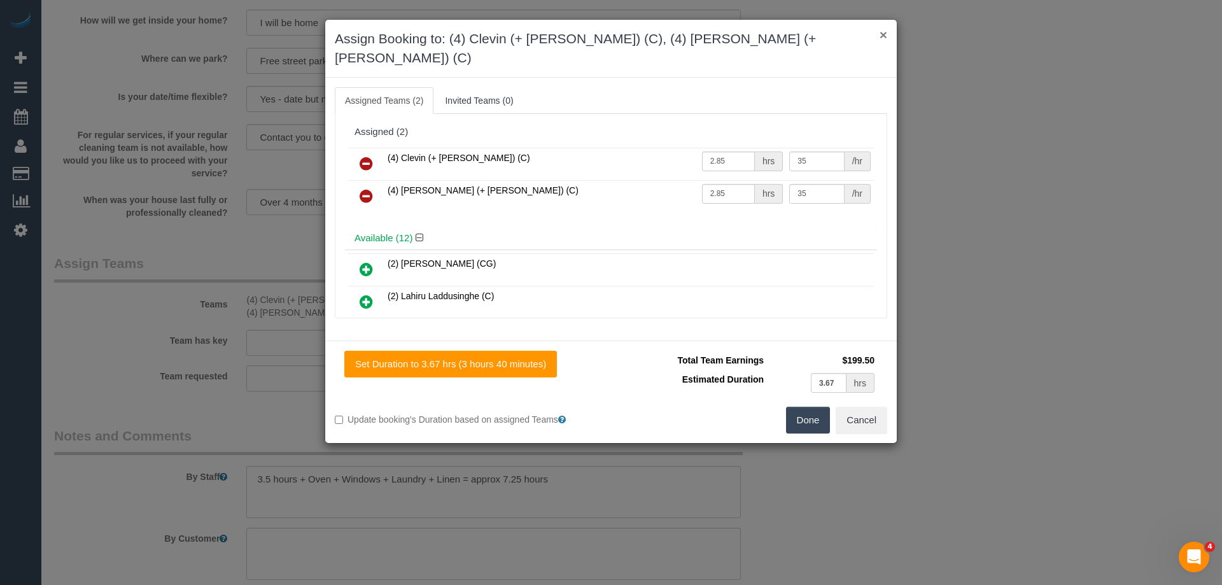
click at [885, 36] on button "×" at bounding box center [884, 34] width 8 height 13
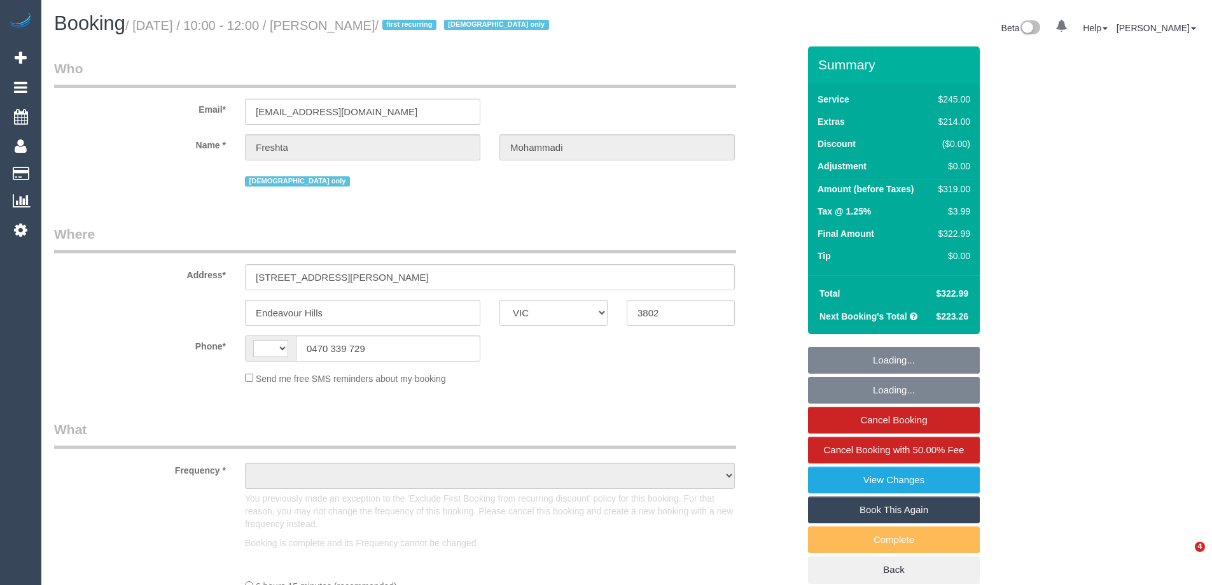
select select "VIC"
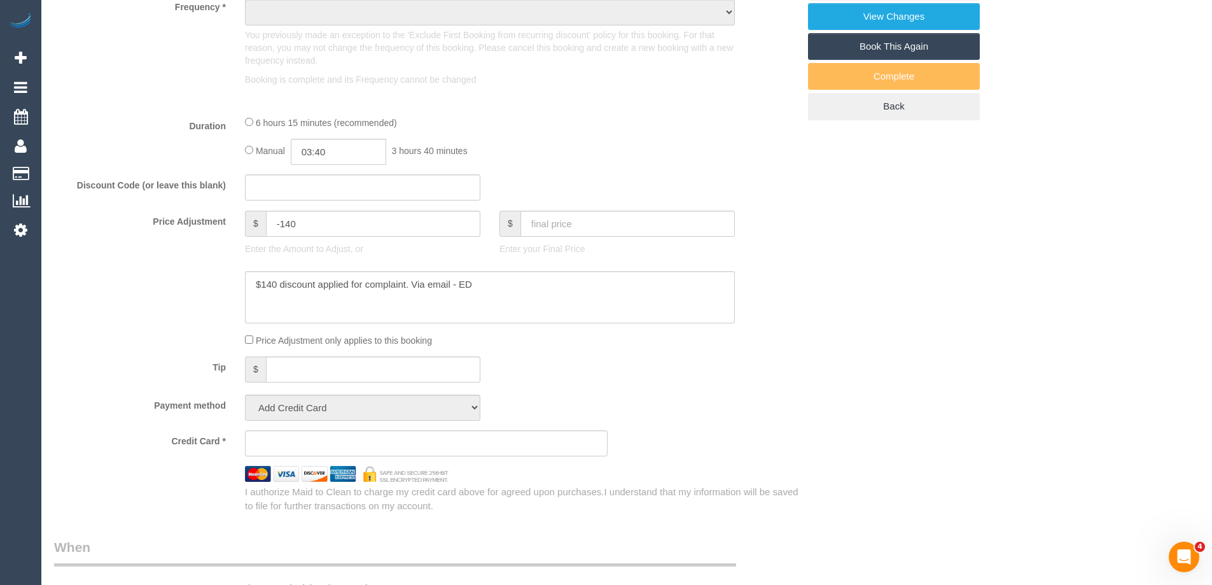
scroll to position [509, 0]
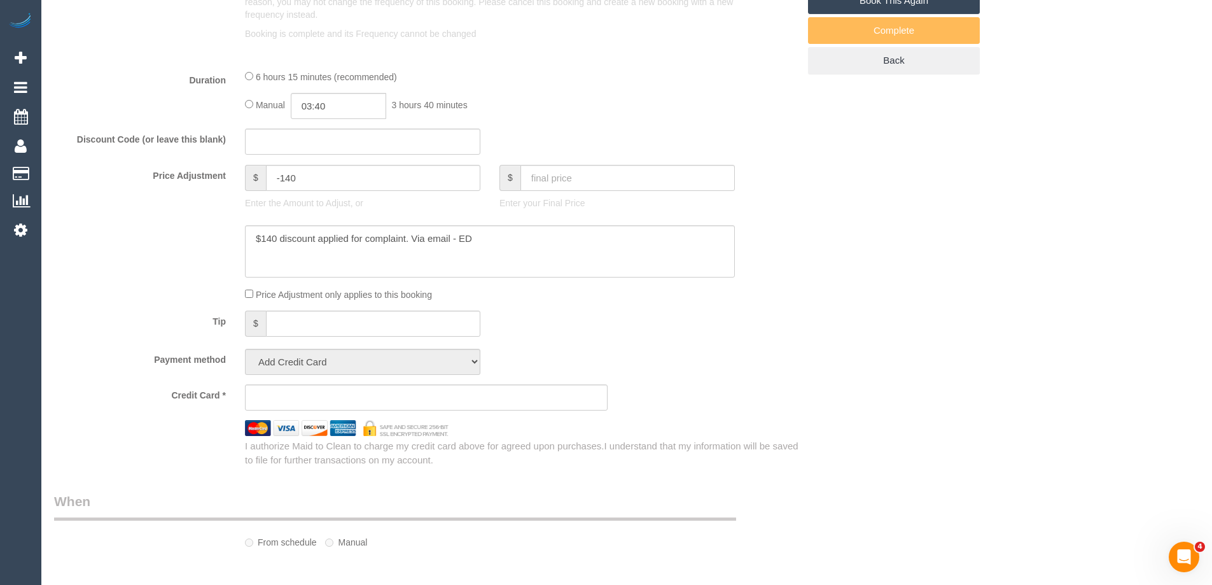
select select "string:stripe-pm_1RxqS82GScqysDRV9z6qFSQy"
select select "number:28"
select select "number:14"
select select "number:19"
select select "number:23"
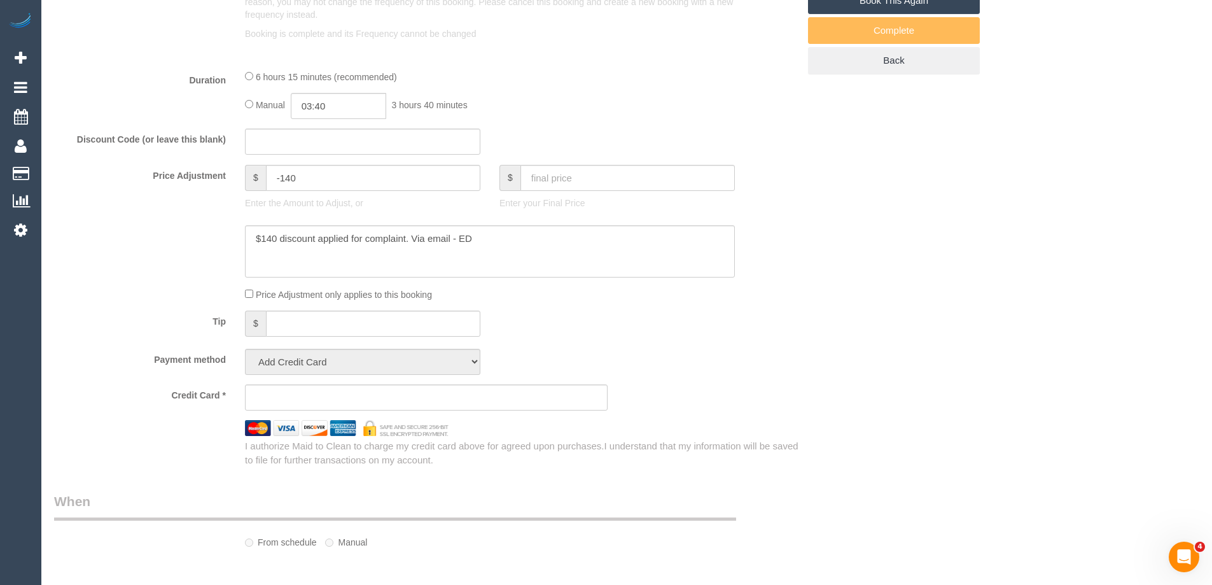
select select "number:35"
select select "number:26"
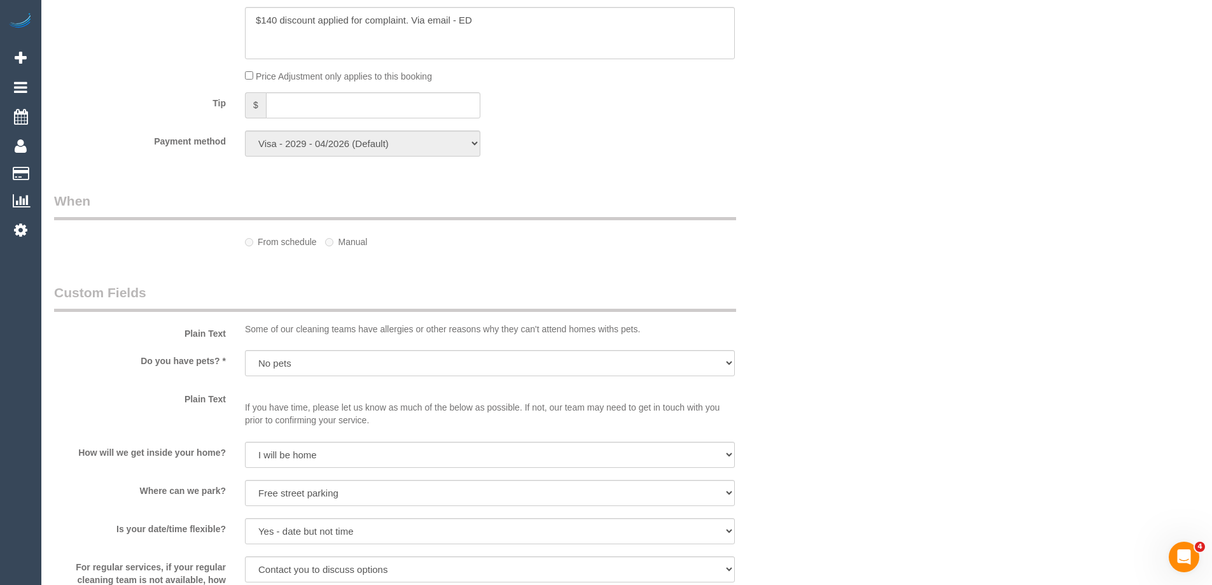
select select "string:AU"
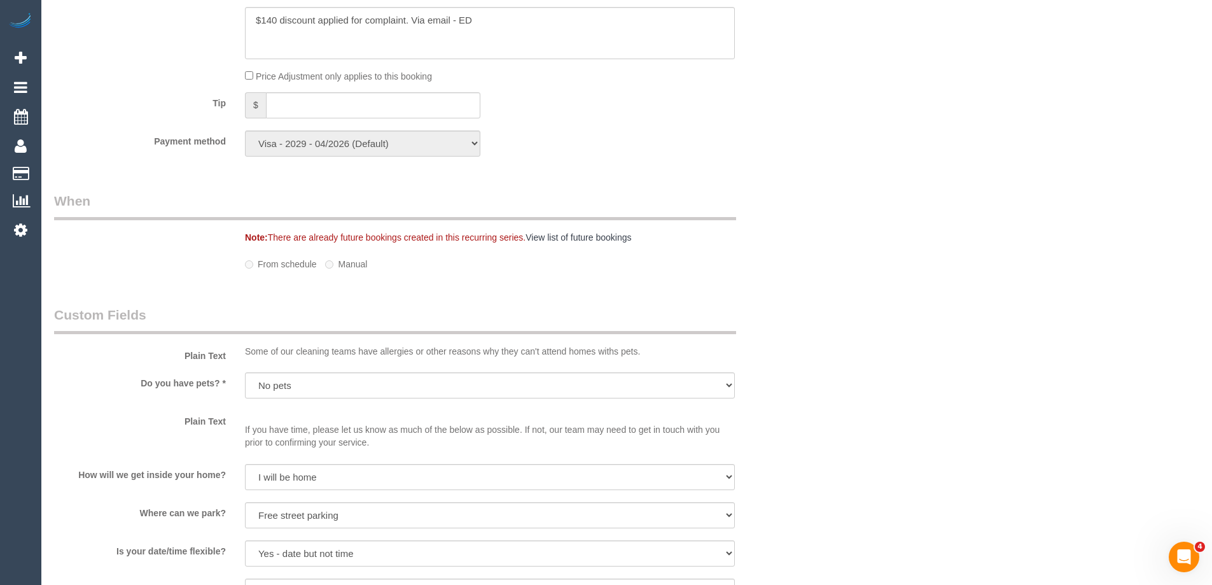
scroll to position [1491, 0]
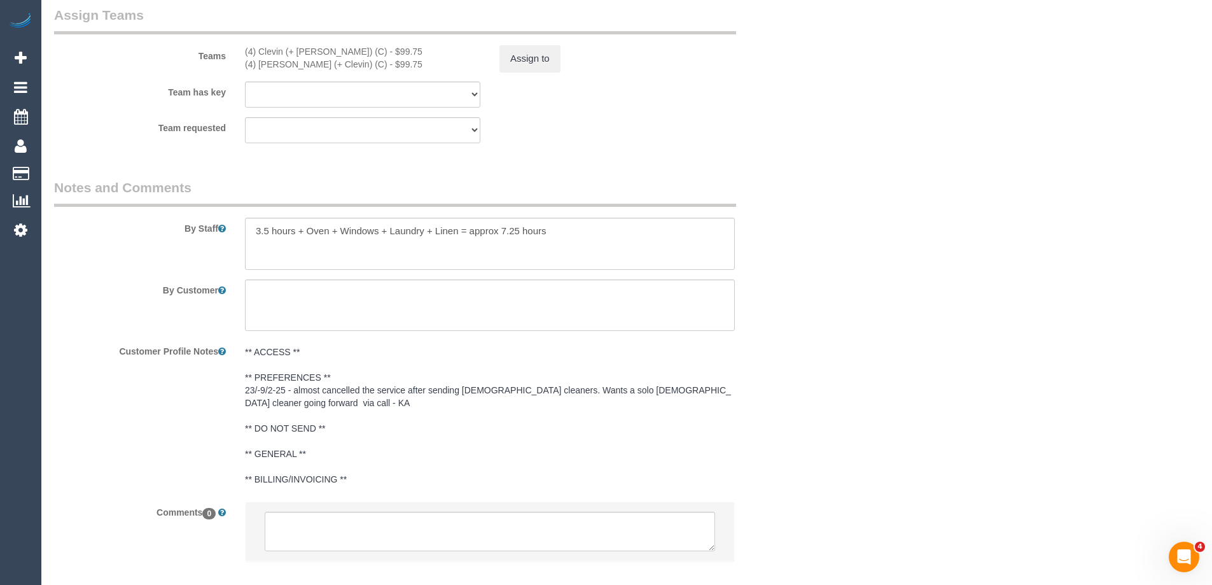
select select "object:1208"
select select "210"
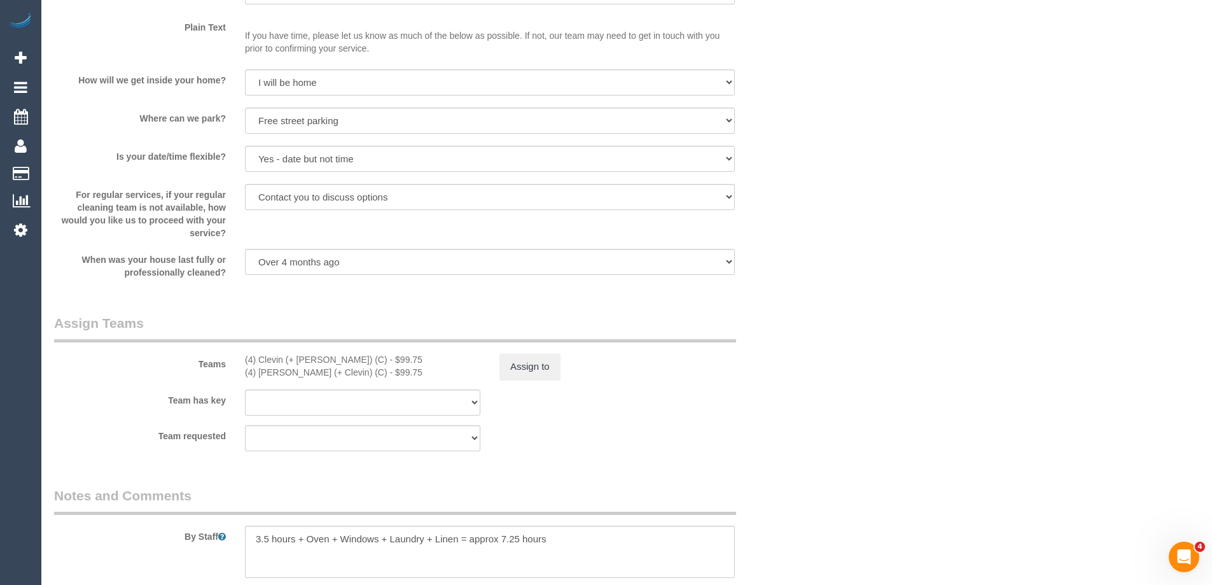
scroll to position [2000, 0]
